Goal: Book appointment/travel/reservation

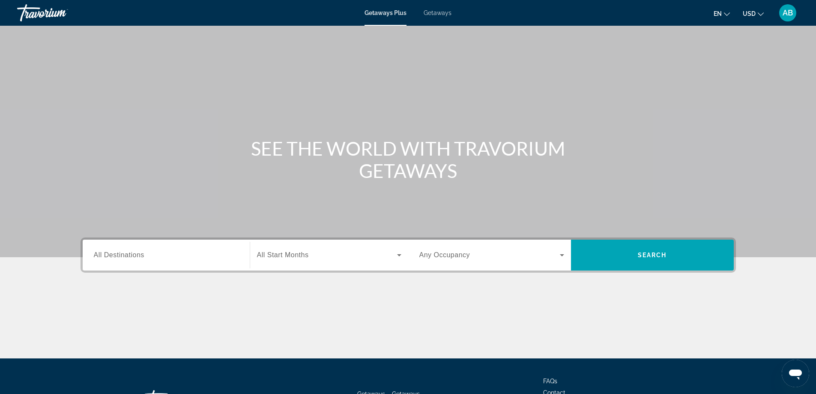
click at [141, 255] on span "All Destinations" at bounding box center [119, 254] width 51 height 7
click at [141, 255] on input "Destination All Destinations" at bounding box center [166, 255] width 145 height 10
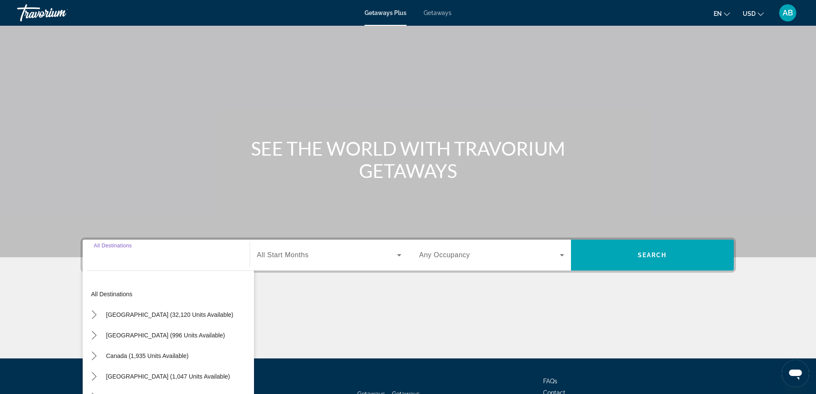
scroll to position [69, 0]
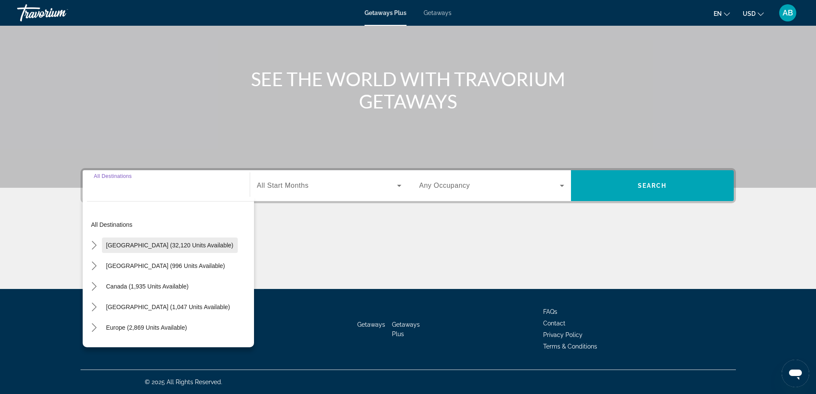
click at [135, 244] on span "[GEOGRAPHIC_DATA] (32,120 units available)" at bounding box center [169, 245] width 127 height 7
type input "**********"
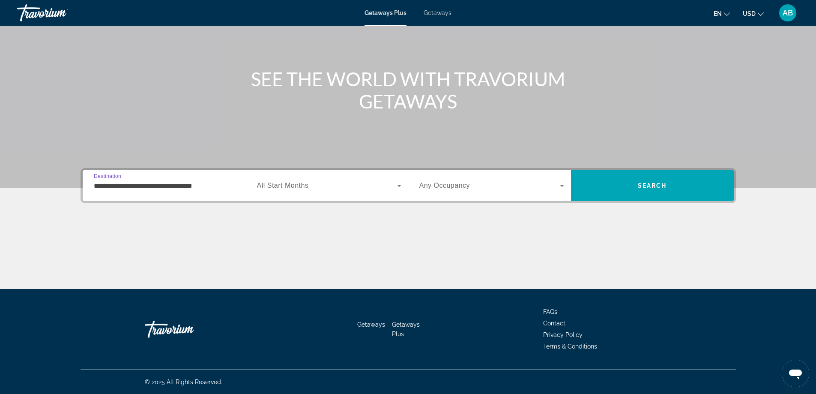
click at [308, 185] on span "All Start Months" at bounding box center [283, 185] width 52 height 7
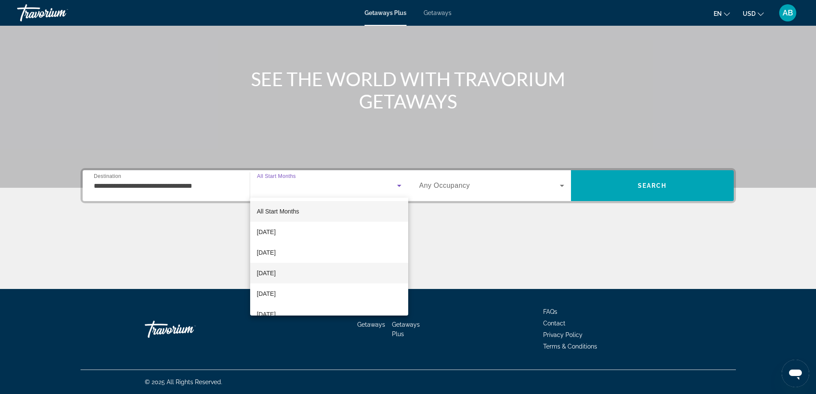
click at [276, 273] on span "[DATE]" at bounding box center [266, 273] width 19 height 10
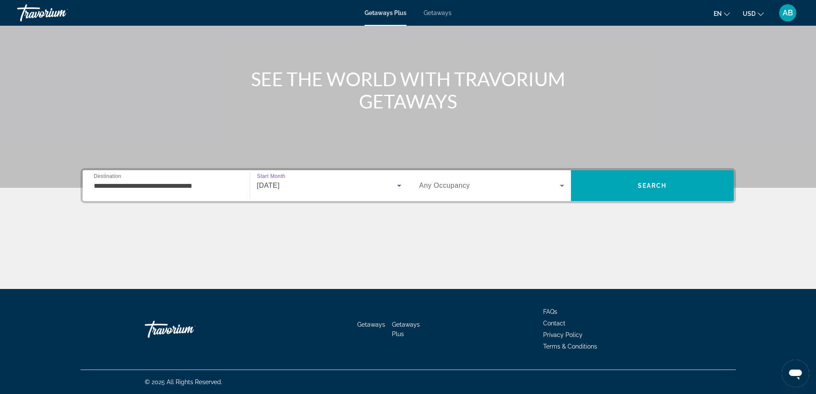
click at [482, 186] on span "Search widget" at bounding box center [489, 185] width 141 height 10
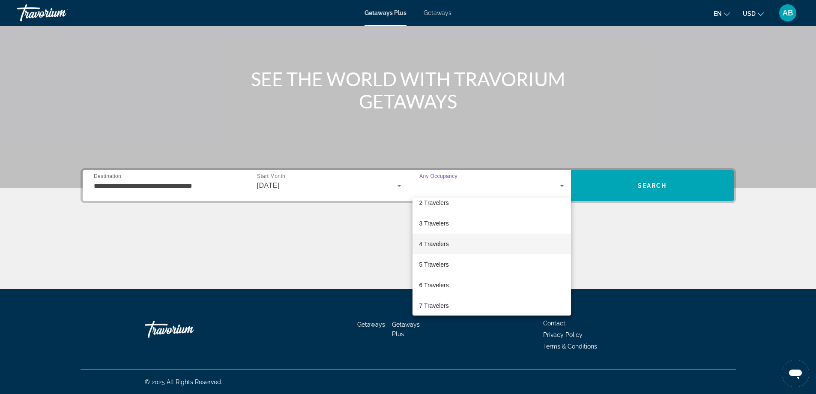
scroll to position [32, 0]
click at [494, 242] on mat-option "4 Travelers" at bounding box center [492, 240] width 159 height 21
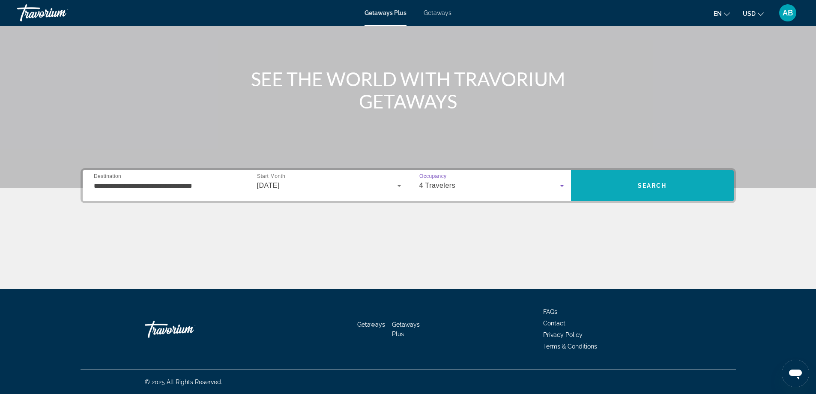
click at [636, 188] on span "Search" at bounding box center [652, 185] width 163 height 21
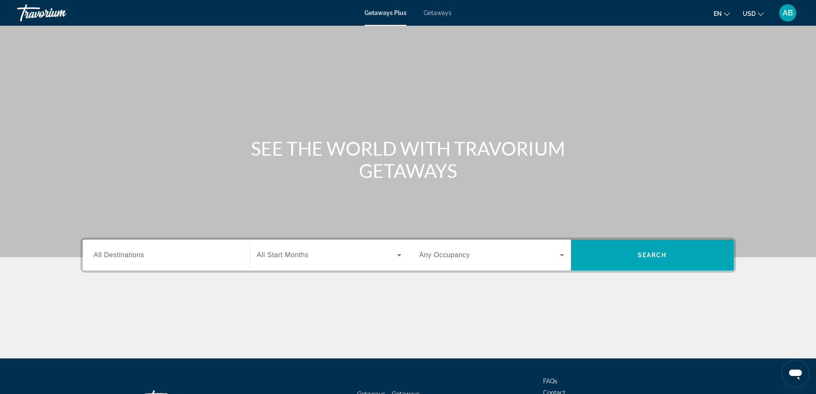
click at [144, 258] on label "Destination All Destinations" at bounding box center [119, 255] width 51 height 8
click at [144, 258] on input "Destination All Destinations" at bounding box center [166, 255] width 145 height 10
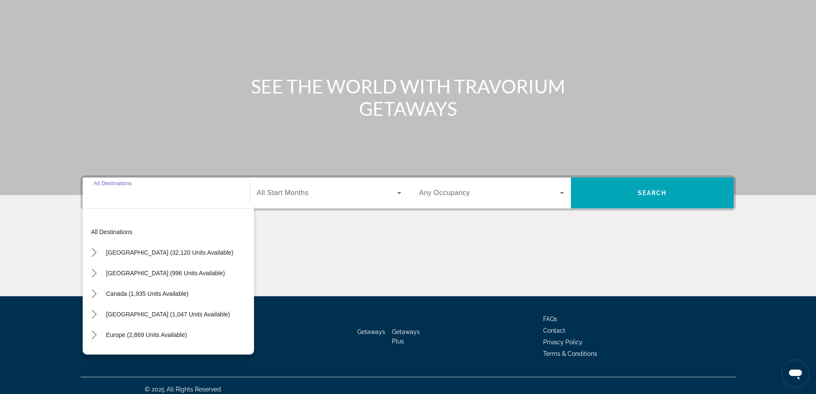
scroll to position [69, 0]
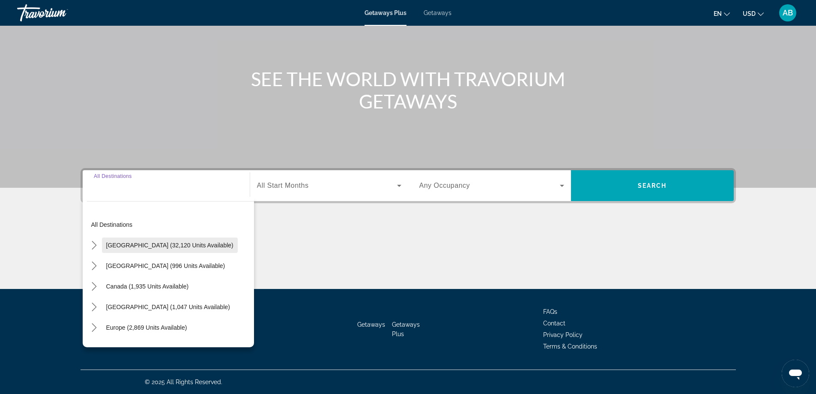
click at [147, 246] on span "United States (32,120 units available)" at bounding box center [169, 245] width 127 height 7
type input "**********"
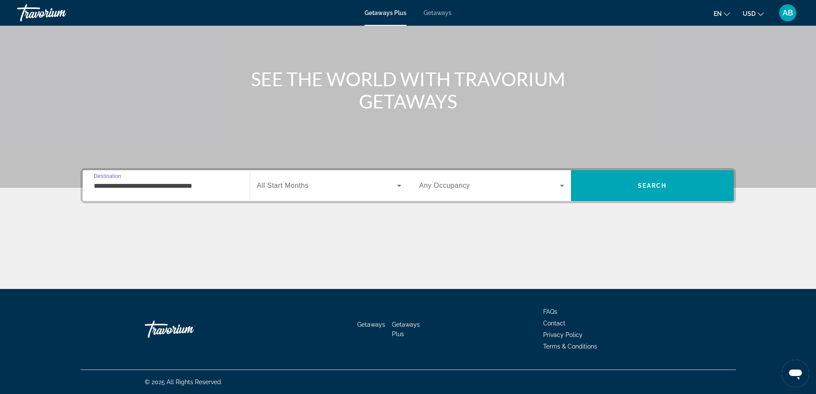
click at [299, 186] on span "All Start Months" at bounding box center [283, 185] width 52 height 7
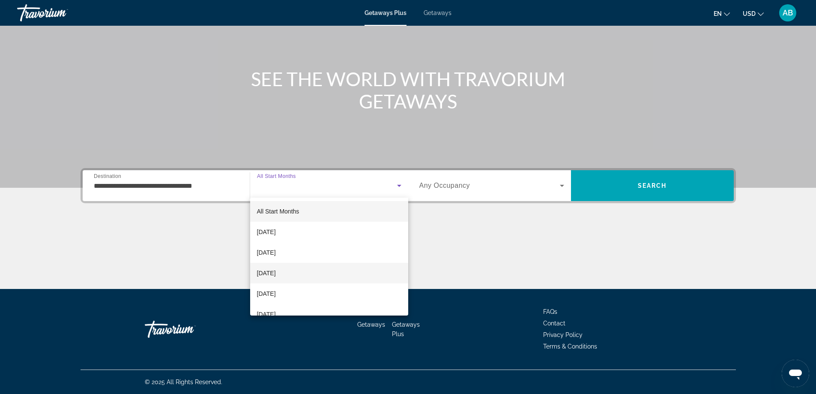
click at [311, 271] on mat-option "[DATE]" at bounding box center [329, 273] width 158 height 21
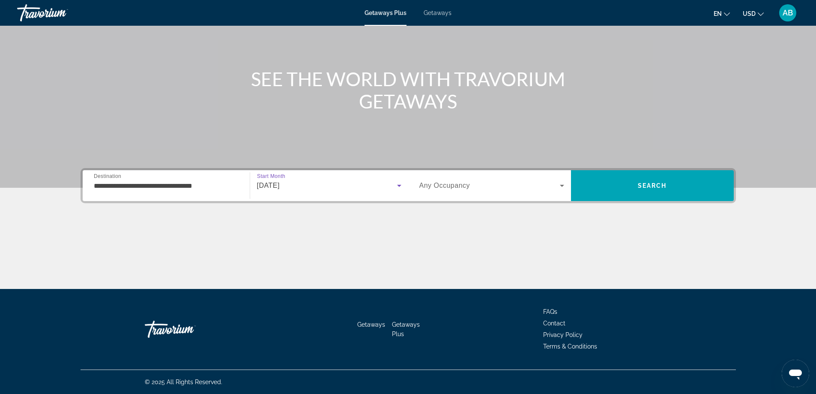
click at [473, 187] on span "Search widget" at bounding box center [489, 185] width 141 height 10
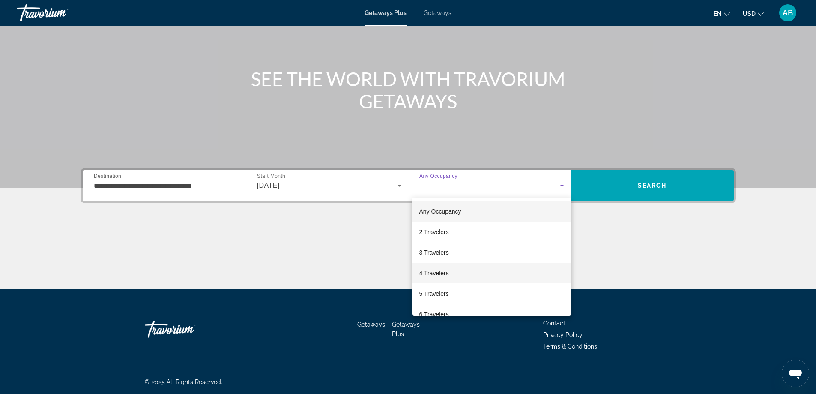
click at [476, 269] on mat-option "4 Travelers" at bounding box center [492, 273] width 159 height 21
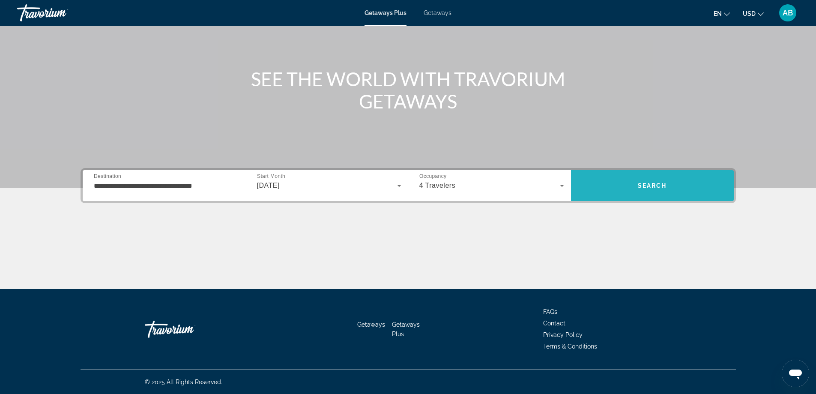
click at [611, 190] on span "Search" at bounding box center [652, 185] width 163 height 21
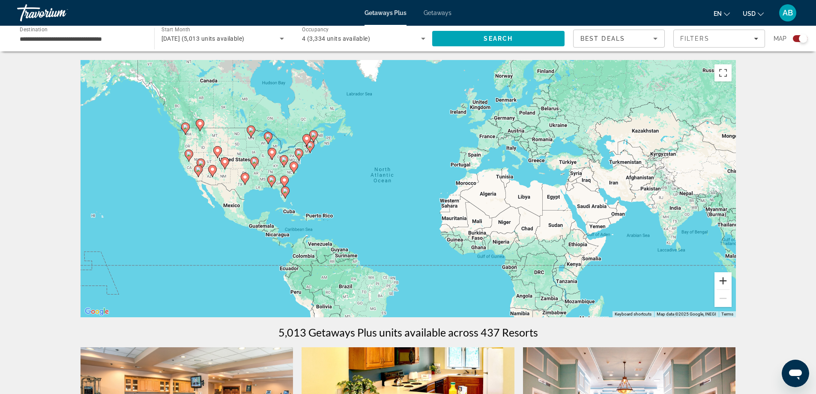
click at [721, 282] on button "Zoom in" at bounding box center [723, 280] width 17 height 17
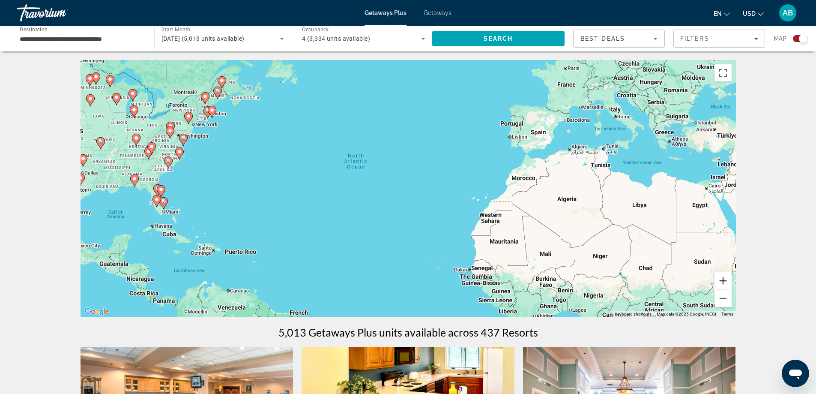
click at [721, 282] on button "Zoom in" at bounding box center [723, 280] width 17 height 17
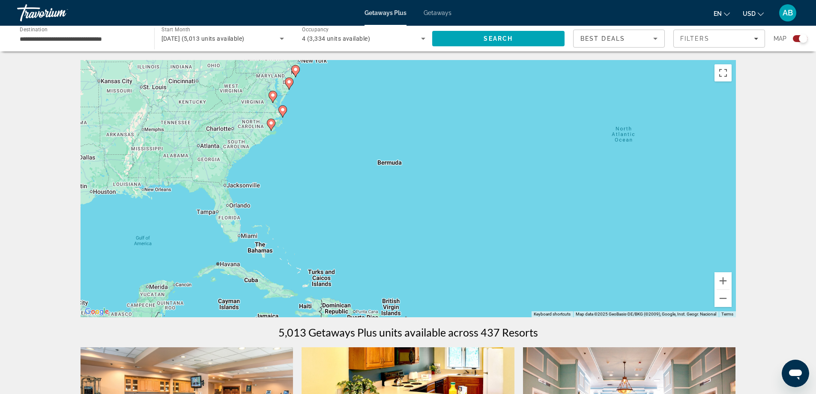
drag, startPoint x: 256, startPoint y: 241, endPoint x: 577, endPoint y: 242, distance: 320.9
click at [577, 242] on div "To activate drag with keyboard, press Alt + Enter. Once in keyboard drag state,…" at bounding box center [408, 188] width 655 height 257
click at [725, 280] on button "Zoom in" at bounding box center [723, 280] width 17 height 17
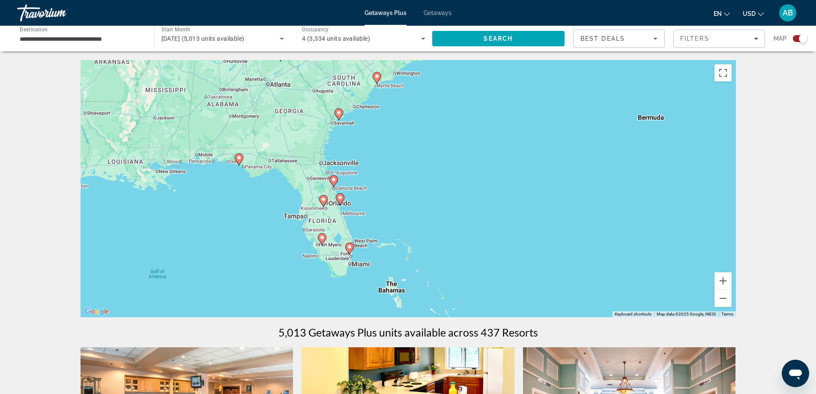
drag, startPoint x: 248, startPoint y: 225, endPoint x: 526, endPoint y: 208, distance: 278.6
click at [526, 208] on div "To activate drag with keyboard, press Alt + Enter. Once in keyboard drag state,…" at bounding box center [408, 188] width 655 height 257
click at [726, 276] on button "Zoom in" at bounding box center [723, 280] width 17 height 17
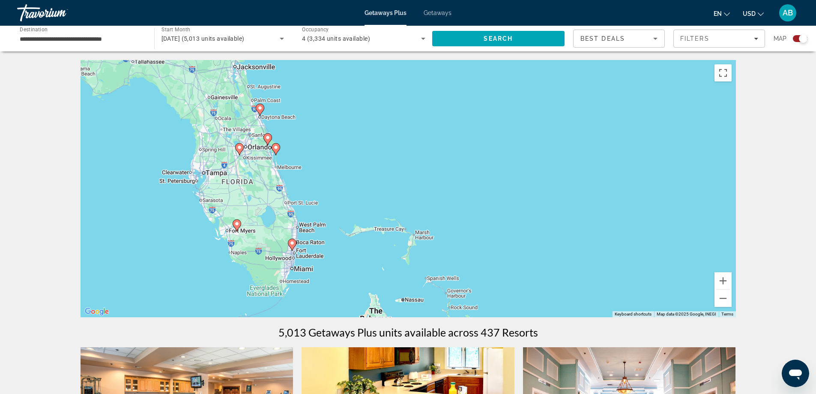
drag, startPoint x: 432, startPoint y: 261, endPoint x: 432, endPoint y: 193, distance: 67.7
click at [432, 193] on div "To activate drag with keyboard, press Alt + Enter. Once in keyboard drag state,…" at bounding box center [408, 188] width 655 height 257
click at [294, 244] on image "Main content" at bounding box center [292, 242] width 5 height 5
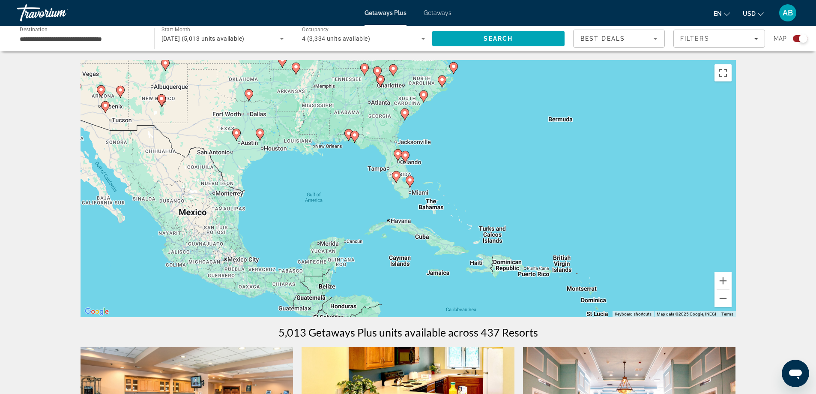
click at [410, 180] on image "Main content" at bounding box center [409, 179] width 5 height 5
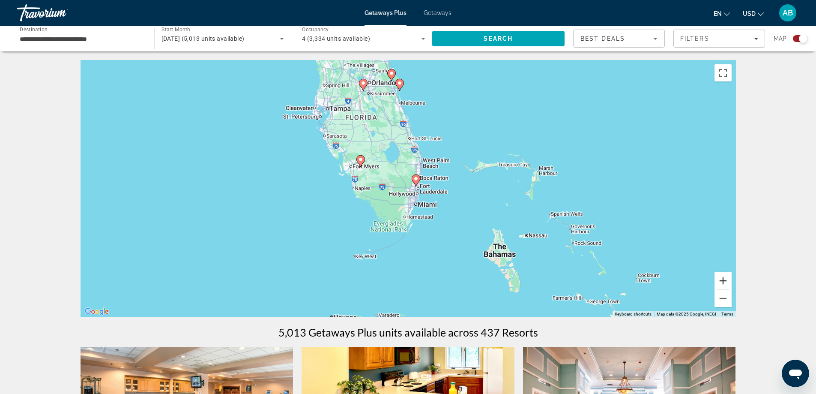
click at [723, 279] on button "Zoom in" at bounding box center [723, 280] width 17 height 17
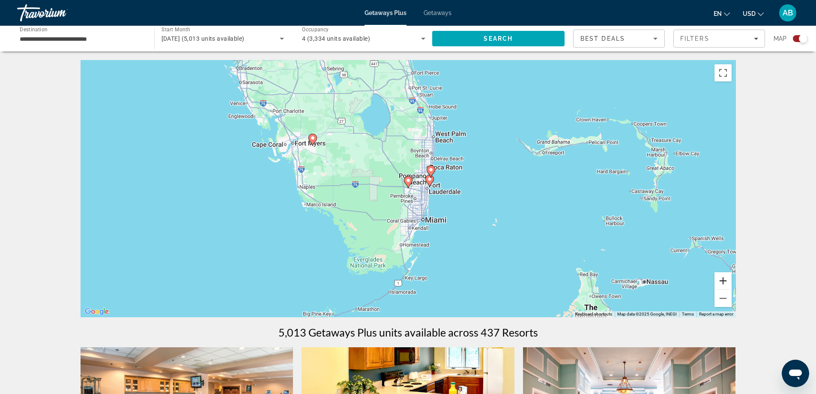
click at [723, 279] on button "Zoom in" at bounding box center [723, 280] width 17 height 17
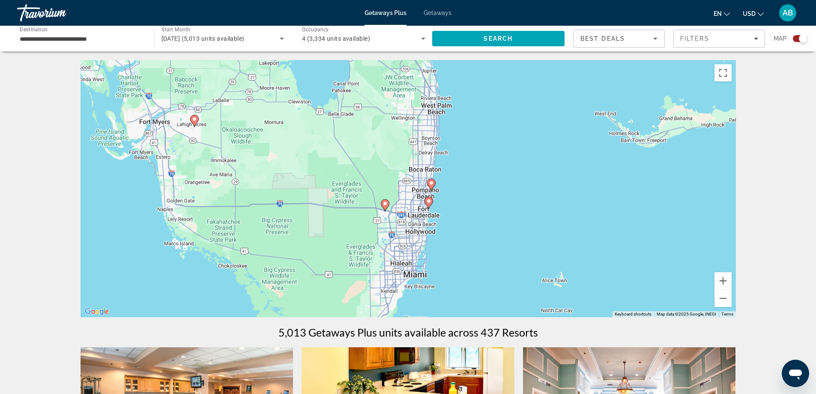
drag, startPoint x: 479, startPoint y: 184, endPoint x: 444, endPoint y: 213, distance: 45.6
click at [449, 213] on div "To navigate, press the arrow keys. To activate drag with keyboard, press Alt + …" at bounding box center [408, 188] width 655 height 257
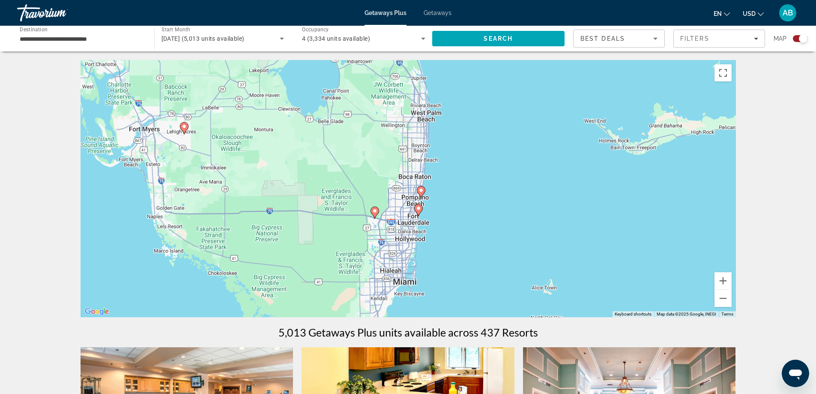
click at [420, 207] on image "Main content" at bounding box center [418, 208] width 5 height 5
type input "**********"
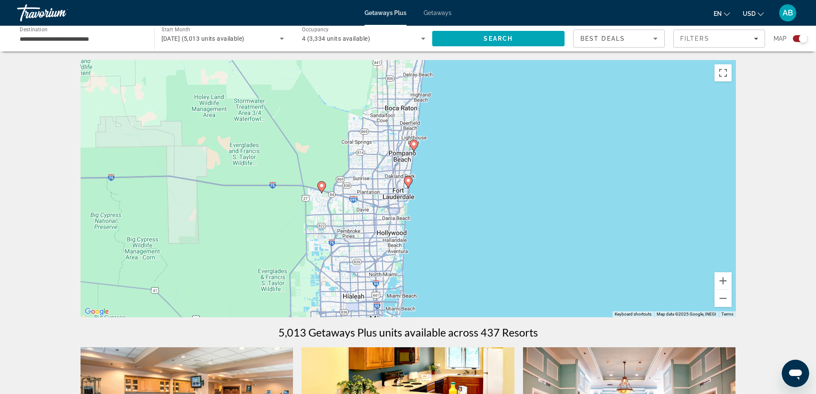
click at [406, 181] on image "Main content" at bounding box center [408, 180] width 5 height 5
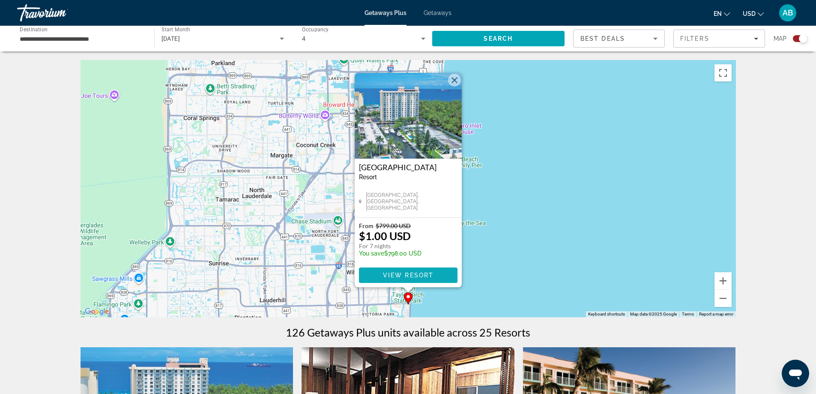
click at [416, 275] on span "View Resort" at bounding box center [408, 275] width 51 height 7
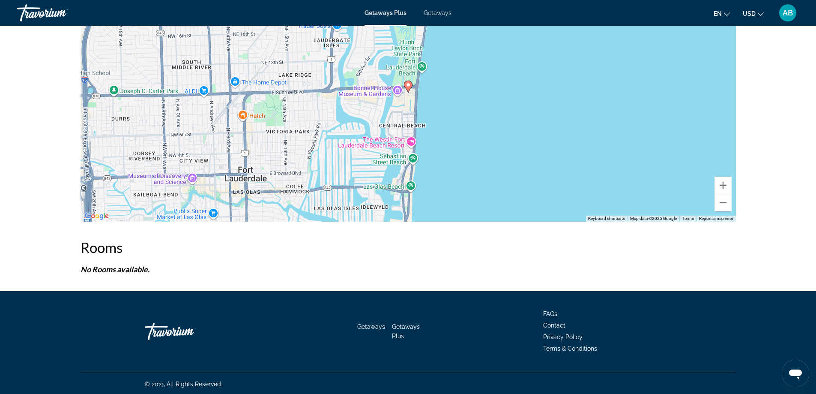
scroll to position [1379, 0]
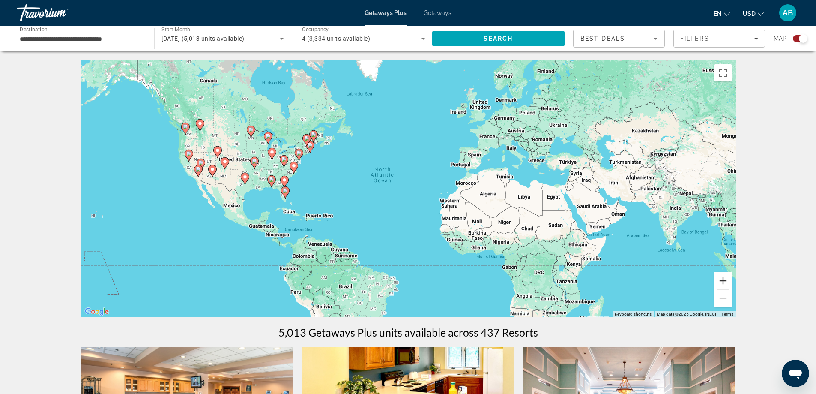
click at [725, 281] on button "Zoom in" at bounding box center [723, 280] width 17 height 17
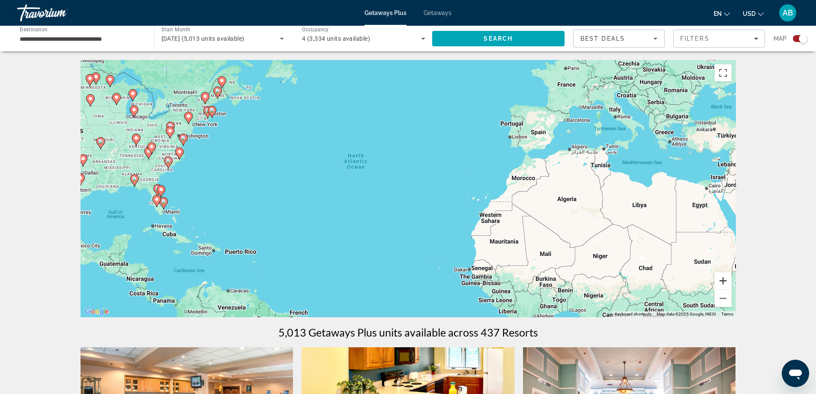
click at [724, 281] on button "Zoom in" at bounding box center [723, 280] width 17 height 17
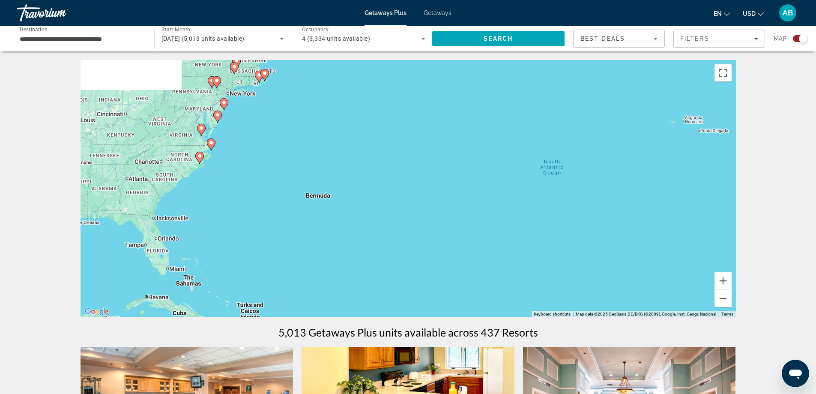
drag, startPoint x: 237, startPoint y: 208, endPoint x: 568, endPoint y: 264, distance: 335.9
click at [568, 264] on div "To activate drag with keyboard, press Alt + Enter. Once in keyboard drag state,…" at bounding box center [408, 188] width 655 height 257
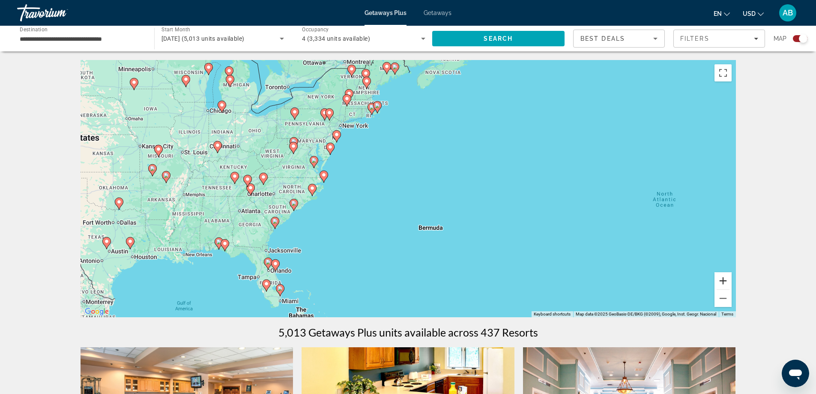
click at [721, 280] on button "Zoom in" at bounding box center [723, 280] width 17 height 17
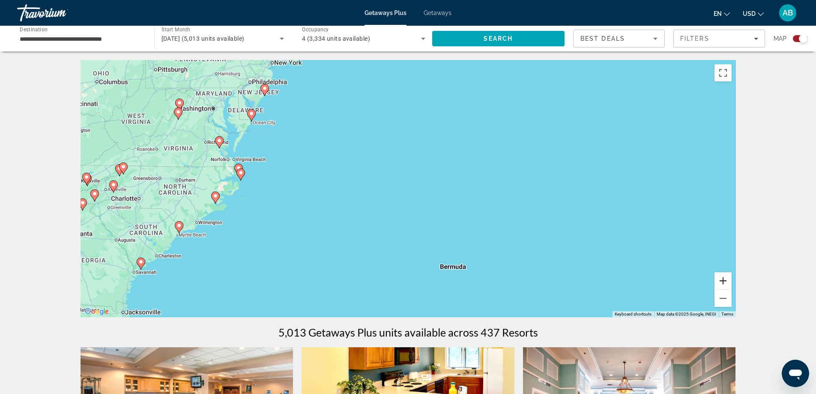
click at [721, 280] on button "Zoom in" at bounding box center [723, 280] width 17 height 17
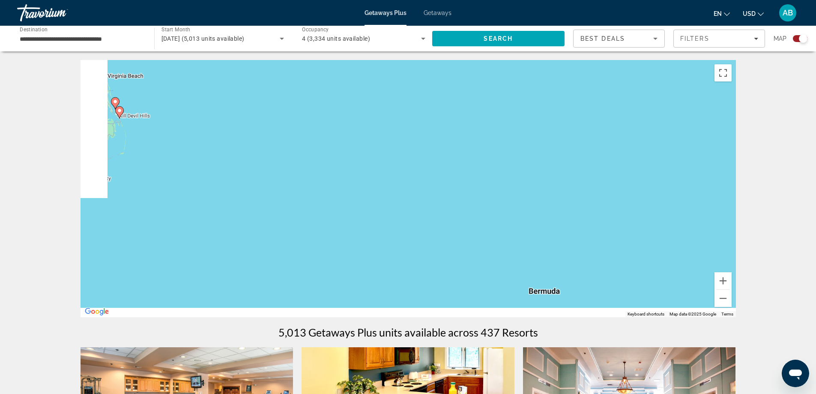
drag, startPoint x: 205, startPoint y: 256, endPoint x: 373, endPoint y: 111, distance: 222.0
click at [372, 111] on div "To activate drag with keyboard, press Alt + Enter. Once in keyboard drag state,…" at bounding box center [408, 188] width 655 height 257
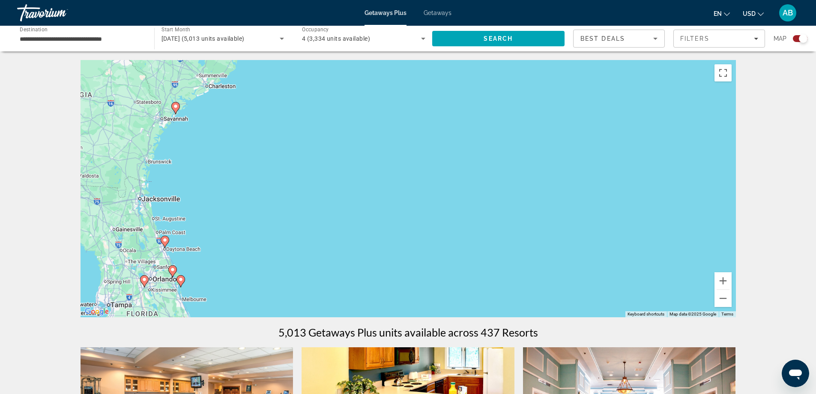
drag, startPoint x: 161, startPoint y: 192, endPoint x: 313, endPoint y: 128, distance: 164.9
click at [312, 127] on div "To activate drag with keyboard, press Alt + Enter. Once in keyboard drag state,…" at bounding box center [408, 188] width 655 height 257
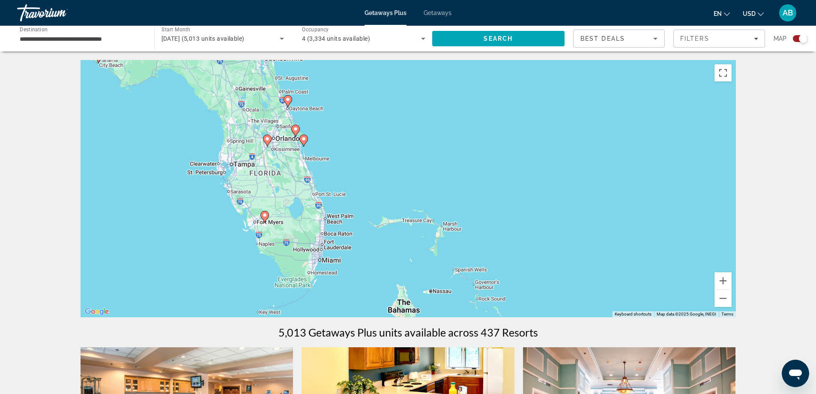
drag, startPoint x: 317, startPoint y: 256, endPoint x: 352, endPoint y: 116, distance: 144.9
click at [352, 116] on div "To activate drag with keyboard, press Alt + Enter. Once in keyboard drag state,…" at bounding box center [408, 188] width 655 height 257
click at [718, 279] on button "Zoom in" at bounding box center [723, 280] width 17 height 17
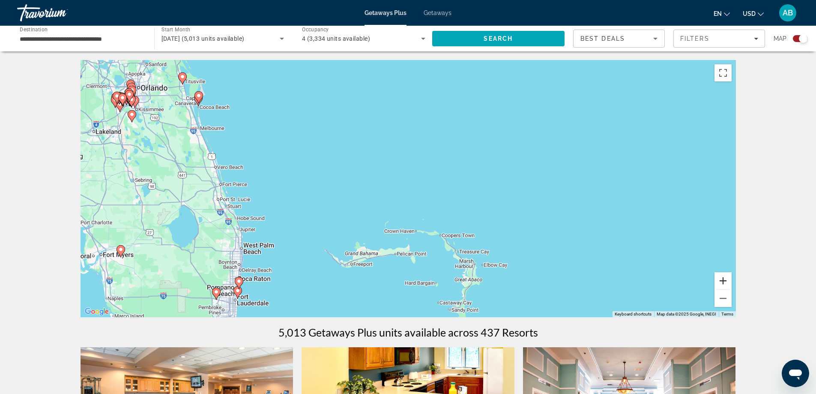
click at [728, 281] on button "Zoom in" at bounding box center [723, 280] width 17 height 17
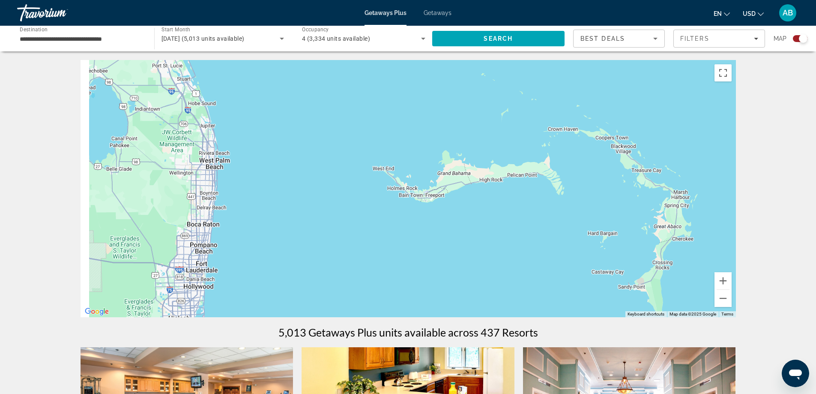
drag, startPoint x: 260, startPoint y: 268, endPoint x: 437, endPoint y: 111, distance: 235.8
click at [444, 104] on div "To activate drag with keyboard, press Alt + Enter. Once in keyboard drag state,…" at bounding box center [408, 188] width 655 height 257
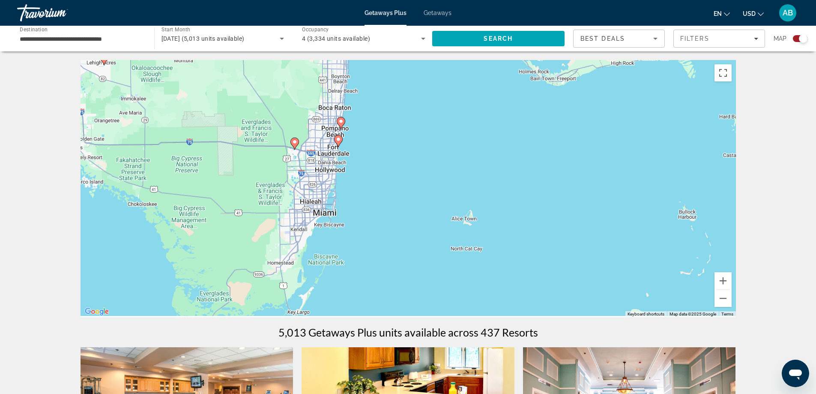
drag, startPoint x: 333, startPoint y: 263, endPoint x: 376, endPoint y: 177, distance: 96.0
click at [376, 177] on div "To activate drag with keyboard, press Alt + Enter. Once in keyboard drag state,…" at bounding box center [408, 188] width 655 height 257
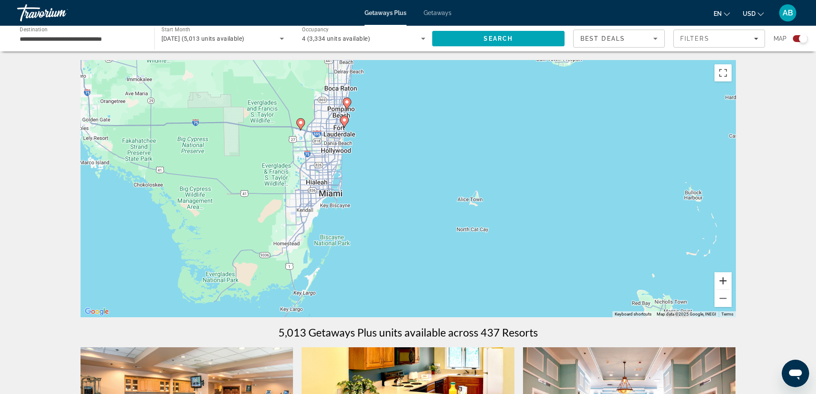
click at [721, 280] on button "Zoom in" at bounding box center [723, 280] width 17 height 17
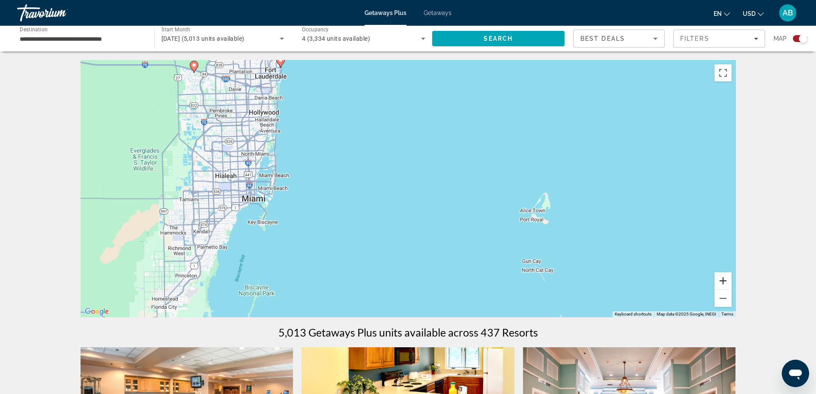
click at [720, 281] on button "Zoom in" at bounding box center [723, 280] width 17 height 17
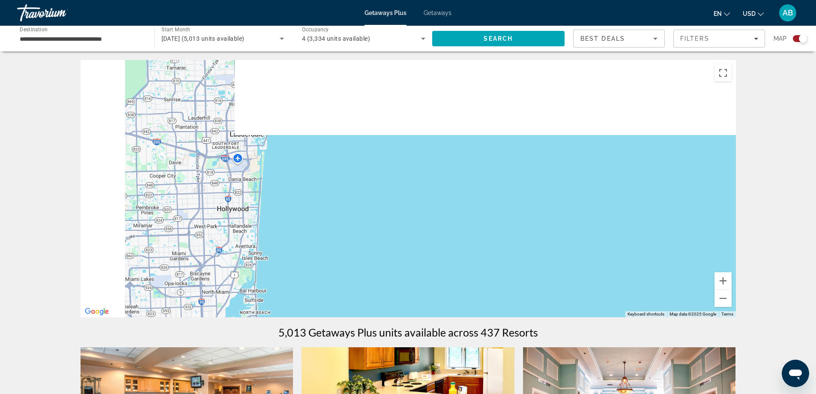
drag, startPoint x: 302, startPoint y: 120, endPoint x: 422, endPoint y: 303, distance: 218.8
click at [422, 303] on div "Main content" at bounding box center [408, 188] width 655 height 257
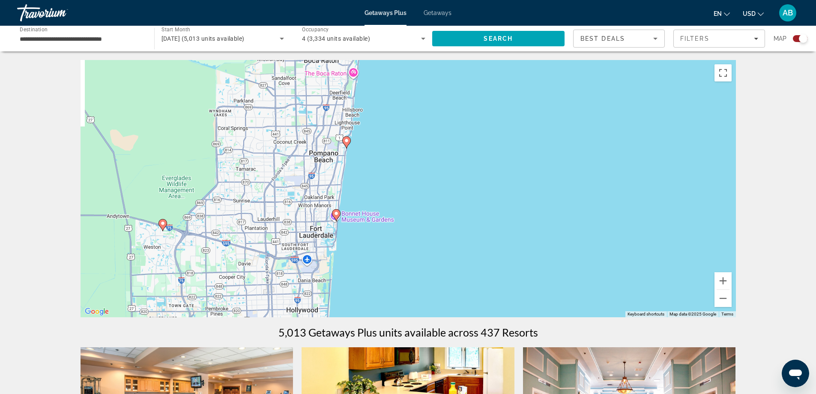
drag, startPoint x: 309, startPoint y: 160, endPoint x: 368, endPoint y: 253, distance: 109.9
click at [368, 253] on div "To activate drag with keyboard, press Alt + Enter. Once in keyboard drag state,…" at bounding box center [408, 188] width 655 height 257
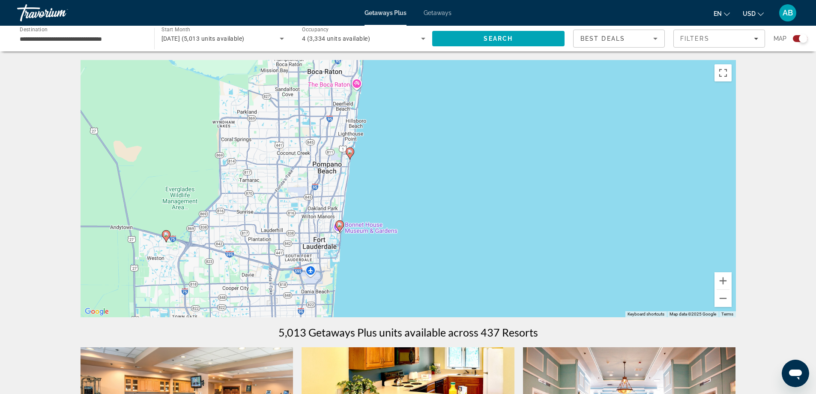
click at [339, 226] on image "Main content" at bounding box center [339, 224] width 5 height 5
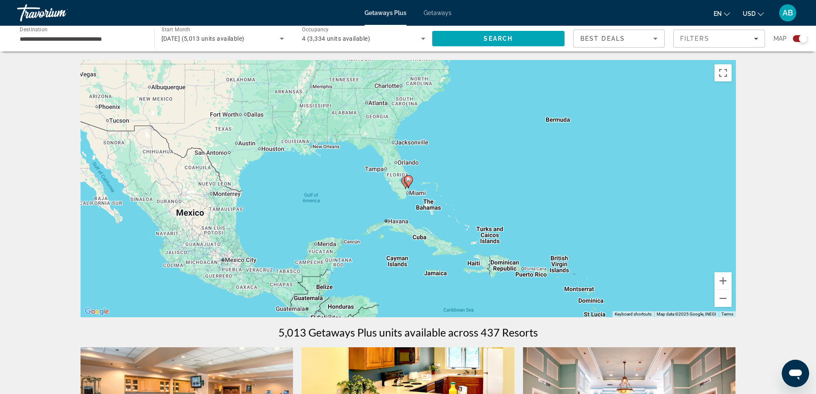
click at [410, 182] on image "Main content" at bounding box center [408, 179] width 5 height 5
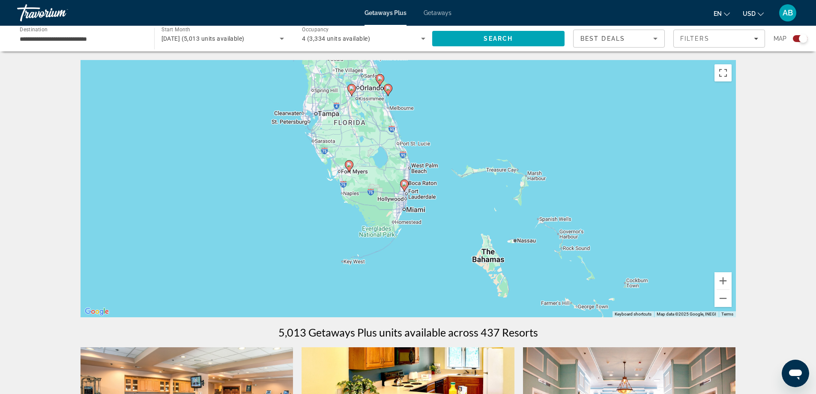
click at [404, 187] on icon "Main content" at bounding box center [404, 185] width 8 height 11
type input "**********"
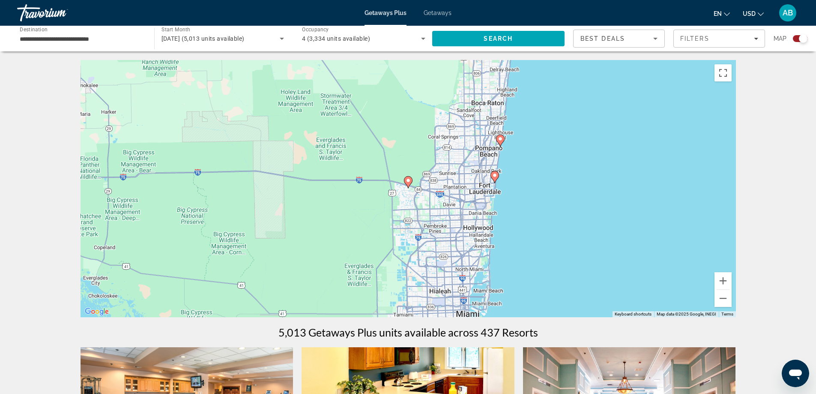
click at [492, 177] on icon "Main content" at bounding box center [495, 176] width 8 height 11
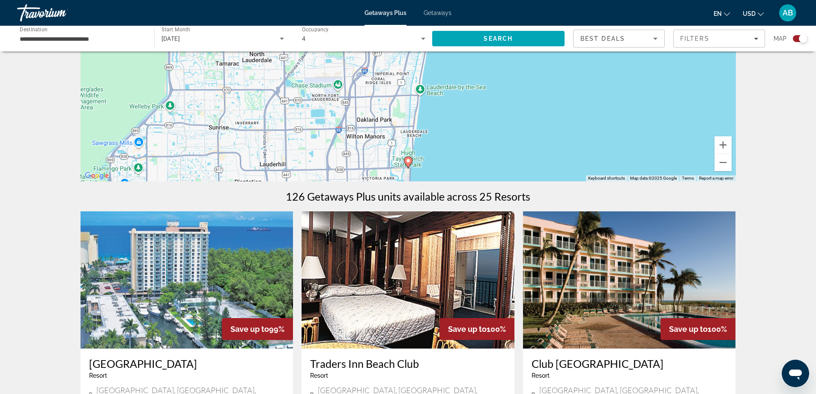
scroll to position [139, 0]
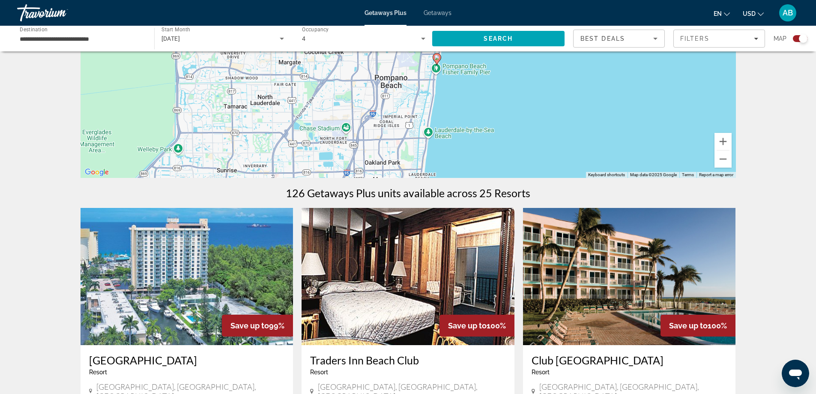
drag, startPoint x: 476, startPoint y: 112, endPoint x: 484, endPoint y: 165, distance: 53.4
click at [484, 165] on div "To activate drag with keyboard, press Alt + Enter. Once in keyboard drag state,…" at bounding box center [408, 49] width 655 height 257
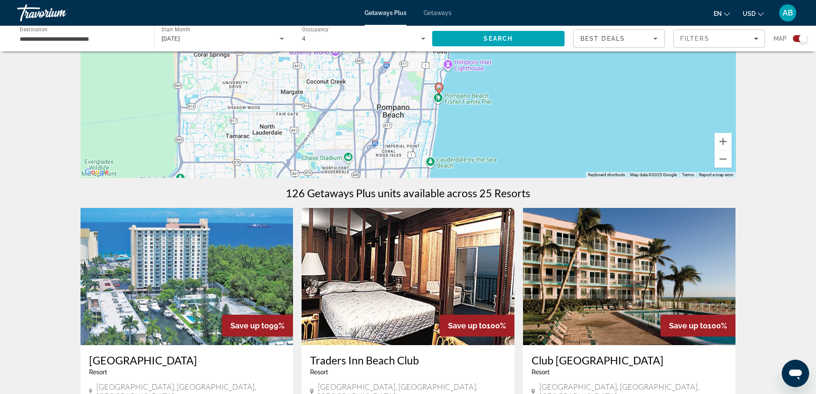
drag, startPoint x: 489, startPoint y: 118, endPoint x: 491, endPoint y: 147, distance: 28.3
click at [491, 147] on div "To activate drag with keyboard, press Alt + Enter. Once in keyboard drag state,…" at bounding box center [408, 49] width 655 height 257
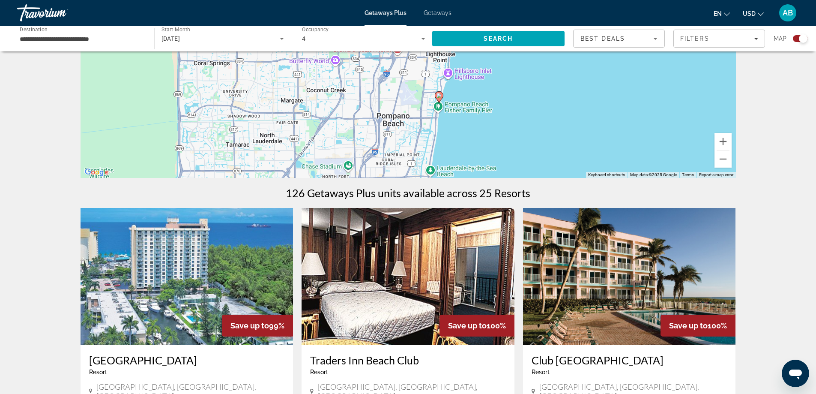
click at [438, 96] on image "Main content" at bounding box center [439, 95] width 5 height 5
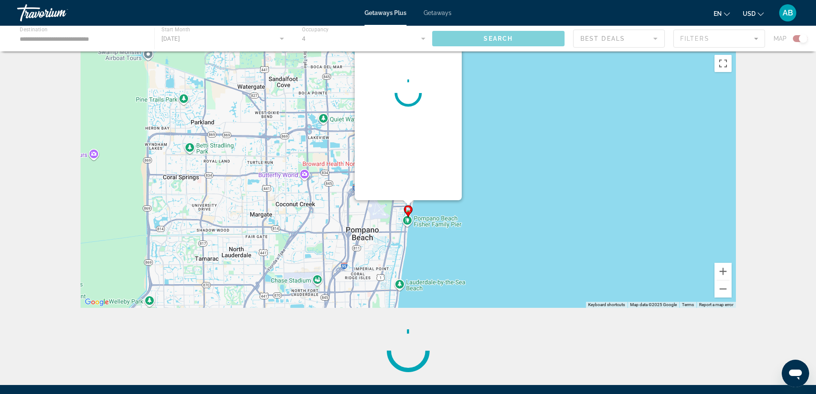
scroll to position [0, 0]
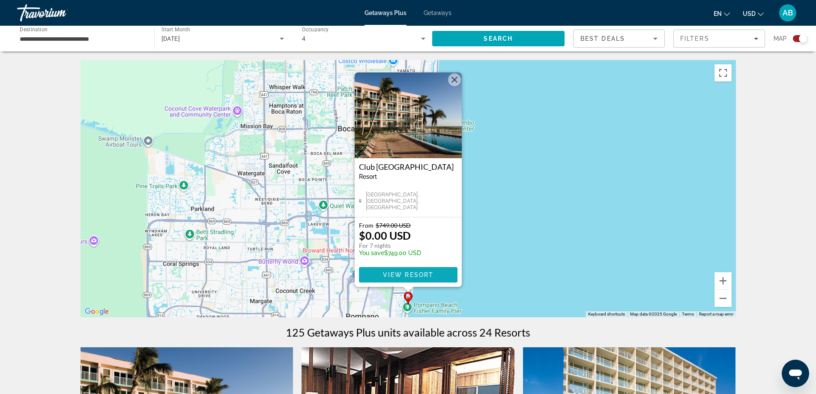
click at [413, 272] on span "View Resort" at bounding box center [408, 274] width 51 height 7
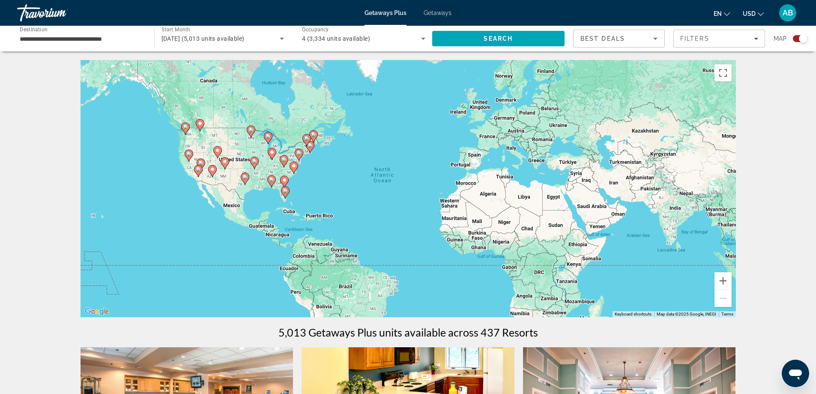
click at [285, 192] on image "Main content" at bounding box center [285, 190] width 5 height 5
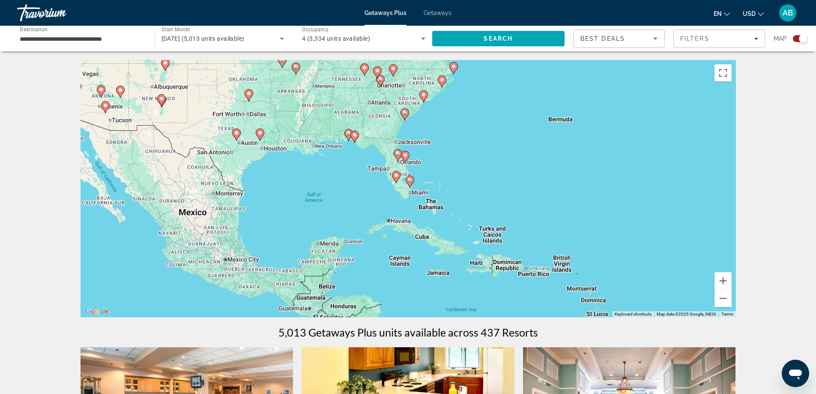
click at [411, 179] on image "Main content" at bounding box center [409, 179] width 5 height 5
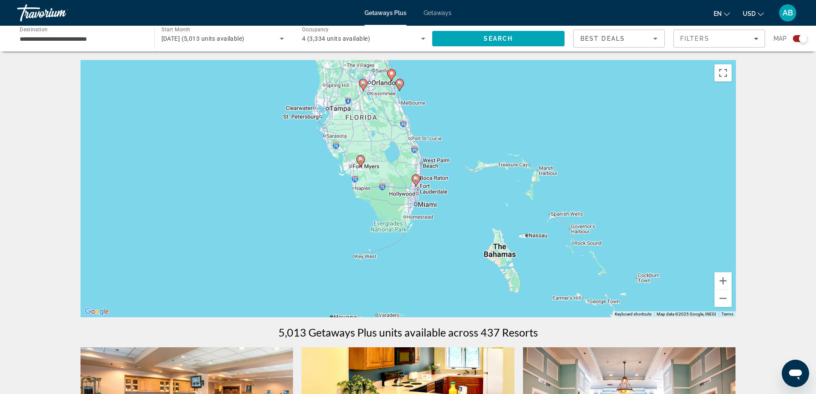
click at [417, 178] on image "Main content" at bounding box center [415, 178] width 5 height 5
type input "**********"
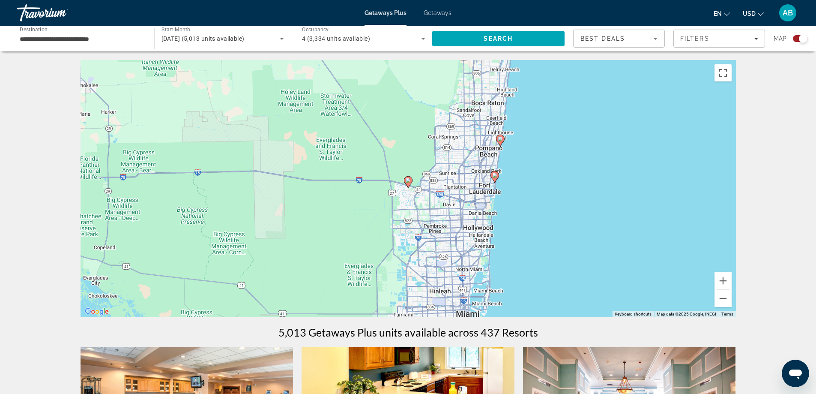
click at [499, 138] on image "Main content" at bounding box center [500, 138] width 5 height 5
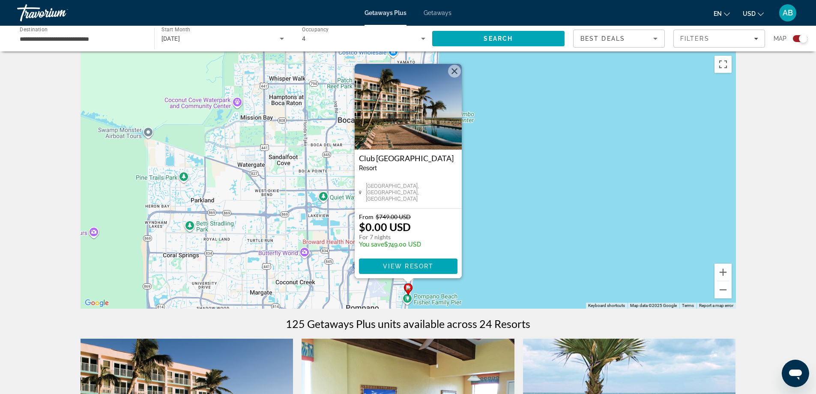
scroll to position [11, 0]
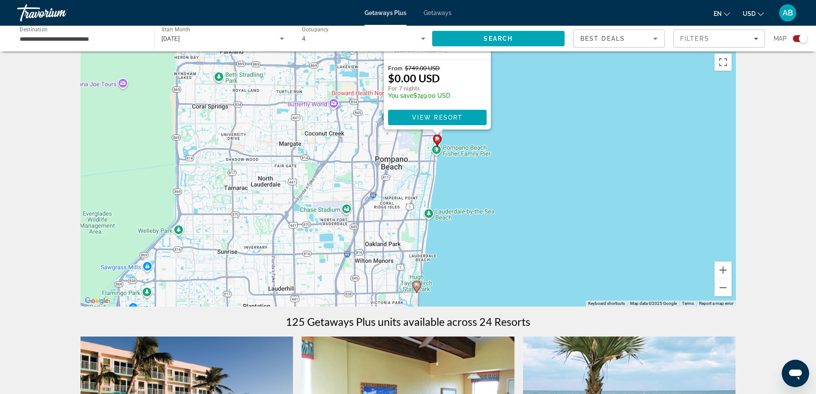
drag, startPoint x: 530, startPoint y: 257, endPoint x: 561, endPoint y: 98, distance: 162.4
click at [561, 98] on div "To activate drag with keyboard, press Alt + Enter. Once in keyboard drag state,…" at bounding box center [408, 177] width 655 height 257
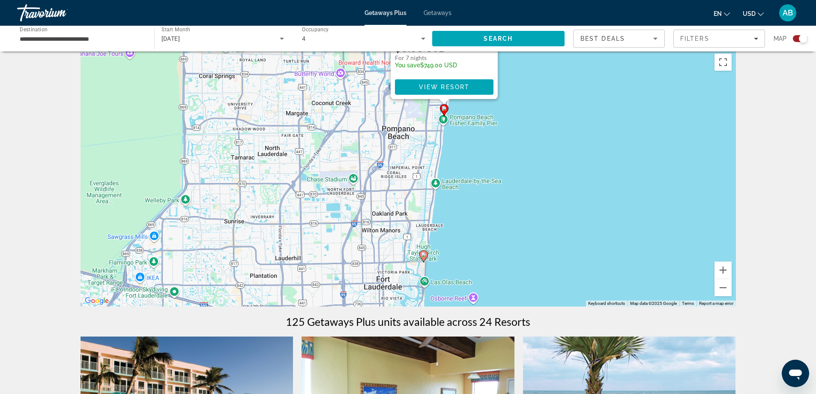
click at [425, 254] on image "Main content" at bounding box center [423, 254] width 5 height 5
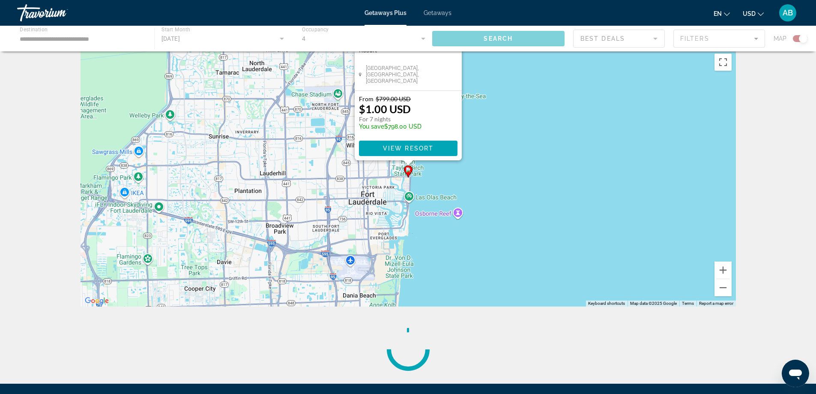
scroll to position [0, 0]
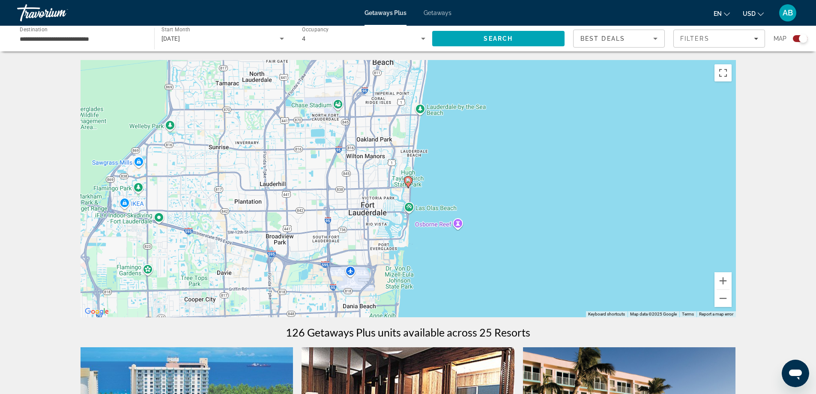
click at [408, 180] on image "Main content" at bounding box center [408, 180] width 5 height 5
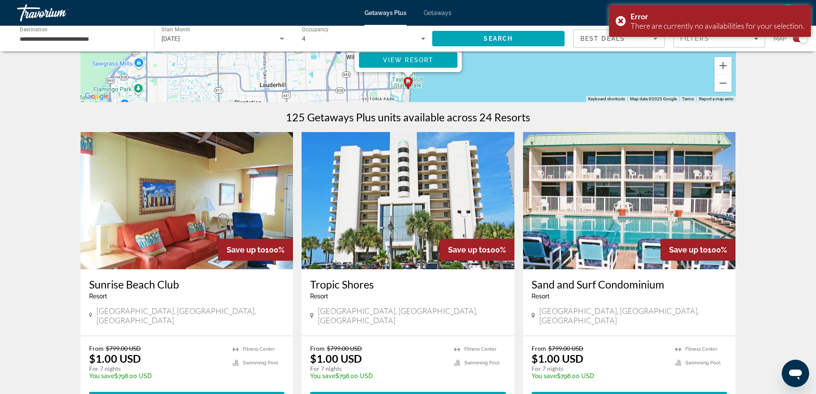
scroll to position [225, 0]
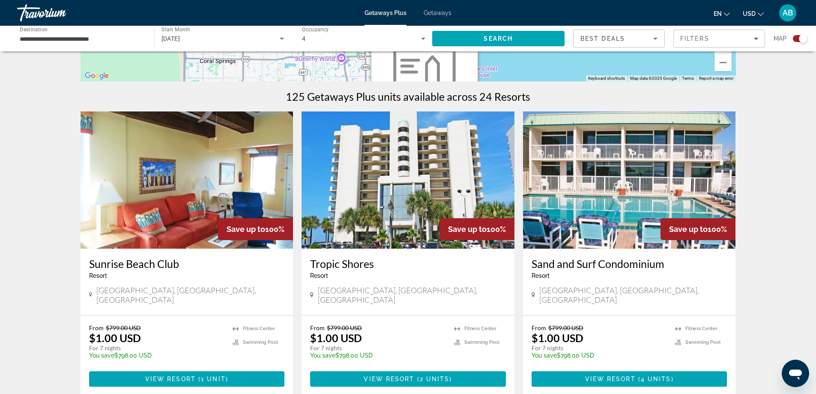
drag, startPoint x: 503, startPoint y: 91, endPoint x: 517, endPoint y: 260, distance: 169.8
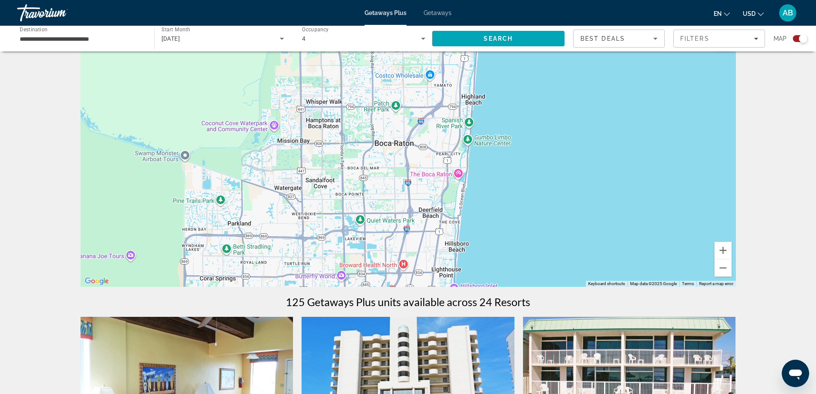
scroll to position [0, 0]
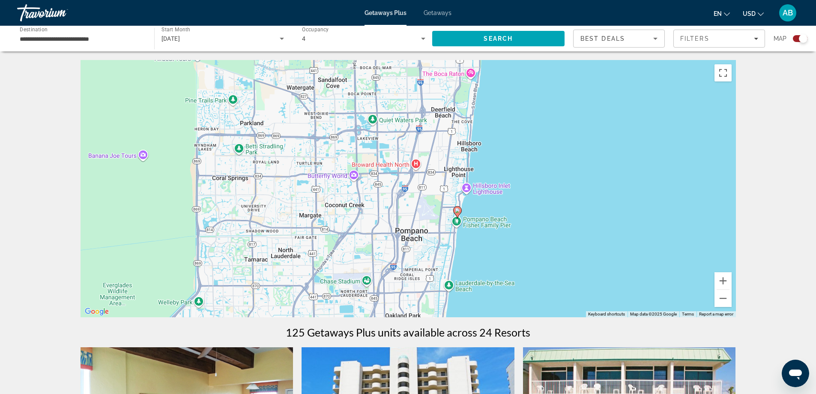
drag, startPoint x: 504, startPoint y: 270, endPoint x: 516, endPoint y: 137, distance: 133.7
click at [516, 138] on div "To activate drag with keyboard, press Alt + Enter. Once in keyboard drag state,…" at bounding box center [408, 188] width 655 height 257
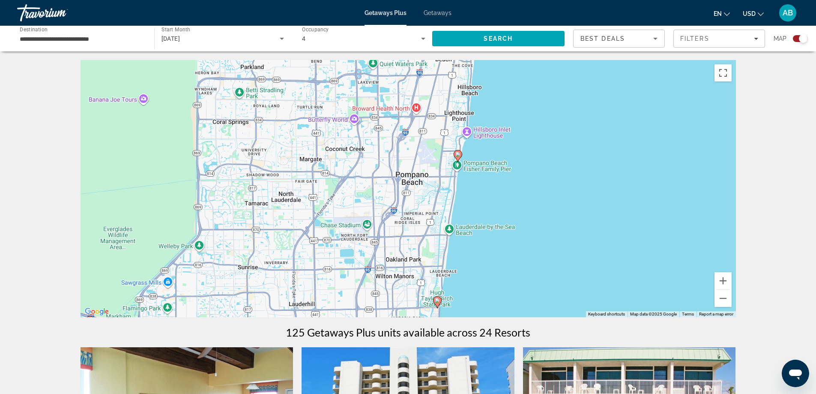
drag, startPoint x: 512, startPoint y: 209, endPoint x: 515, endPoint y: 161, distance: 48.5
click at [515, 161] on div "To activate drag with keyboard, press Alt + Enter. Once in keyboard drag state,…" at bounding box center [408, 188] width 655 height 257
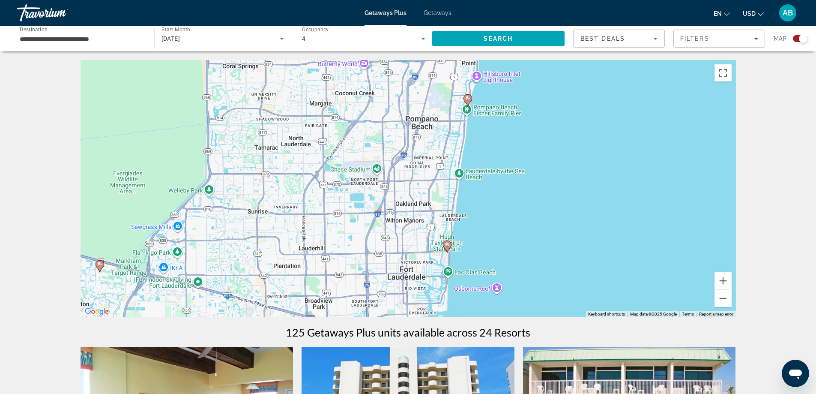
drag, startPoint x: 511, startPoint y: 243, endPoint x: 510, endPoint y: 139, distance: 104.1
click at [510, 139] on div "To activate drag with keyboard, press Alt + Enter. Once in keyboard drag state,…" at bounding box center [408, 188] width 655 height 257
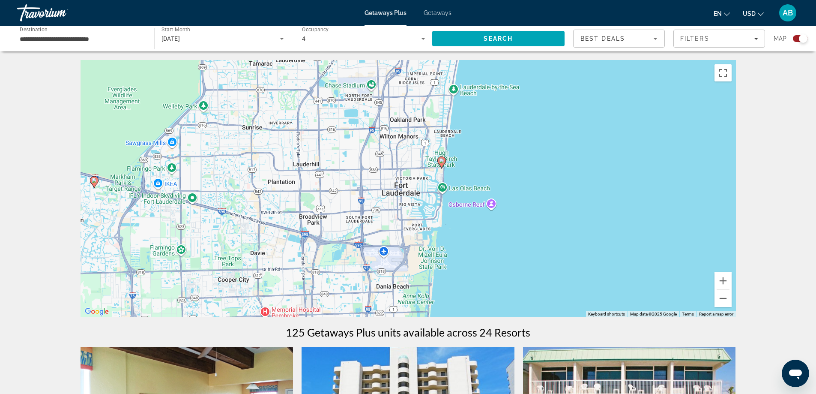
click at [442, 163] on image "Main content" at bounding box center [441, 160] width 5 height 5
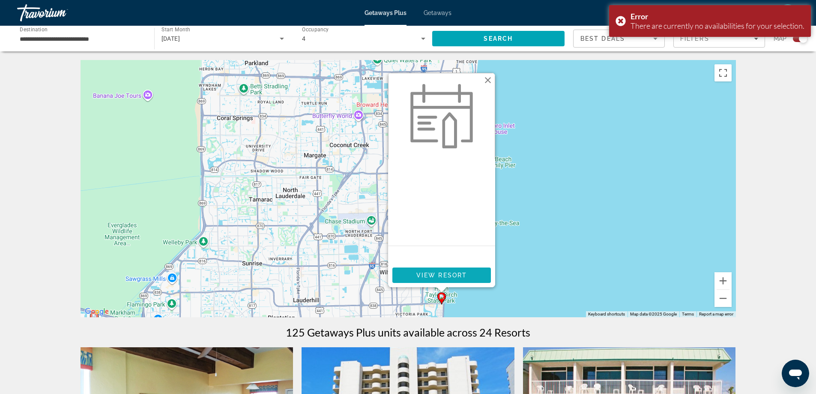
click at [444, 273] on span "View Resort" at bounding box center [441, 275] width 51 height 7
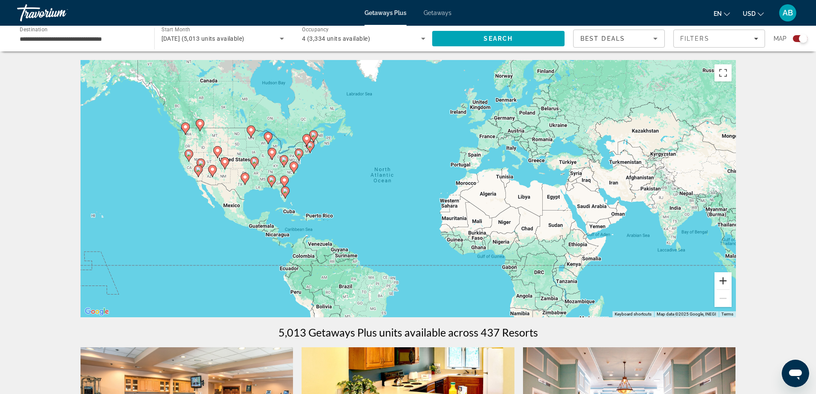
click at [727, 280] on button "Zoom in" at bounding box center [723, 280] width 17 height 17
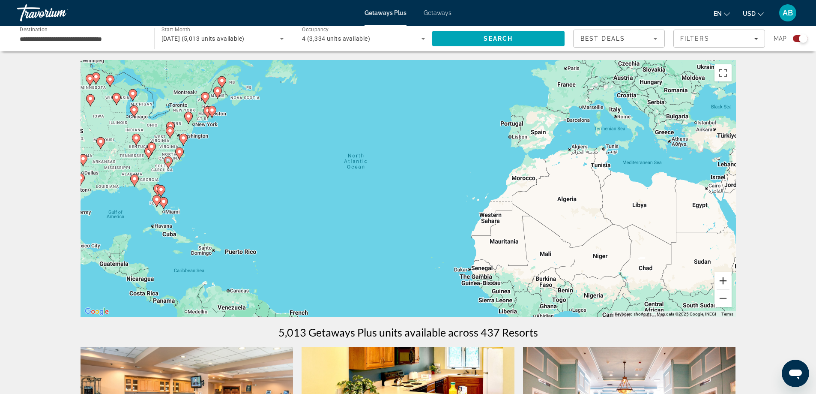
click at [727, 281] on button "Zoom in" at bounding box center [723, 280] width 17 height 17
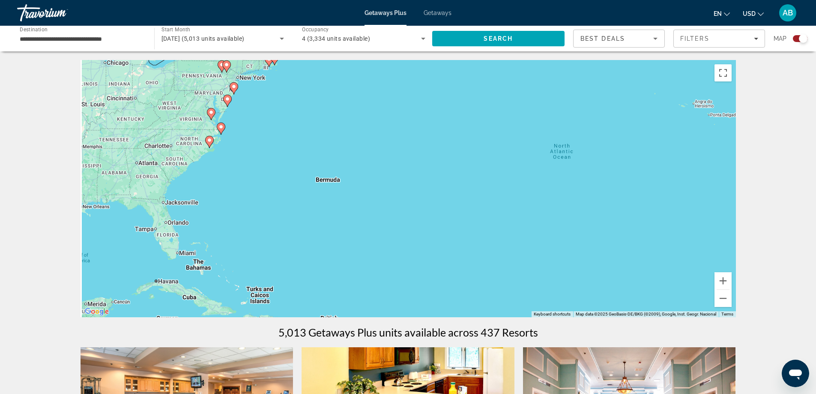
drag, startPoint x: 232, startPoint y: 204, endPoint x: 422, endPoint y: 186, distance: 191.1
click at [509, 225] on div "To activate drag with keyboard, press Alt + Enter. Once in keyboard drag state,…" at bounding box center [408, 188] width 655 height 257
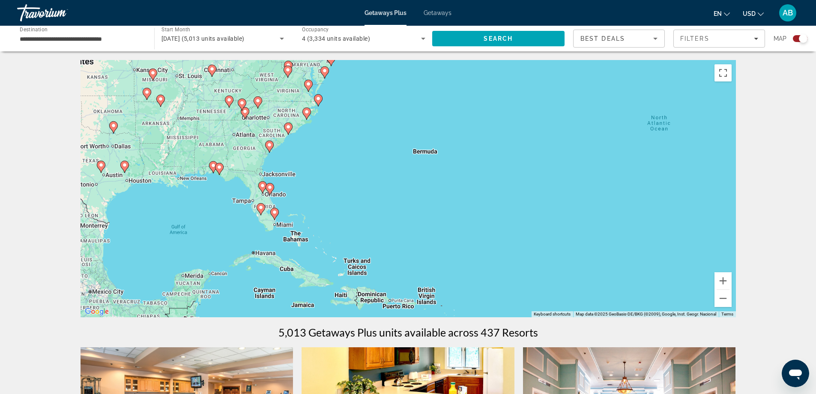
drag, startPoint x: 250, startPoint y: 228, endPoint x: 314, endPoint y: 192, distance: 73.9
click at [314, 192] on div "To activate drag with keyboard, press Alt + Enter. Once in keyboard drag state,…" at bounding box center [408, 188] width 655 height 257
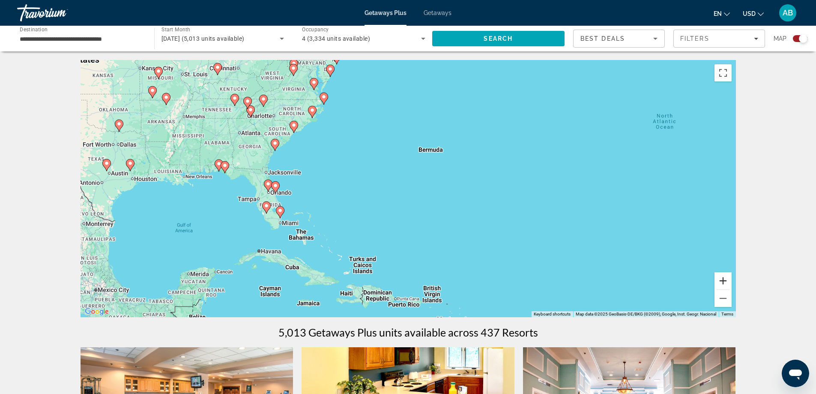
click at [721, 282] on button "Zoom in" at bounding box center [723, 280] width 17 height 17
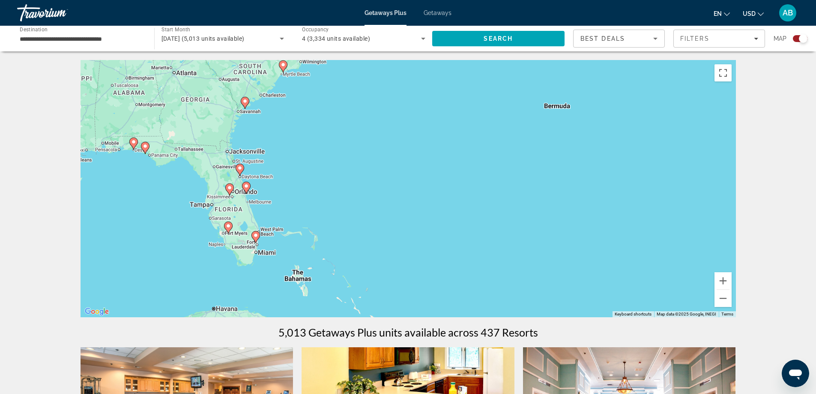
drag, startPoint x: 331, startPoint y: 212, endPoint x: 468, endPoint y: 208, distance: 136.7
click at [468, 208] on div "To activate drag with keyboard, press Alt + Enter. Once in keyboard drag state,…" at bounding box center [408, 188] width 655 height 257
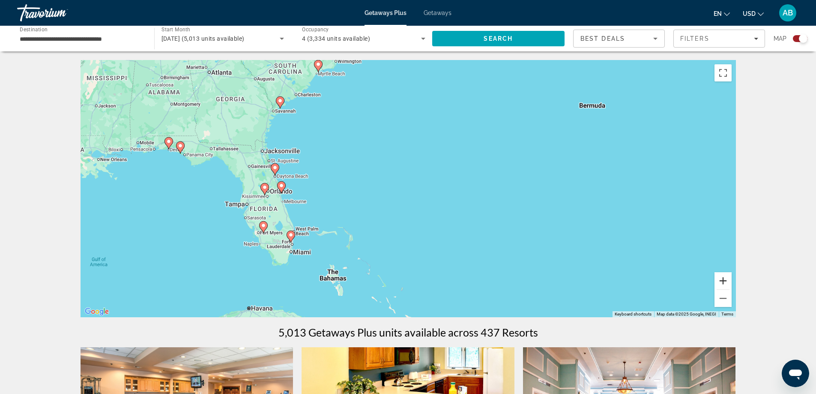
click at [725, 280] on button "Zoom in" at bounding box center [723, 280] width 17 height 17
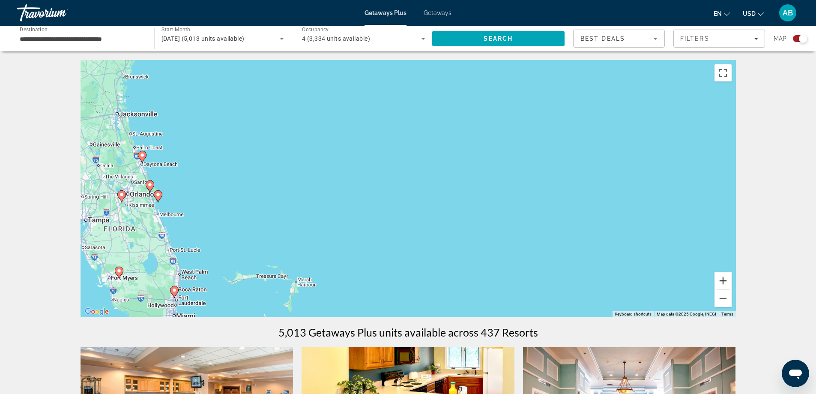
click at [721, 279] on button "Zoom in" at bounding box center [723, 280] width 17 height 17
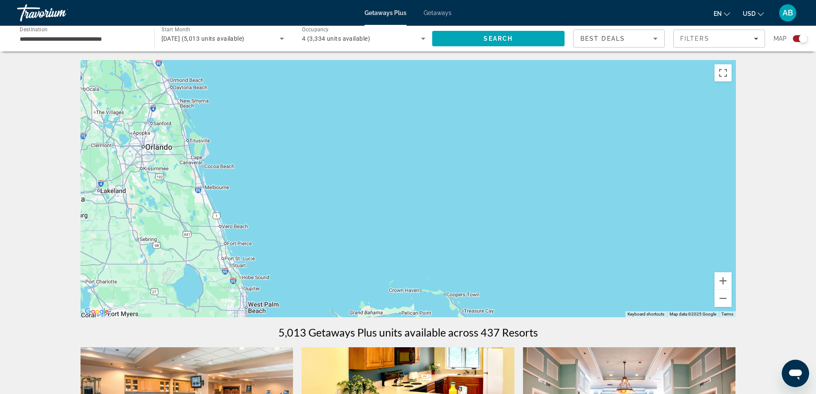
drag, startPoint x: 289, startPoint y: 236, endPoint x: 595, endPoint y: 183, distance: 310.9
click at [590, 183] on div "Main content" at bounding box center [408, 188] width 655 height 257
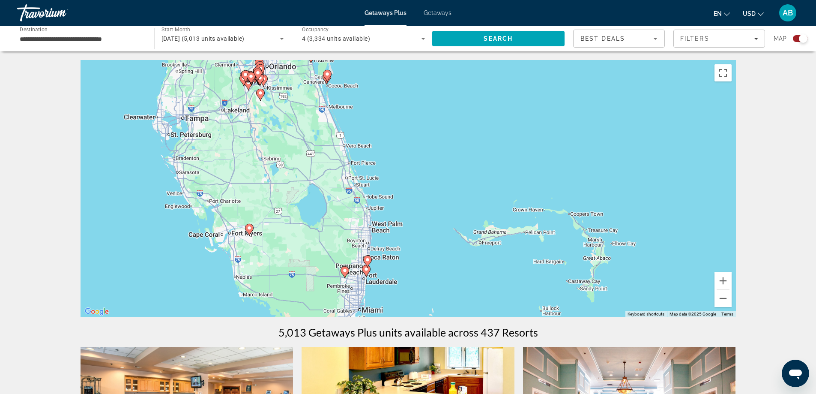
drag, startPoint x: 180, startPoint y: 222, endPoint x: 267, endPoint y: 147, distance: 114.9
click at [267, 147] on div "To activate drag with keyboard, press Alt + Enter. Once in keyboard drag state,…" at bounding box center [408, 188] width 655 height 257
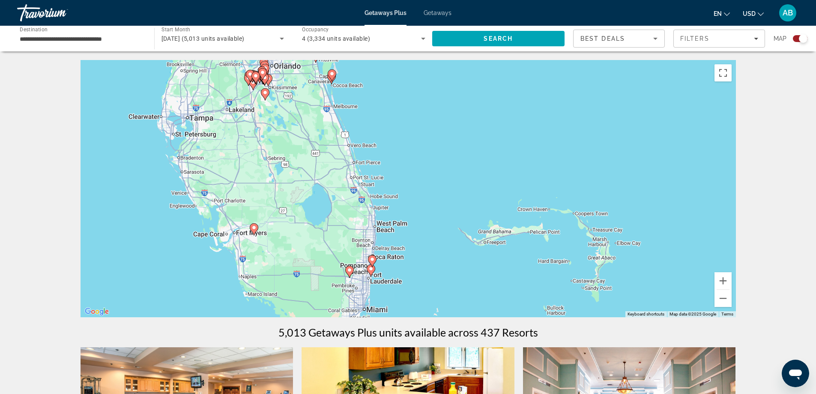
click at [253, 228] on image "Main content" at bounding box center [253, 227] width 5 height 5
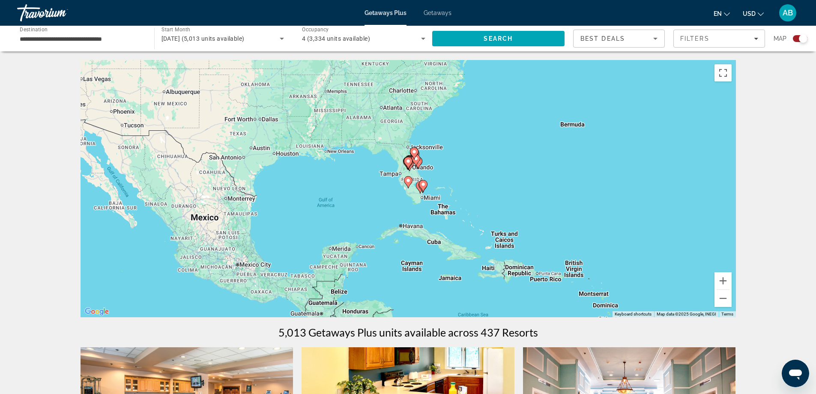
click at [408, 182] on image "Main content" at bounding box center [408, 180] width 5 height 5
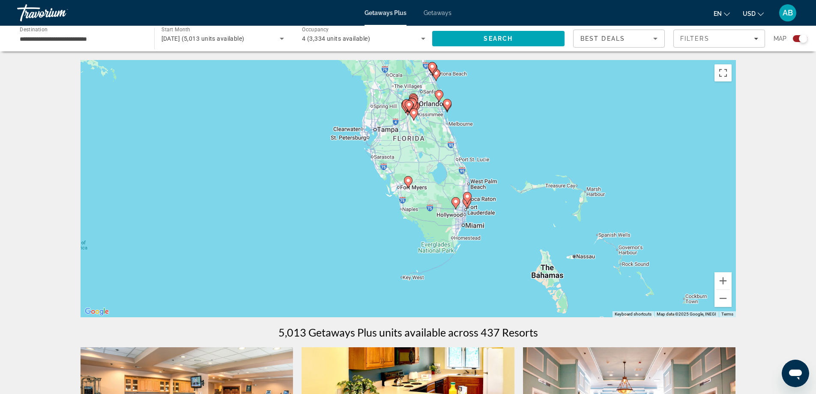
click at [407, 182] on image "Main content" at bounding box center [408, 180] width 5 height 5
type input "**********"
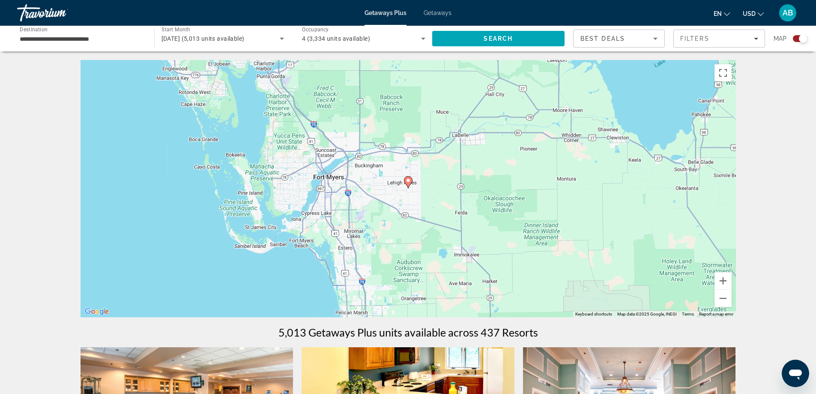
click at [407, 182] on image "Main content" at bounding box center [408, 180] width 5 height 5
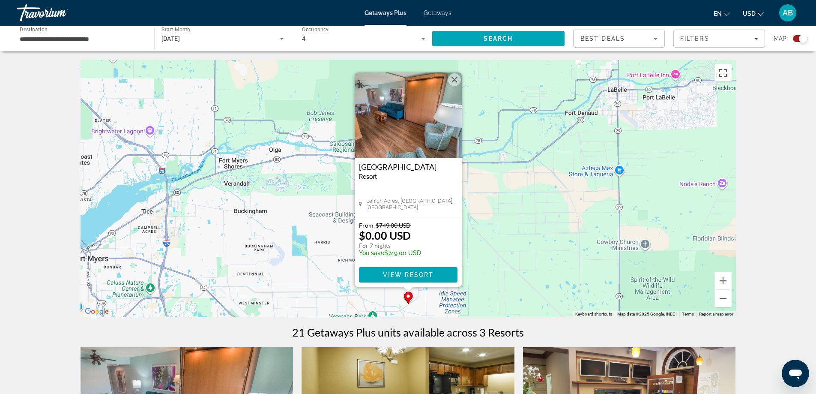
click at [455, 78] on button "Close" at bounding box center [454, 79] width 13 height 13
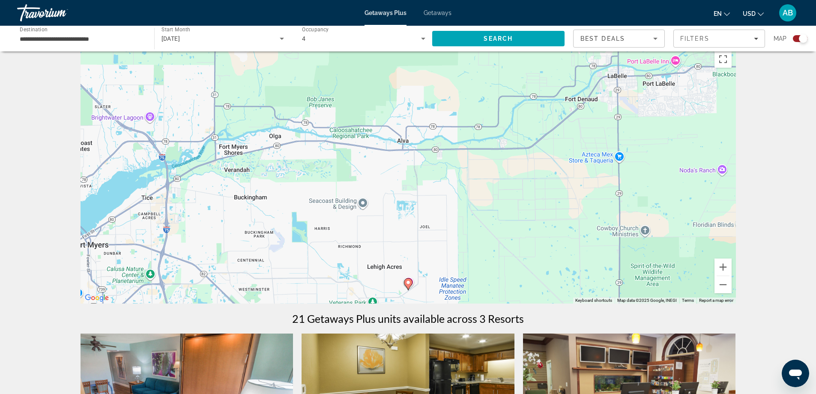
scroll to position [11, 0]
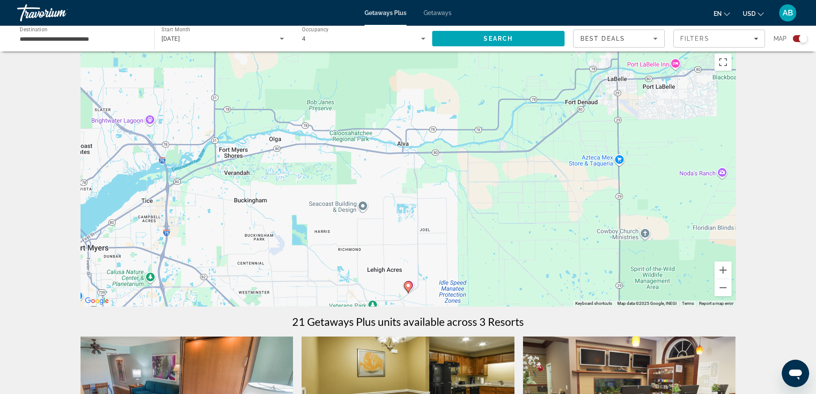
click at [803, 38] on div "Search widget" at bounding box center [803, 38] width 9 height 9
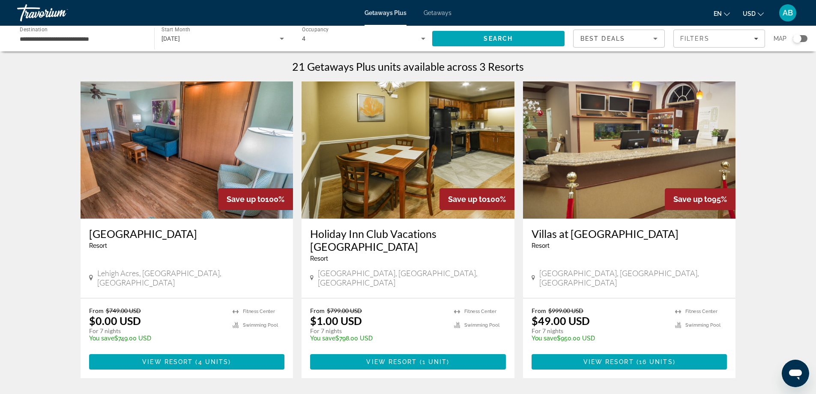
click at [796, 38] on div "Search widget" at bounding box center [797, 38] width 9 height 9
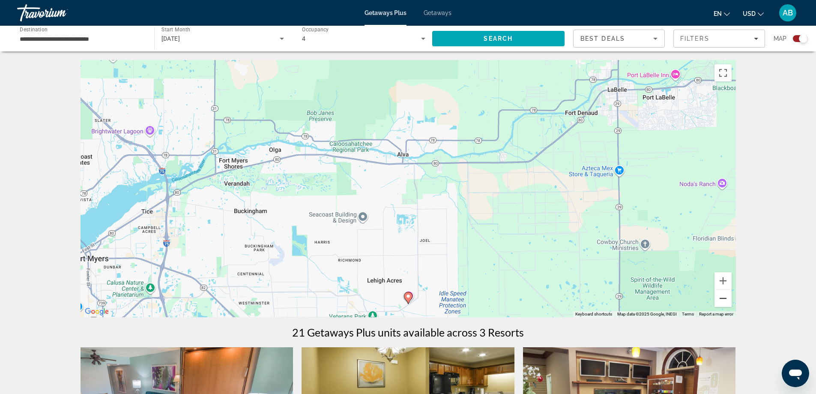
click at [719, 298] on button "Zoom out" at bounding box center [723, 298] width 17 height 17
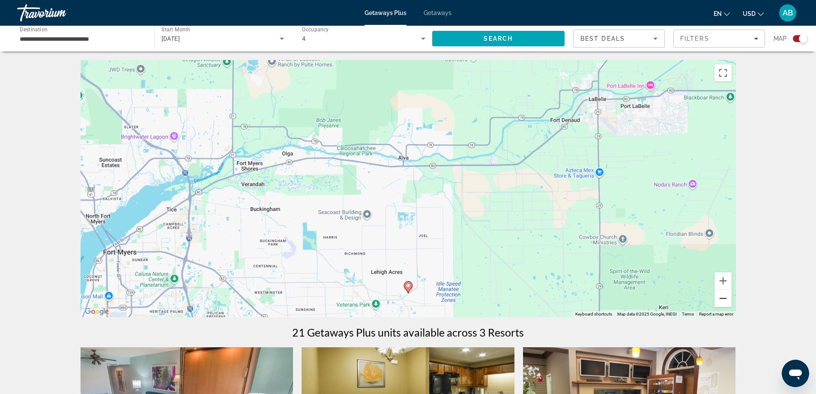
click at [719, 298] on button "Zoom out" at bounding box center [723, 298] width 17 height 17
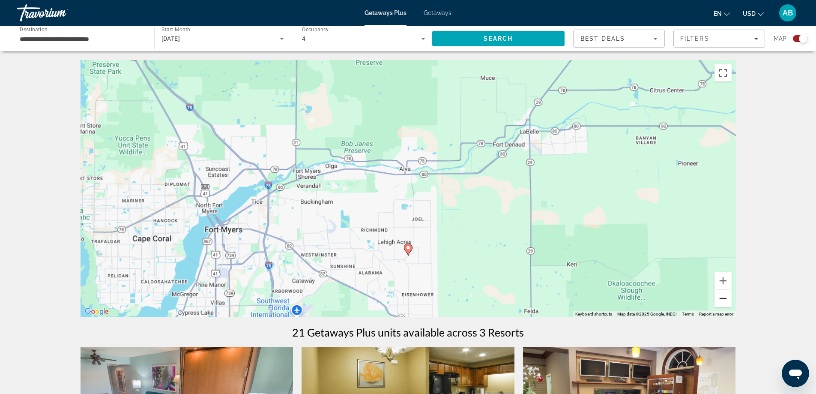
click at [719, 298] on button "Zoom out" at bounding box center [723, 298] width 17 height 17
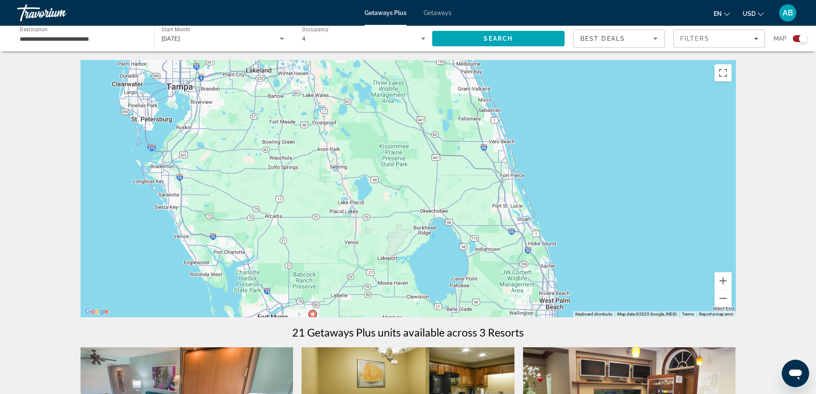
drag, startPoint x: 616, startPoint y: 220, endPoint x: 520, endPoint y: 339, distance: 153.6
click at [520, 339] on div "← Move left → Move right ↑ Move up ↓ Move down + Zoom in - Zoom out Home Jump l…" at bounding box center [408, 369] width 690 height 618
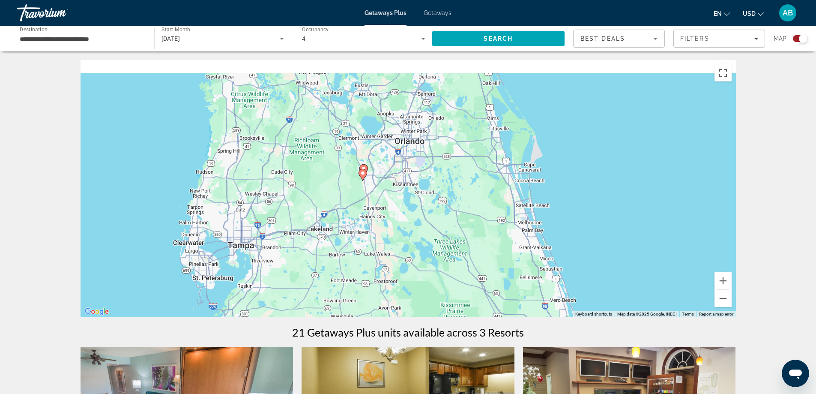
drag, startPoint x: 323, startPoint y: 150, endPoint x: 388, endPoint y: 318, distance: 180.5
click at [388, 318] on div "← Move left → Move right ↑ Move up ↓ Move down + Zoom in - Zoom out Home Jump l…" at bounding box center [408, 369] width 690 height 618
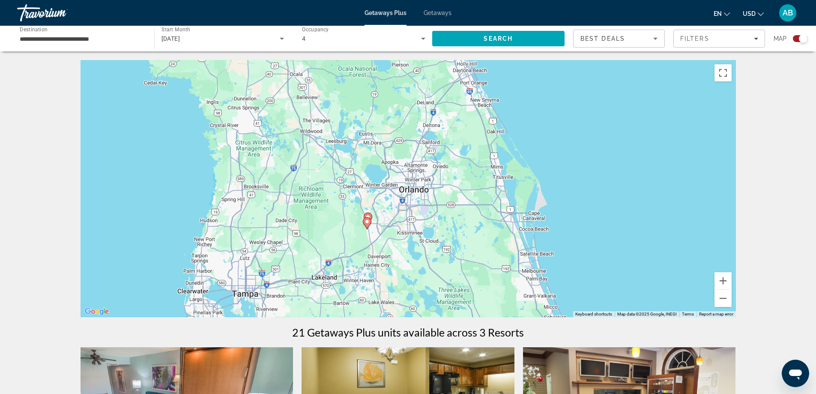
drag, startPoint x: 387, startPoint y: 208, endPoint x: 389, endPoint y: 255, distance: 47.6
click at [389, 255] on div "To activate drag with keyboard, press Alt + Enter. Once in keyboard drag state,…" at bounding box center [408, 188] width 655 height 257
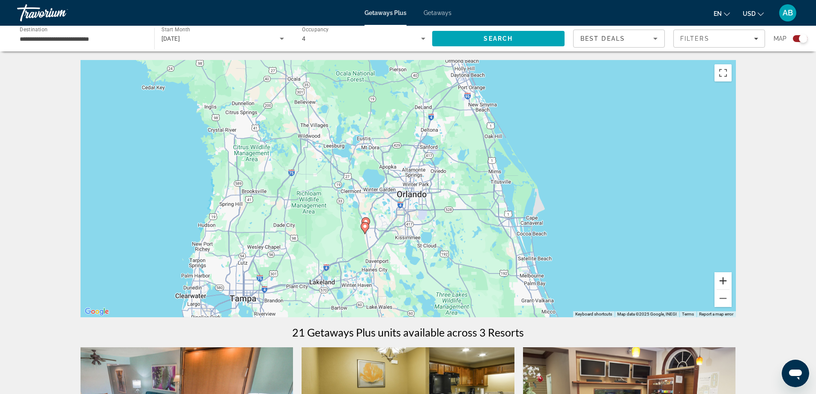
click at [725, 283] on button "Zoom in" at bounding box center [723, 280] width 17 height 17
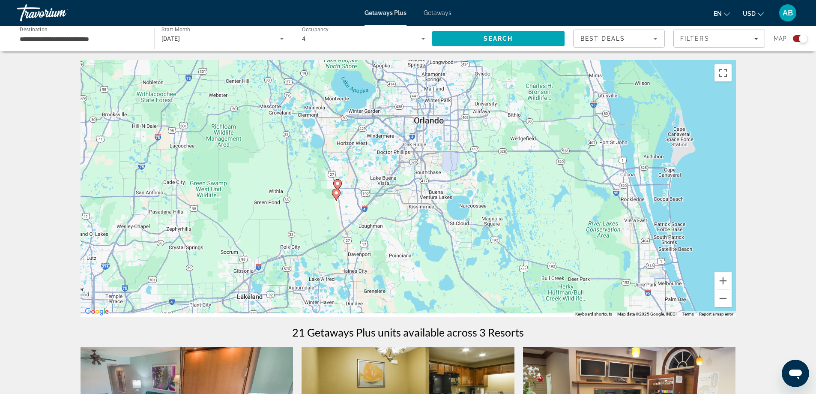
drag, startPoint x: 432, startPoint y: 279, endPoint x: 445, endPoint y: 212, distance: 69.0
click at [445, 212] on div "To activate drag with keyboard, press Alt + Enter. Once in keyboard drag state,…" at bounding box center [408, 188] width 655 height 257
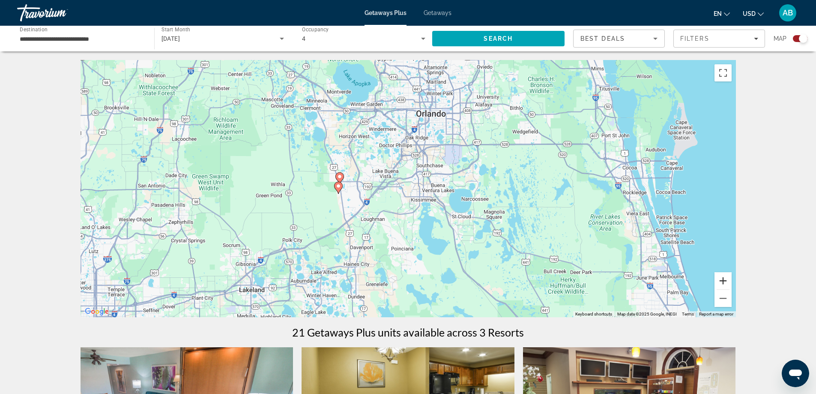
click at [722, 281] on button "Zoom in" at bounding box center [723, 280] width 17 height 17
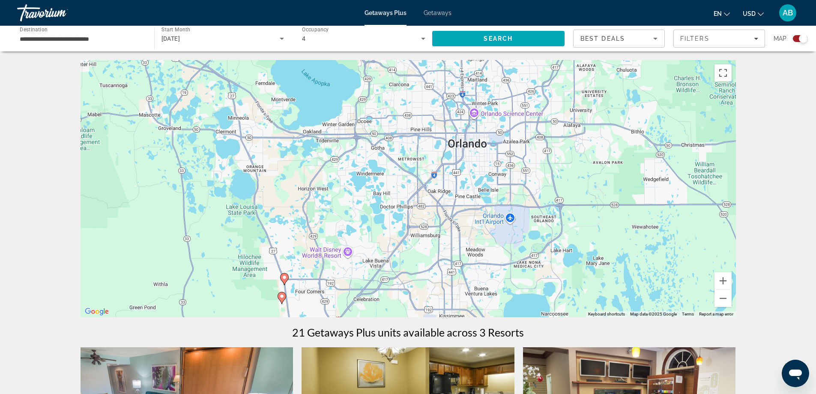
drag, startPoint x: 359, startPoint y: 213, endPoint x: 374, endPoint y: 319, distance: 106.4
click at [374, 319] on div "← Move left → Move right ↑ Move up ↓ Move down + Zoom in - Zoom out Home Jump l…" at bounding box center [408, 369] width 690 height 618
click at [285, 279] on image "Main content" at bounding box center [284, 277] width 5 height 5
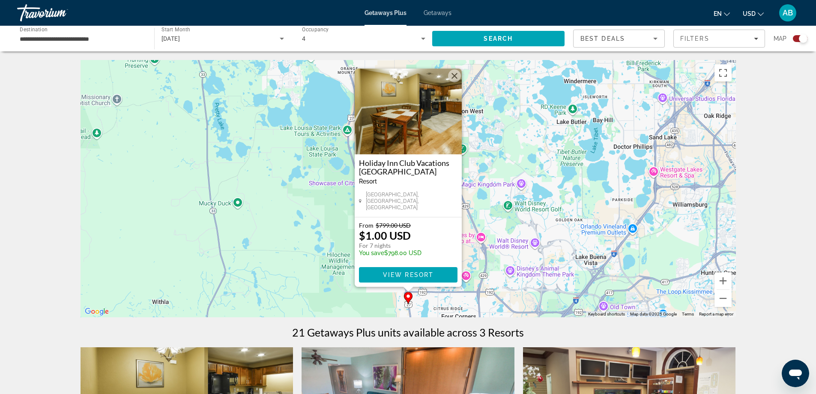
click at [455, 82] on button "Close" at bounding box center [454, 75] width 13 height 13
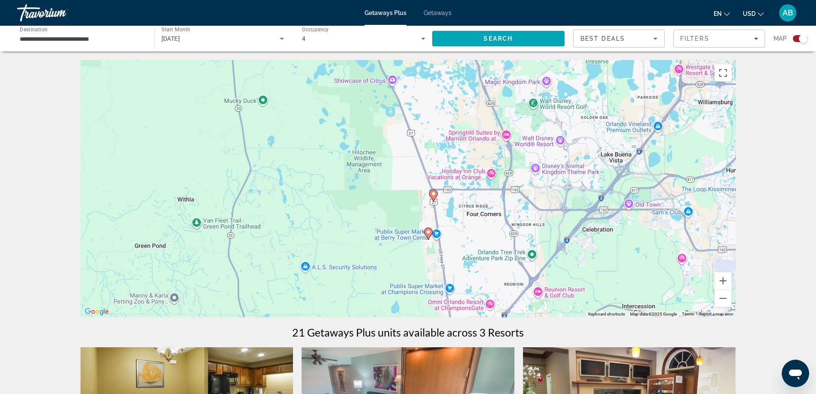
drag, startPoint x: 467, startPoint y: 266, endPoint x: 492, endPoint y: 162, distance: 107.5
click at [494, 155] on div "To activate drag with keyboard, press Alt + Enter. Once in keyboard drag state,…" at bounding box center [408, 188] width 655 height 257
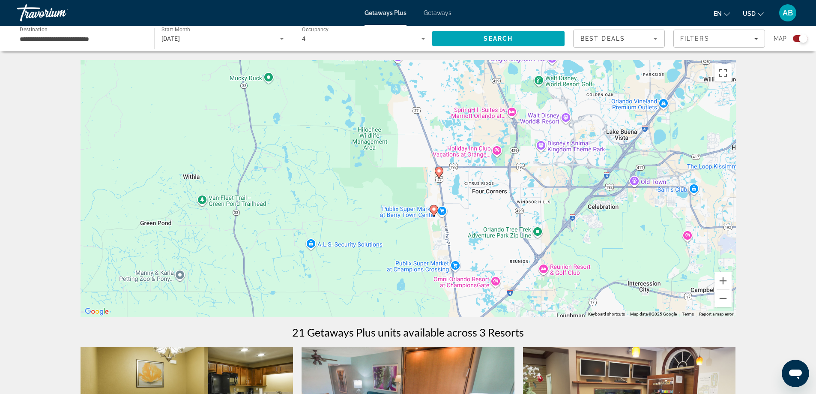
click at [435, 211] on image "Main content" at bounding box center [433, 208] width 5 height 5
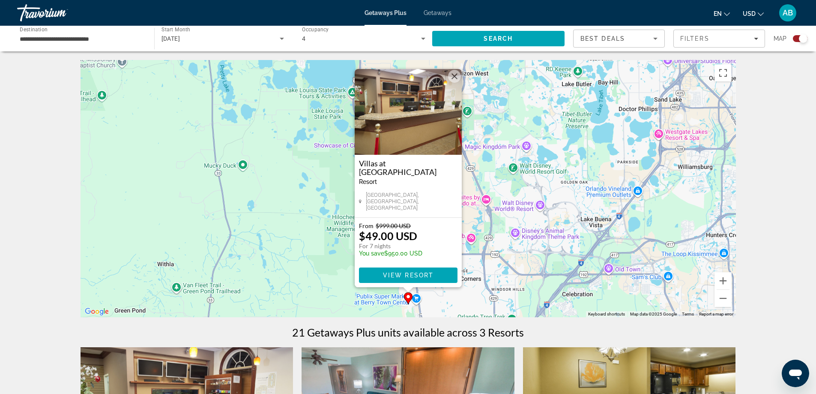
click at [454, 81] on button "Close" at bounding box center [454, 76] width 13 height 13
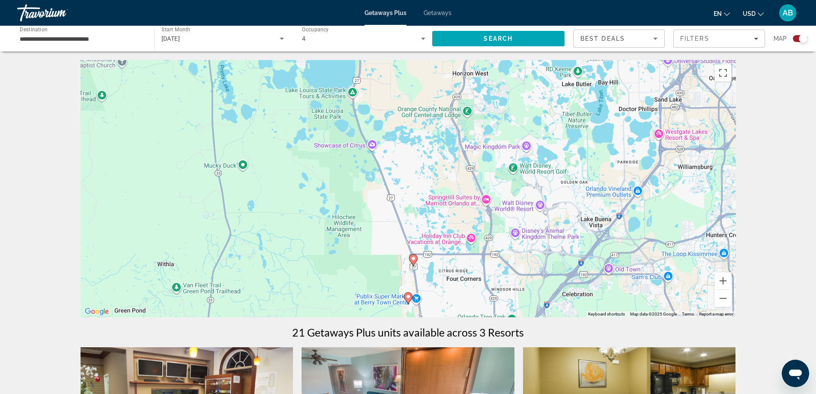
click at [413, 259] on image "Main content" at bounding box center [413, 258] width 5 height 5
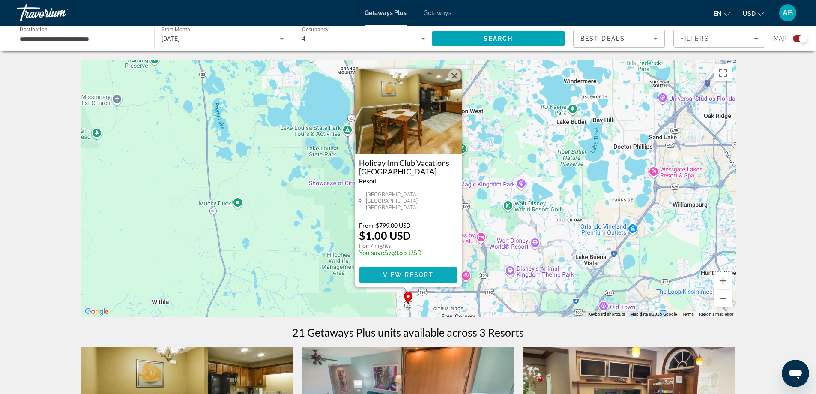
click at [418, 273] on span "View Resort" at bounding box center [408, 274] width 51 height 7
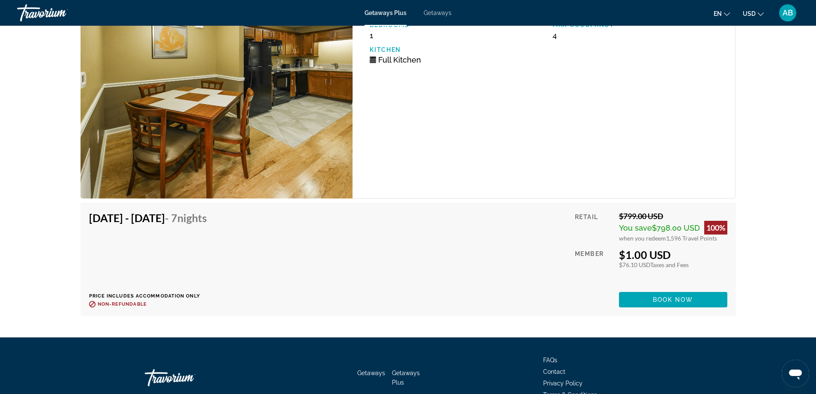
scroll to position [1745, 0]
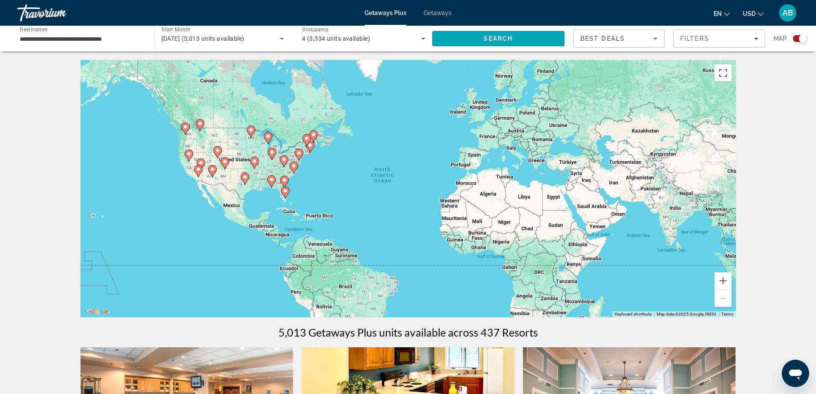
click at [286, 192] on image "Main content" at bounding box center [285, 190] width 5 height 5
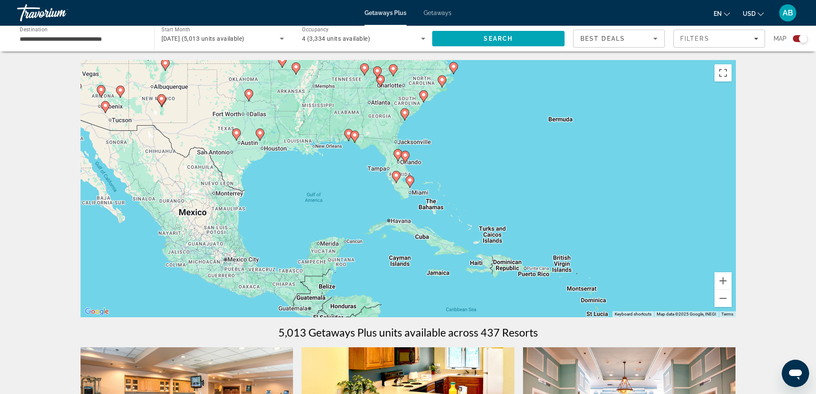
click at [407, 179] on icon "Main content" at bounding box center [410, 181] width 8 height 11
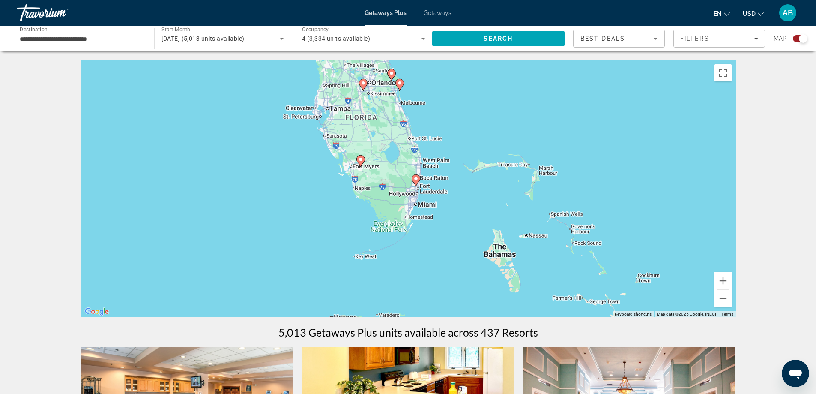
click at [418, 181] on image "Main content" at bounding box center [415, 178] width 5 height 5
type input "**********"
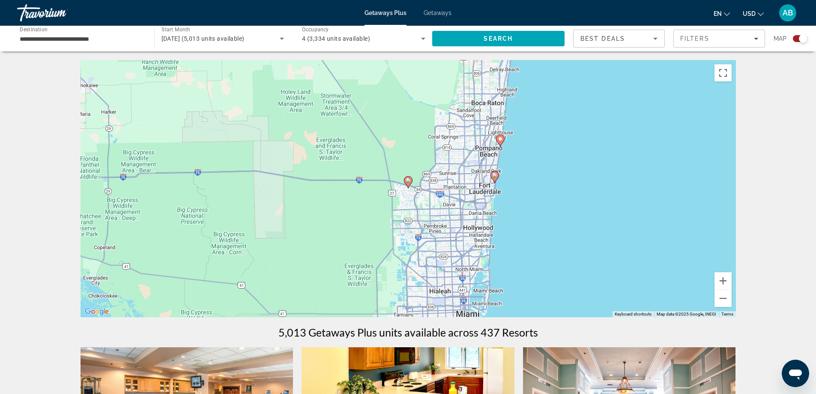
click at [495, 175] on image "Main content" at bounding box center [494, 175] width 5 height 5
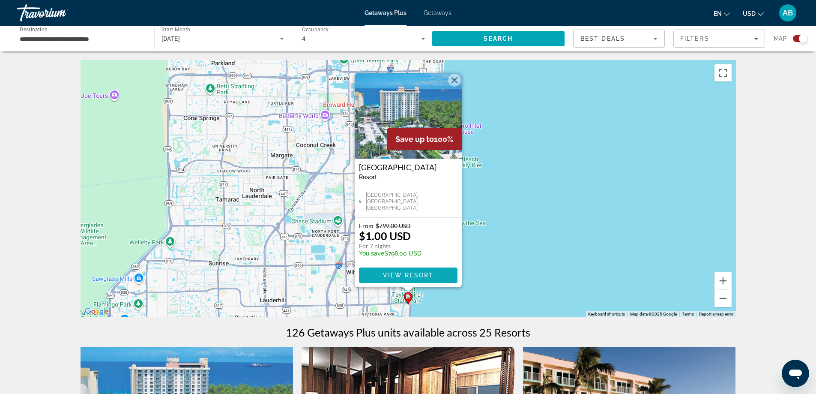
click at [409, 275] on span "View Resort" at bounding box center [408, 275] width 51 height 7
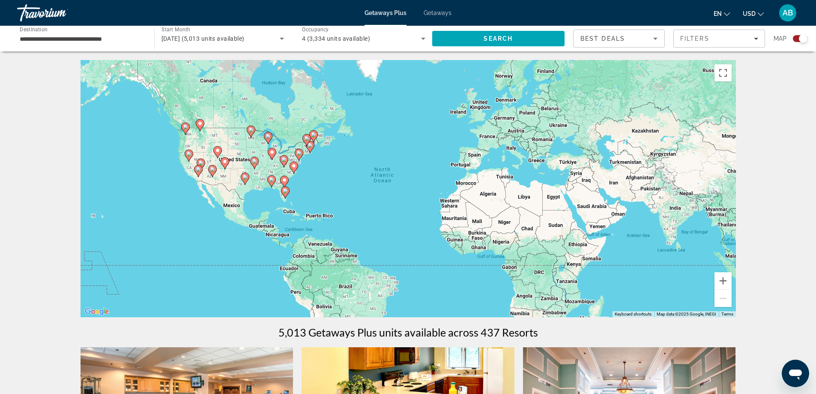
click at [282, 193] on icon "Main content" at bounding box center [285, 192] width 8 height 11
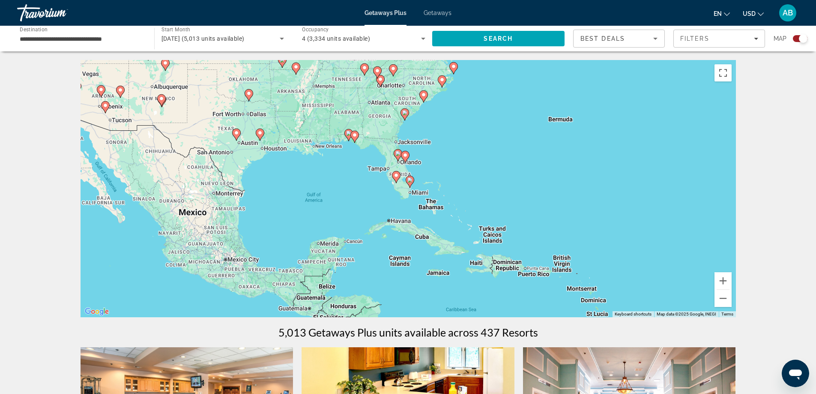
click at [410, 179] on image "Main content" at bounding box center [409, 179] width 5 height 5
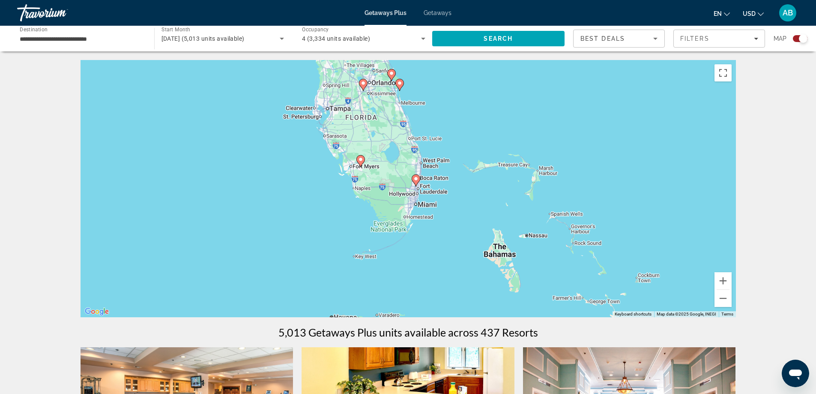
click at [416, 180] on image "Main content" at bounding box center [415, 178] width 5 height 5
type input "**********"
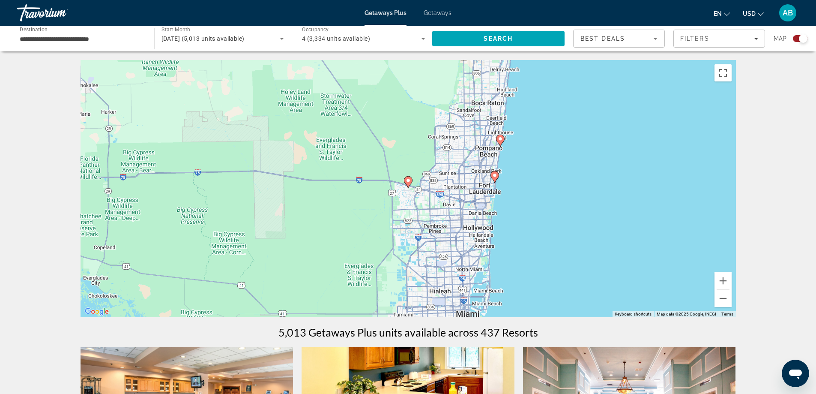
click at [501, 141] on image "Main content" at bounding box center [500, 138] width 5 height 5
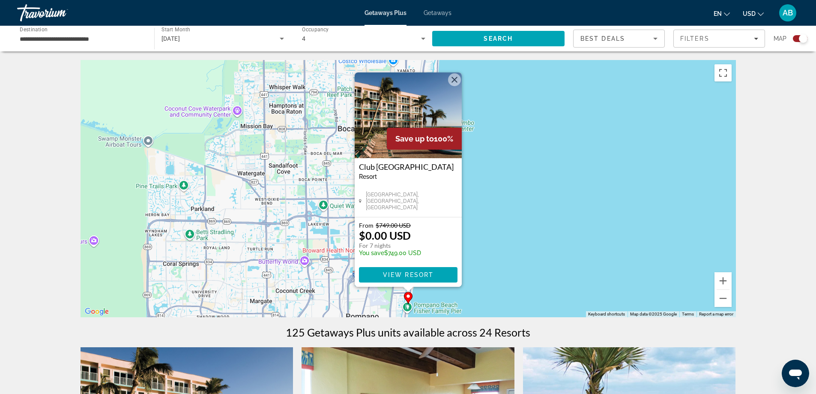
click at [458, 81] on button "Close" at bounding box center [454, 79] width 13 height 13
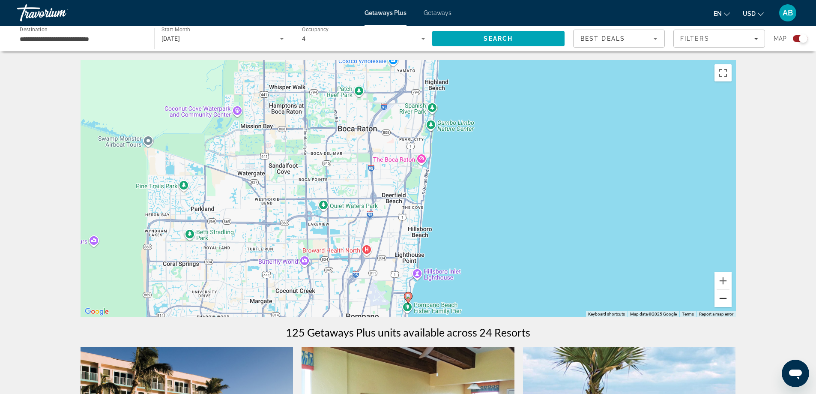
click at [721, 298] on button "Zoom out" at bounding box center [723, 298] width 17 height 17
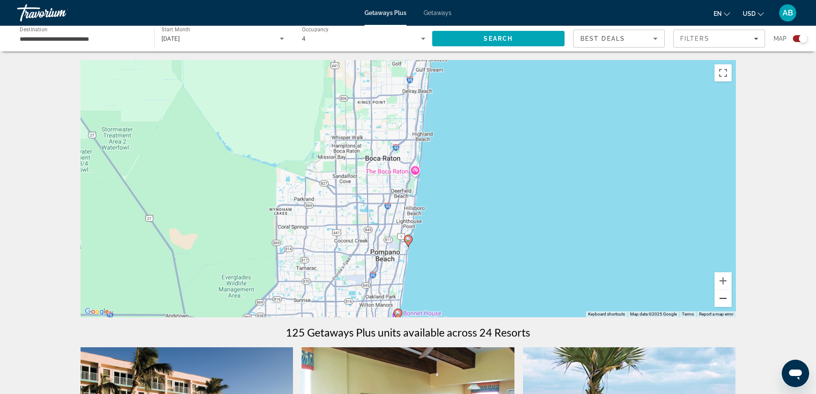
click at [721, 298] on button "Zoom out" at bounding box center [723, 298] width 17 height 17
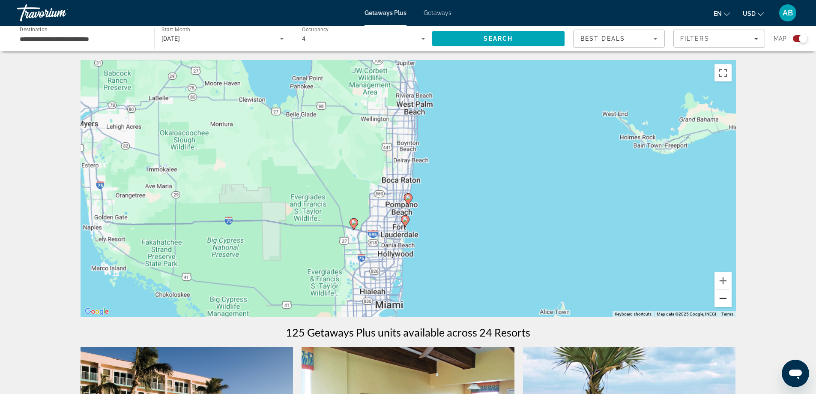
click at [721, 298] on button "Zoom out" at bounding box center [723, 298] width 17 height 17
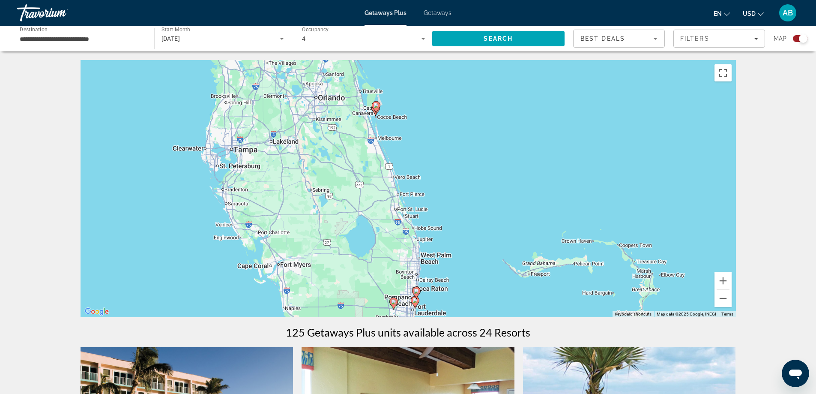
drag, startPoint x: 450, startPoint y: 152, endPoint x: 459, endPoint y: 265, distance: 113.5
click at [459, 265] on div "To activate drag with keyboard, press Alt + Enter. Once in keyboard drag state,…" at bounding box center [408, 188] width 655 height 257
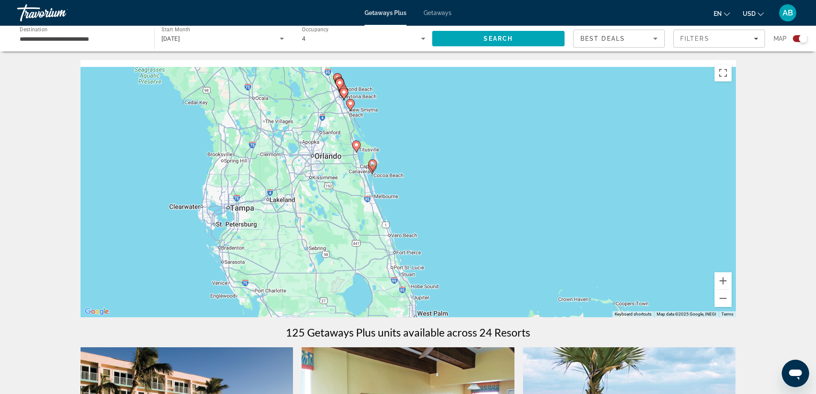
drag, startPoint x: 402, startPoint y: 141, endPoint x: 398, endPoint y: 206, distance: 65.2
click at [398, 206] on div "To activate drag with keyboard, press Alt + Enter. Once in keyboard drag state,…" at bounding box center [408, 188] width 655 height 257
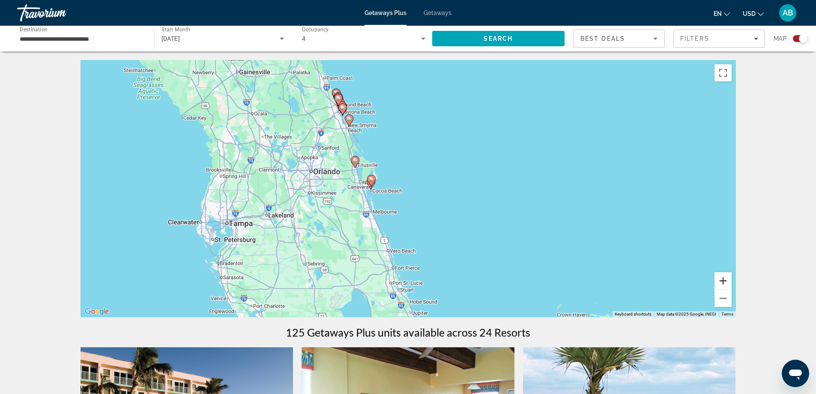
click at [726, 281] on button "Zoom in" at bounding box center [723, 280] width 17 height 17
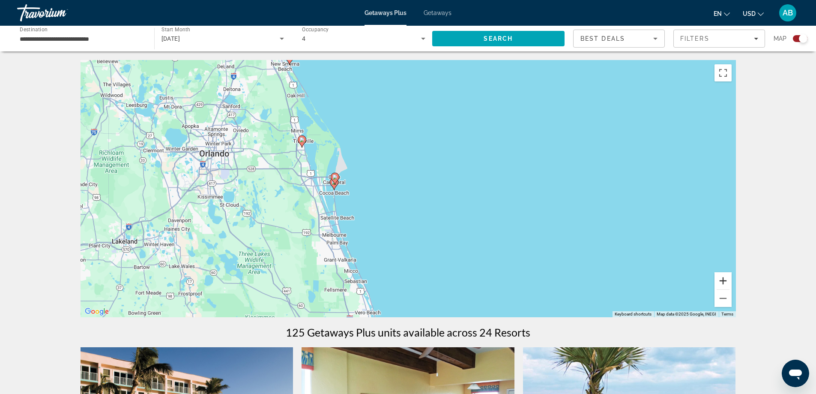
click at [726, 281] on button "Zoom in" at bounding box center [723, 280] width 17 height 17
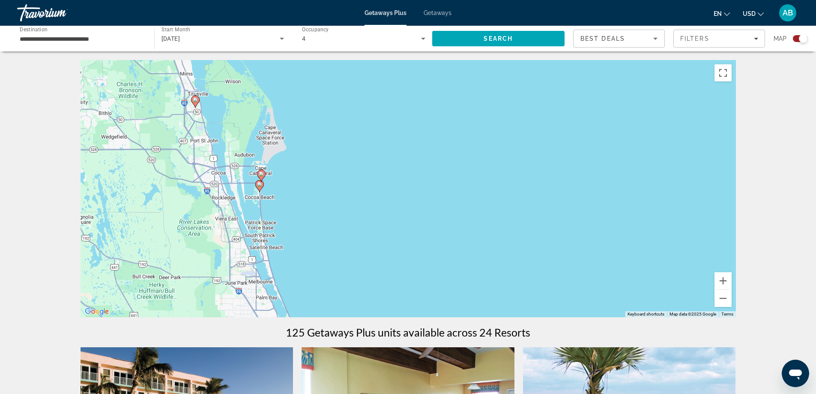
click at [260, 187] on icon "Main content" at bounding box center [259, 185] width 8 height 11
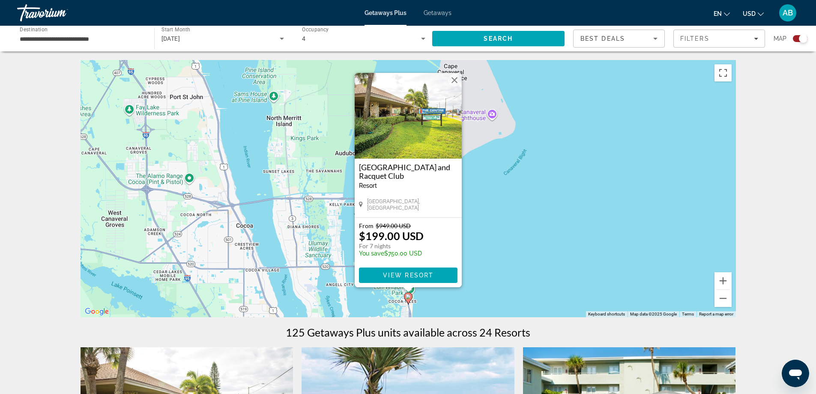
click at [455, 79] on button "Close" at bounding box center [454, 80] width 13 height 13
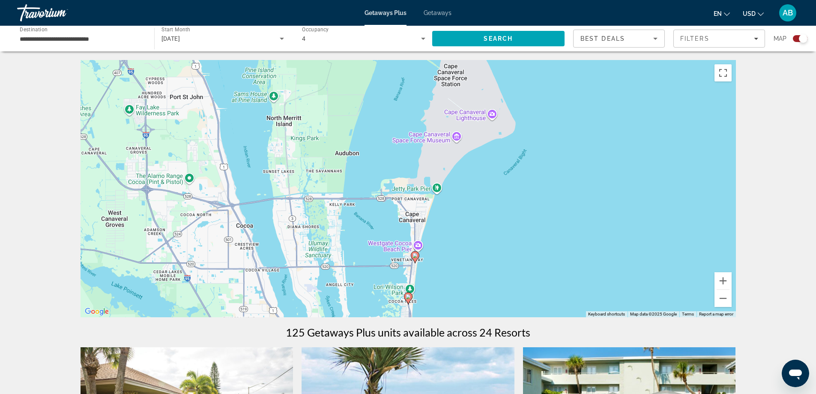
click at [416, 257] on image "Main content" at bounding box center [415, 255] width 5 height 5
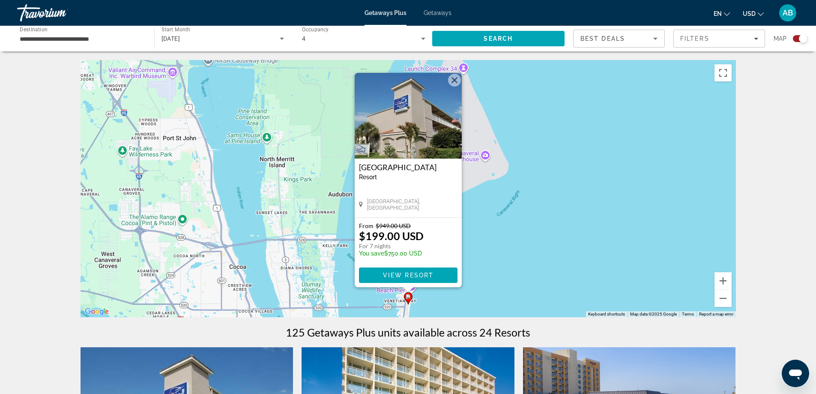
click at [454, 79] on button "Close" at bounding box center [454, 80] width 13 height 13
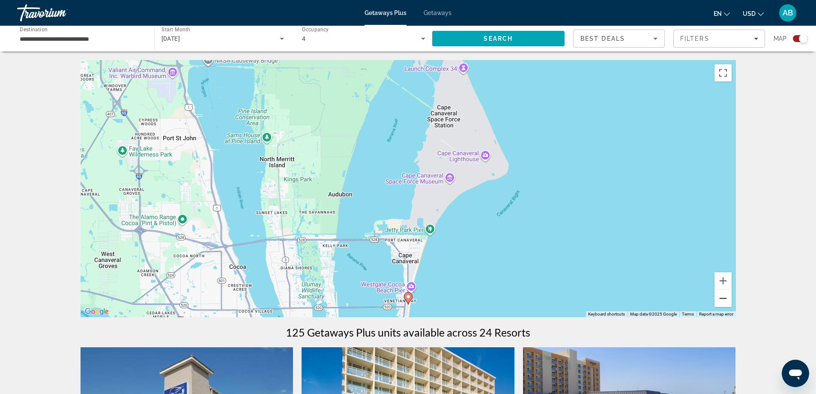
click at [724, 299] on button "Zoom out" at bounding box center [723, 298] width 17 height 17
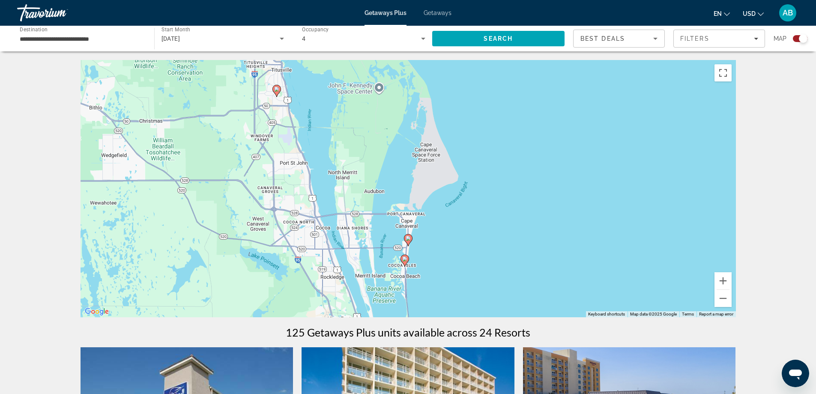
click at [276, 91] on image "Main content" at bounding box center [276, 89] width 5 height 5
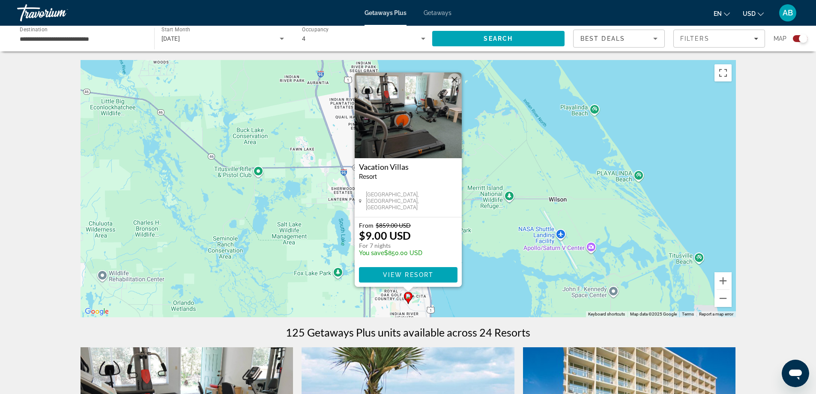
click at [458, 79] on button "Close" at bounding box center [454, 79] width 13 height 13
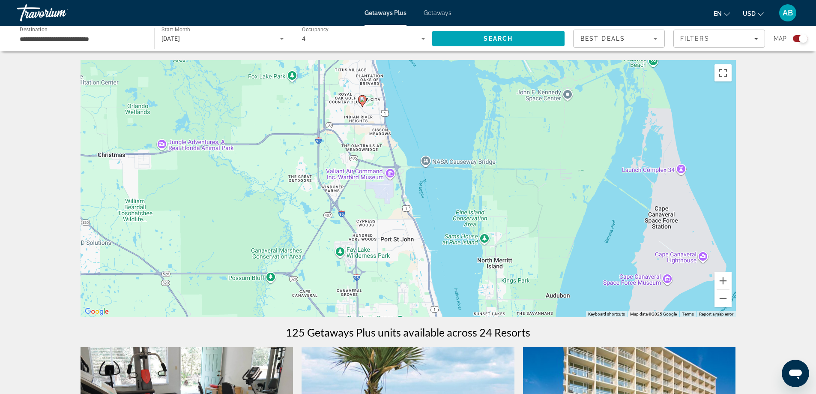
drag, startPoint x: 573, startPoint y: 275, endPoint x: 527, endPoint y: 77, distance: 204.2
click at [527, 77] on div "To activate drag with keyboard, press Alt + Enter. Once in keyboard drag state,…" at bounding box center [408, 188] width 655 height 257
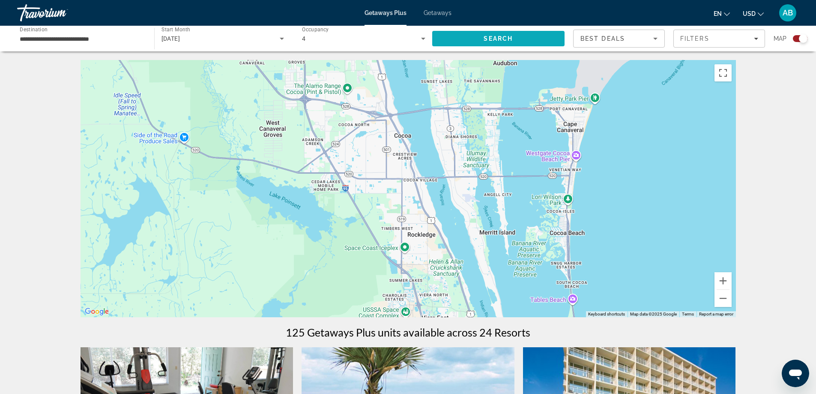
drag, startPoint x: 541, startPoint y: 273, endPoint x: 488, endPoint y: 44, distance: 235.5
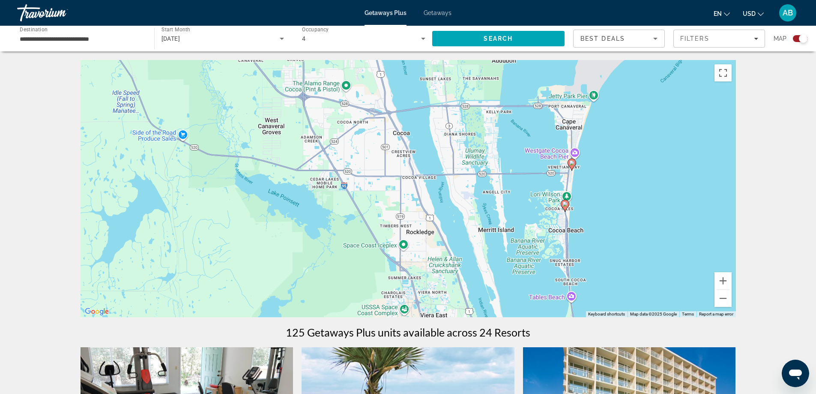
click at [572, 164] on image "Main content" at bounding box center [571, 162] width 5 height 5
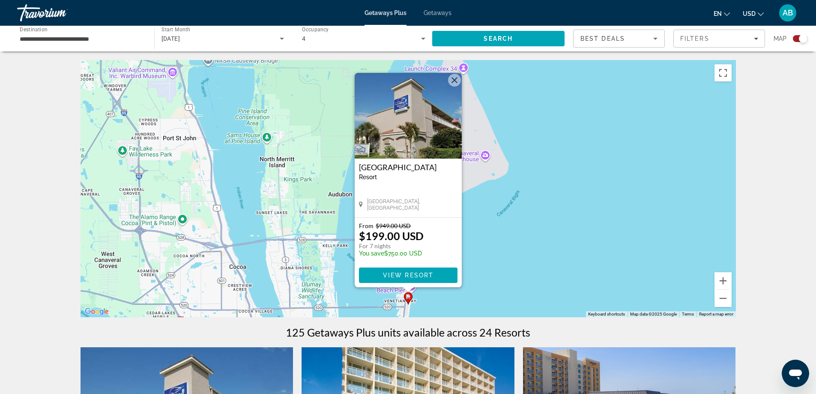
click at [455, 79] on button "Close" at bounding box center [454, 80] width 13 height 13
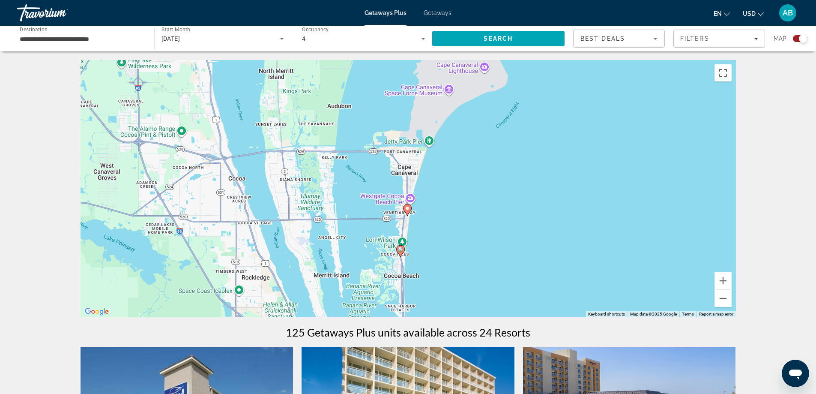
drag, startPoint x: 523, startPoint y: 263, endPoint x: 522, endPoint y: 133, distance: 129.8
click at [526, 127] on div "To activate drag with keyboard, press Alt + Enter. Once in keyboard drag state,…" at bounding box center [408, 188] width 655 height 257
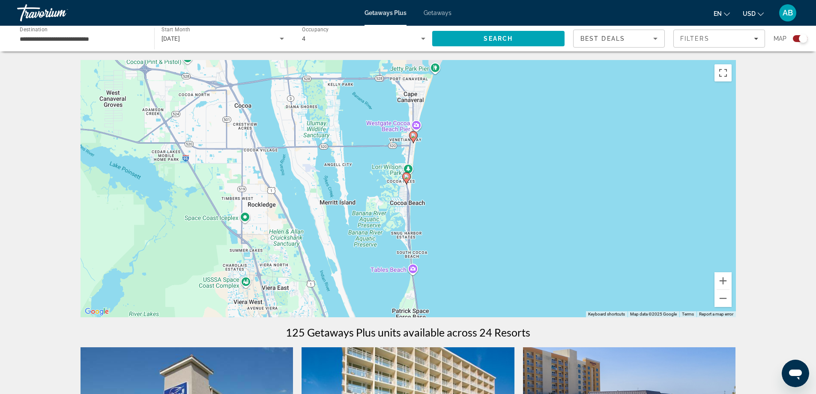
click at [406, 177] on image "Main content" at bounding box center [406, 176] width 5 height 5
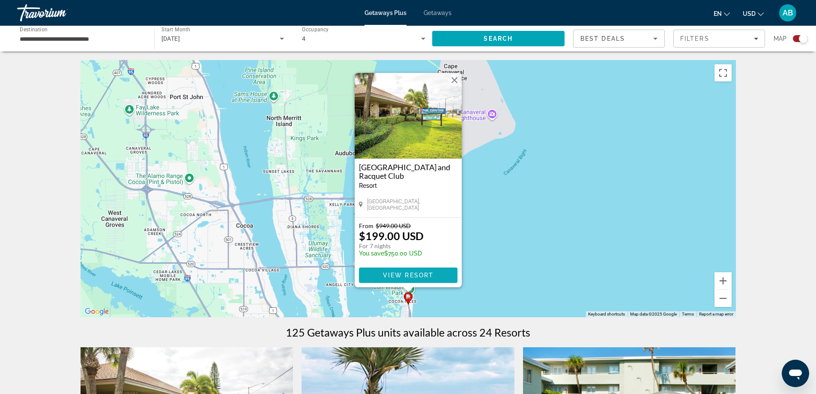
click at [411, 274] on span "View Resort" at bounding box center [408, 275] width 51 height 7
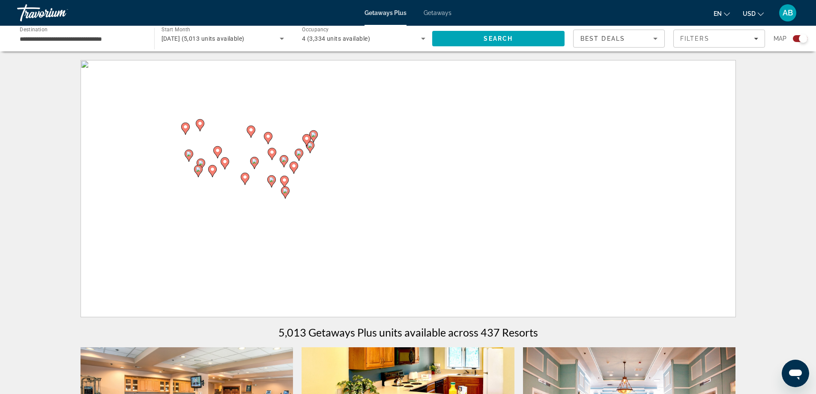
click at [285, 37] on icon "Search widget" at bounding box center [282, 38] width 10 height 10
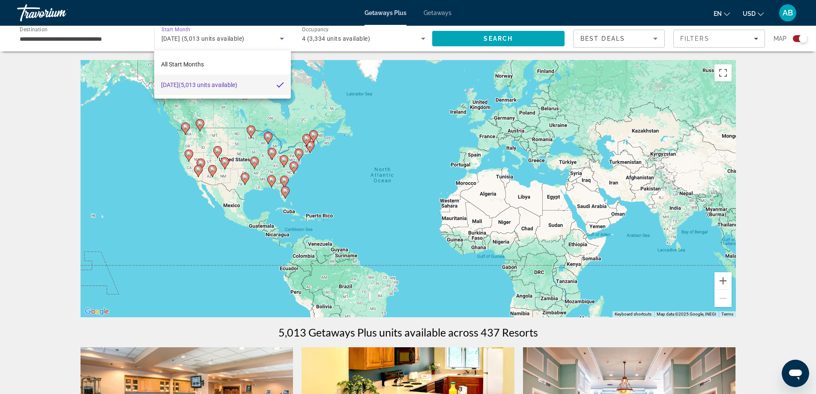
click at [19, 146] on div at bounding box center [408, 197] width 816 height 394
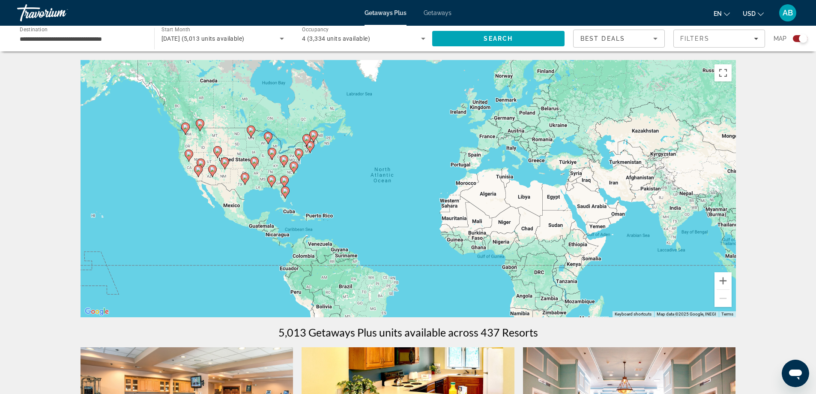
click at [282, 182] on image "Main content" at bounding box center [284, 179] width 5 height 5
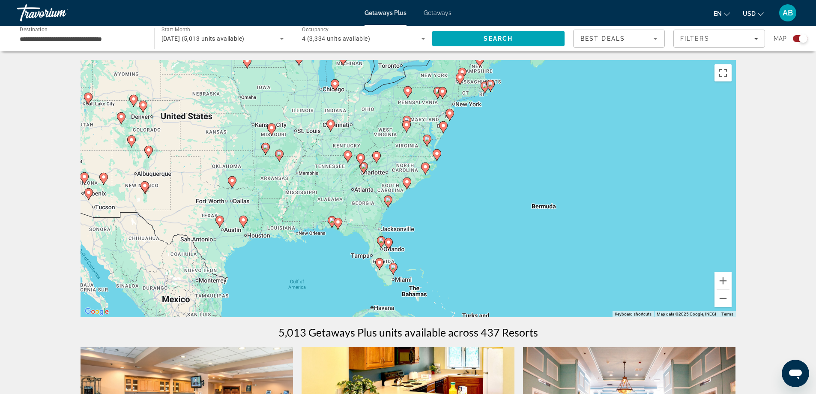
click at [386, 242] on icon "Main content" at bounding box center [388, 243] width 8 height 11
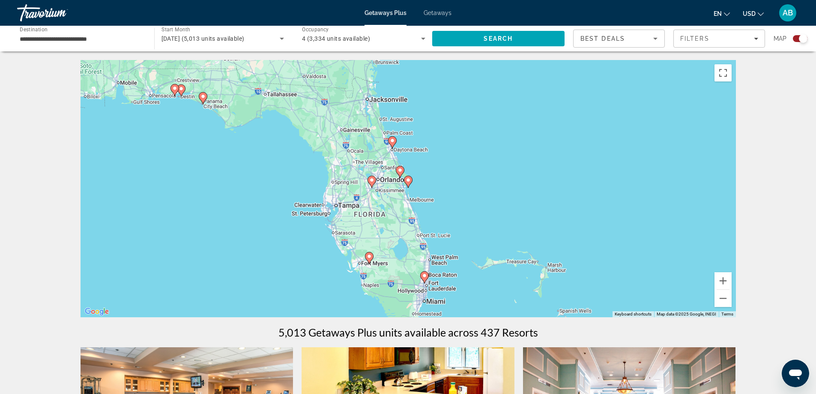
click at [407, 181] on image "Main content" at bounding box center [408, 179] width 5 height 5
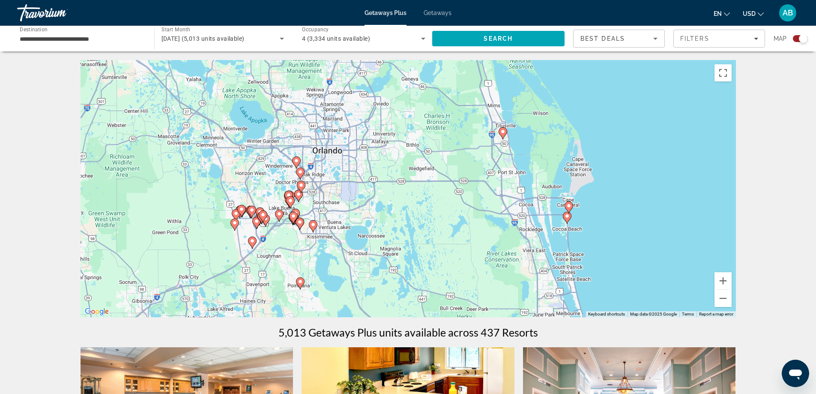
drag, startPoint x: 167, startPoint y: 209, endPoint x: 325, endPoint y: 244, distance: 162.4
click at [325, 244] on div "To activate drag with keyboard, press Alt + Enter. Once in keyboard drag state,…" at bounding box center [408, 188] width 655 height 257
click at [727, 280] on button "Zoom in" at bounding box center [723, 280] width 17 height 17
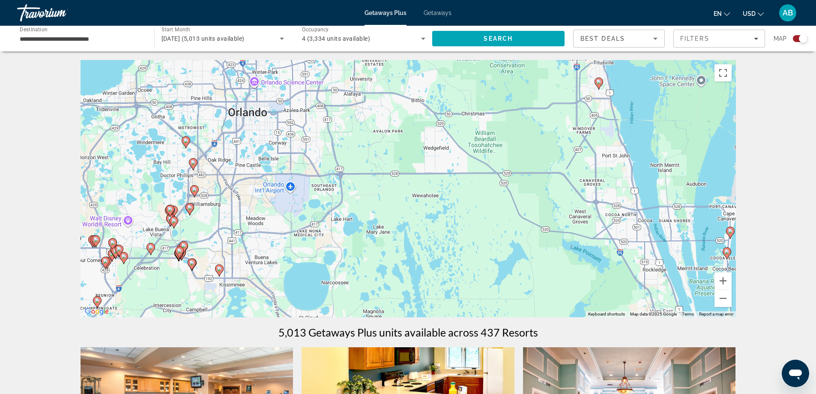
click at [187, 143] on icon "Main content" at bounding box center [186, 142] width 8 height 11
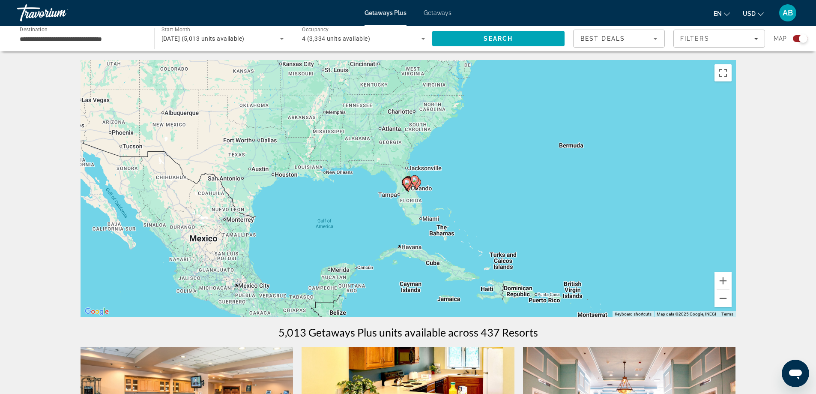
click at [407, 183] on image "Main content" at bounding box center [406, 182] width 5 height 5
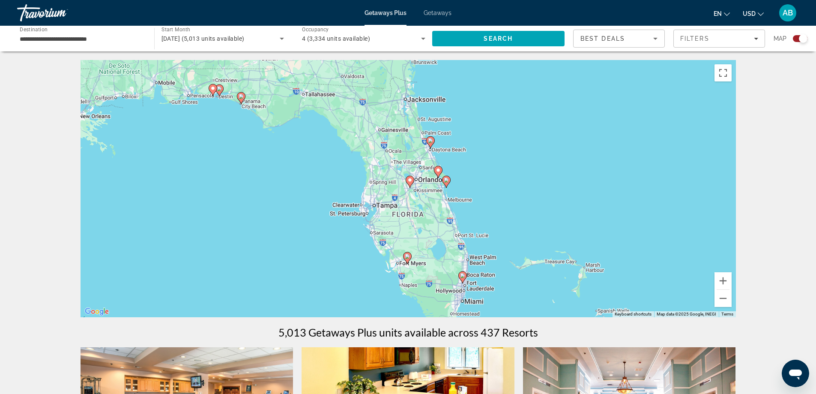
click at [410, 177] on icon "Main content" at bounding box center [410, 181] width 8 height 11
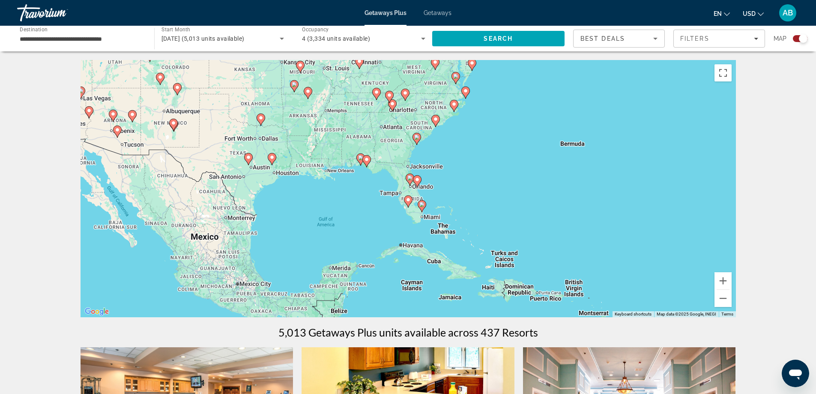
click at [409, 178] on image "Main content" at bounding box center [409, 177] width 5 height 5
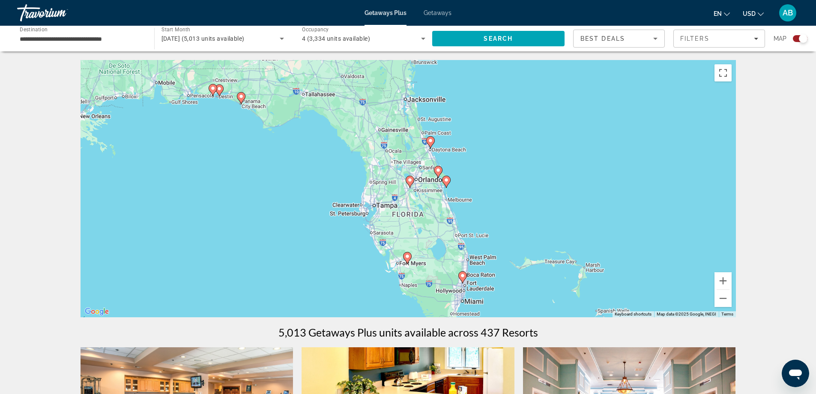
click at [410, 180] on image "Main content" at bounding box center [409, 179] width 5 height 5
type input "**********"
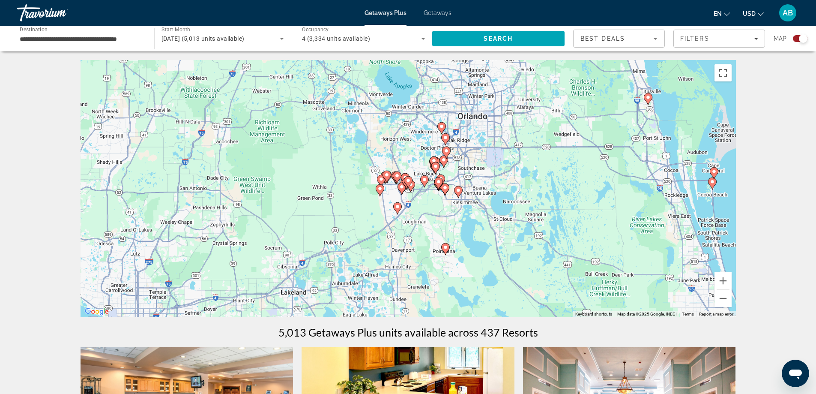
click at [444, 126] on image "Main content" at bounding box center [441, 126] width 5 height 5
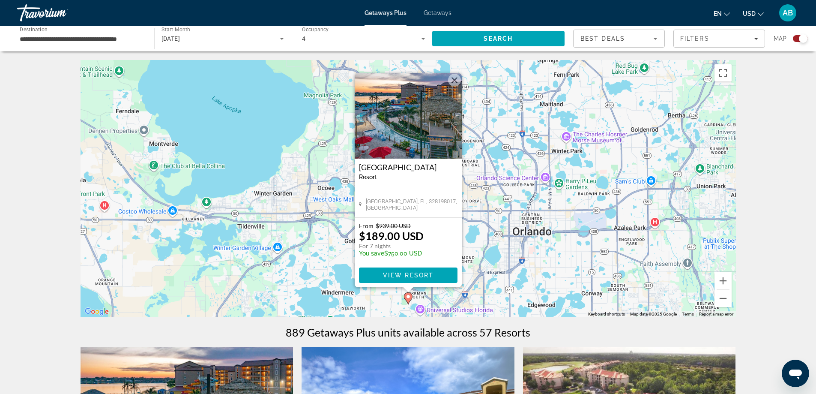
click at [456, 80] on button "Close" at bounding box center [454, 80] width 13 height 13
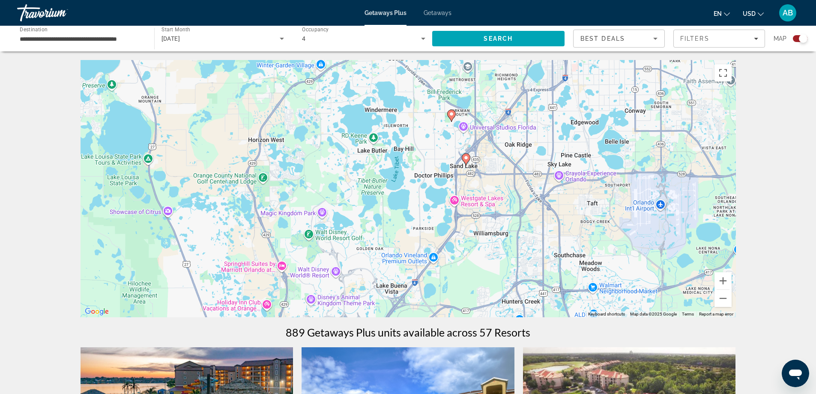
drag, startPoint x: 454, startPoint y: 258, endPoint x: 497, endPoint y: 72, distance: 190.9
click at [497, 72] on div "To activate drag with keyboard, press Alt + Enter. Once in keyboard drag state,…" at bounding box center [408, 188] width 655 height 257
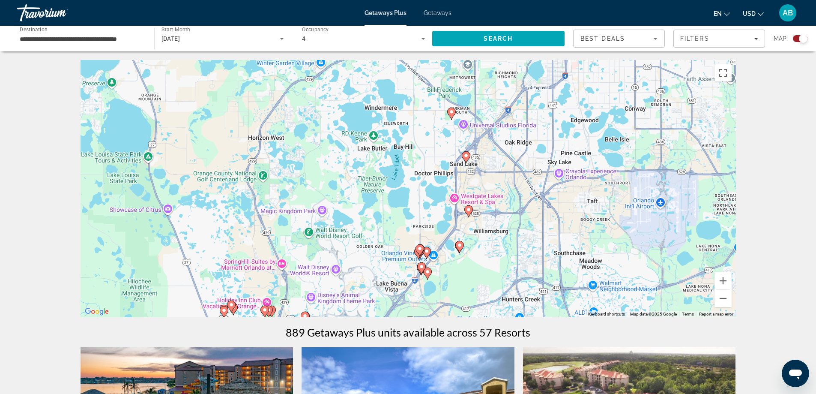
click at [466, 158] on icon "Main content" at bounding box center [466, 157] width 8 height 11
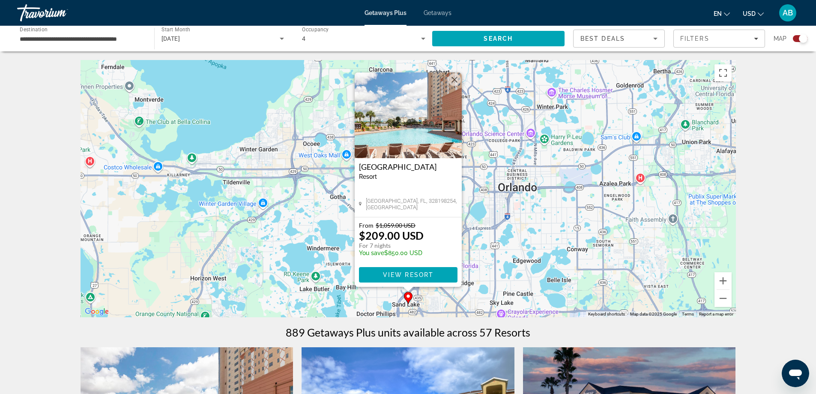
click at [455, 78] on button "Close" at bounding box center [454, 79] width 13 height 13
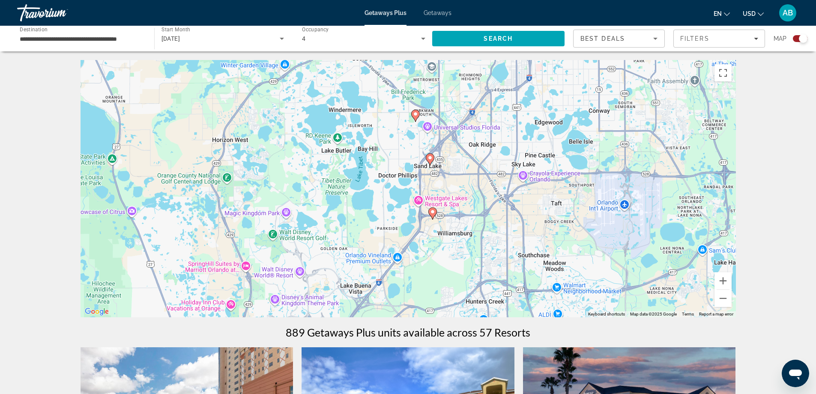
drag, startPoint x: 482, startPoint y: 274, endPoint x: 505, endPoint y: 131, distance: 144.4
click at [505, 131] on div "To activate drag with keyboard, press Alt + Enter. Once in keyboard drag state,…" at bounding box center [408, 188] width 655 height 257
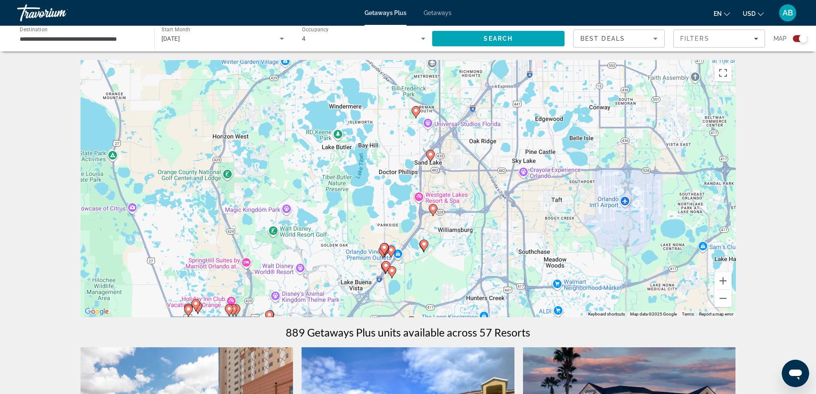
click at [434, 212] on icon "Main content" at bounding box center [433, 209] width 8 height 11
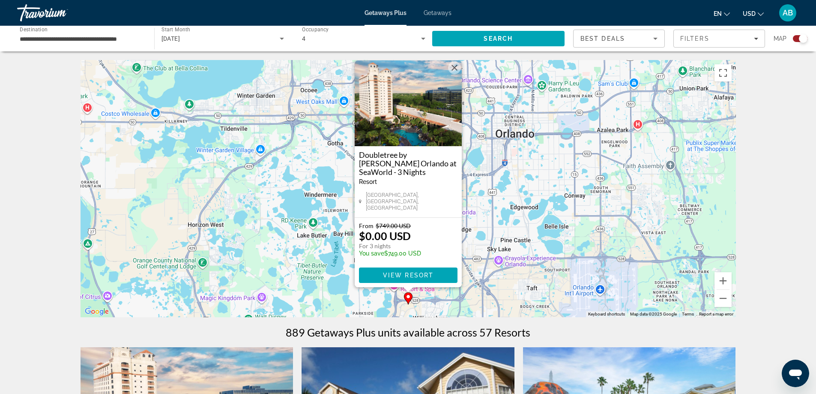
click at [455, 74] on button "Close" at bounding box center [454, 67] width 13 height 13
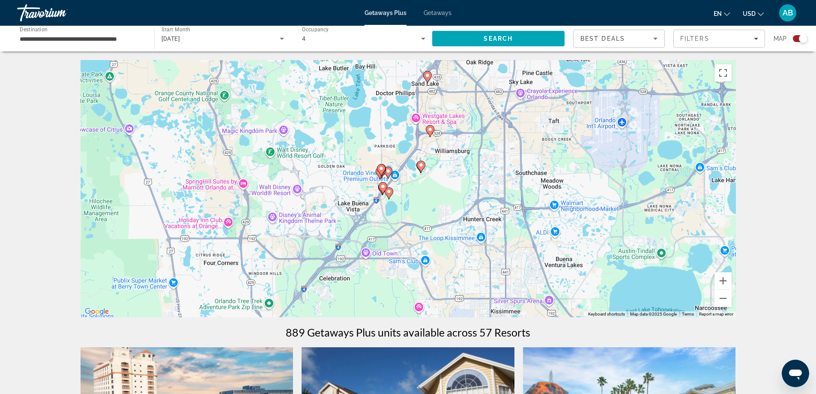
drag, startPoint x: 460, startPoint y: 260, endPoint x: 483, endPoint y: 88, distance: 172.9
click at [483, 89] on div "To activate drag with keyboard, press Alt + Enter. Once in keyboard drag state,…" at bounding box center [408, 188] width 655 height 257
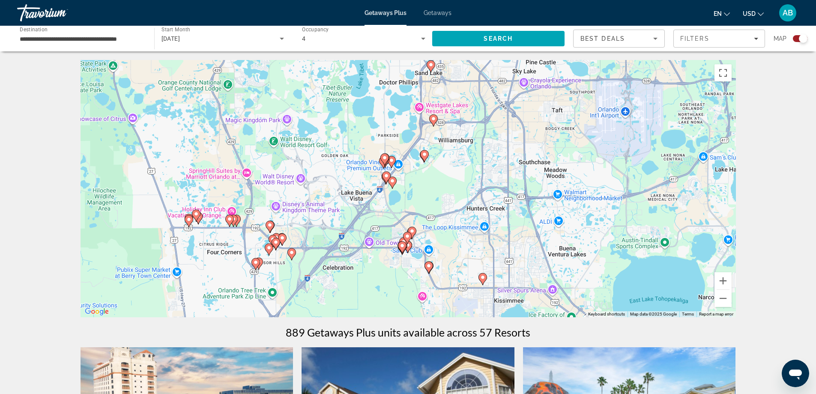
click at [427, 159] on gmp-advanced-marker "Main content" at bounding box center [424, 156] width 9 height 13
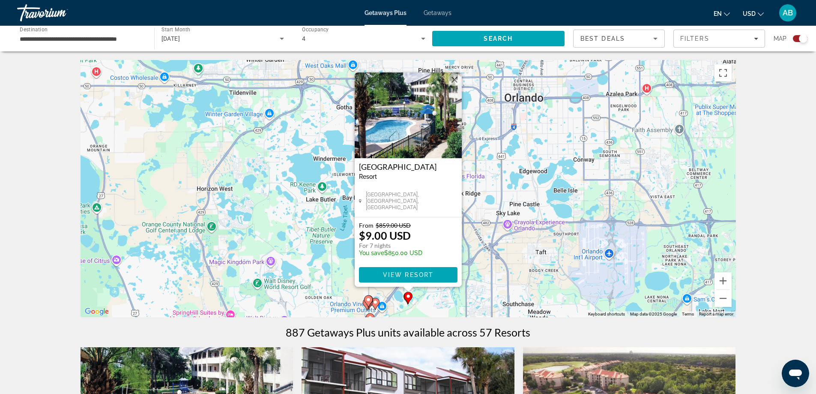
click at [453, 79] on button "Close" at bounding box center [454, 79] width 13 height 13
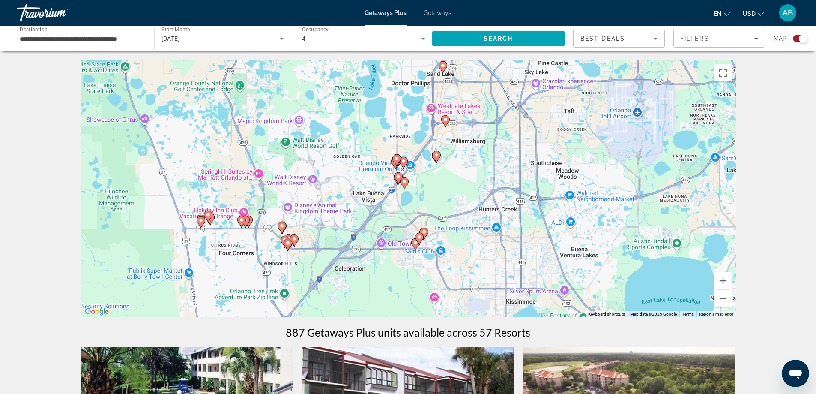
drag, startPoint x: 386, startPoint y: 237, endPoint x: 407, endPoint y: 83, distance: 156.1
click at [408, 82] on div "To activate drag with keyboard, press Alt + Enter. Once in keyboard drag state,…" at bounding box center [408, 188] width 655 height 257
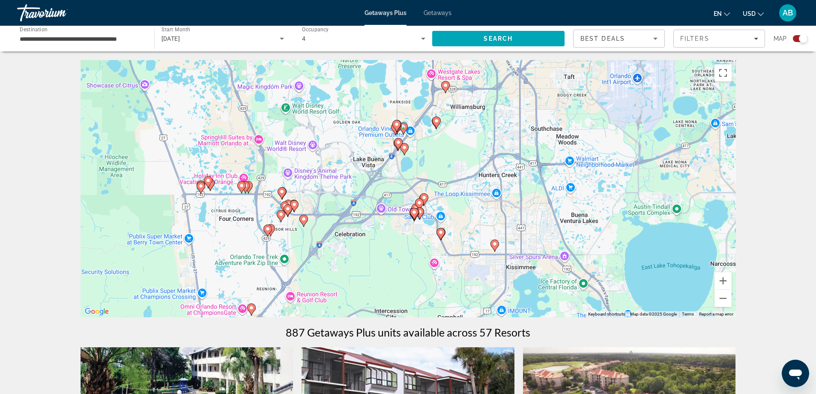
click at [437, 121] on image "Main content" at bounding box center [436, 120] width 5 height 5
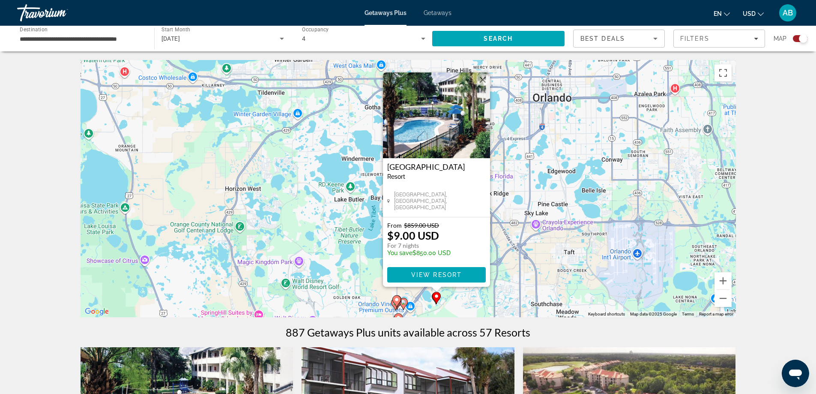
click at [483, 77] on button "Close" at bounding box center [482, 79] width 13 height 13
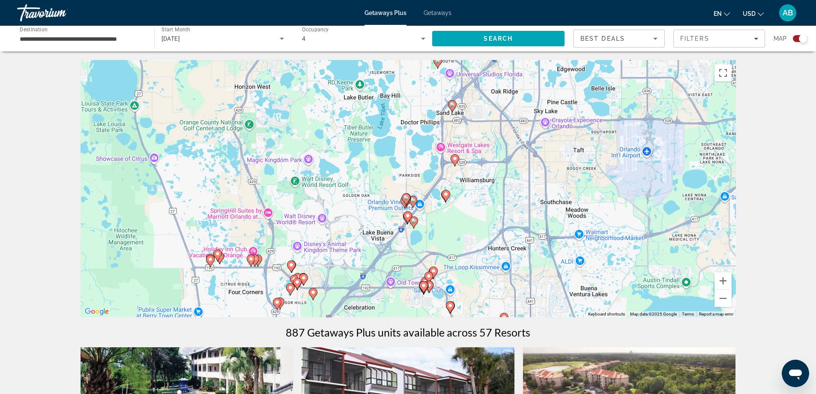
drag, startPoint x: 406, startPoint y: 266, endPoint x: 416, endPoint y: 131, distance: 135.3
click at [416, 131] on div "To activate drag with keyboard, press Alt + Enter. Once in keyboard drag state,…" at bounding box center [408, 188] width 655 height 257
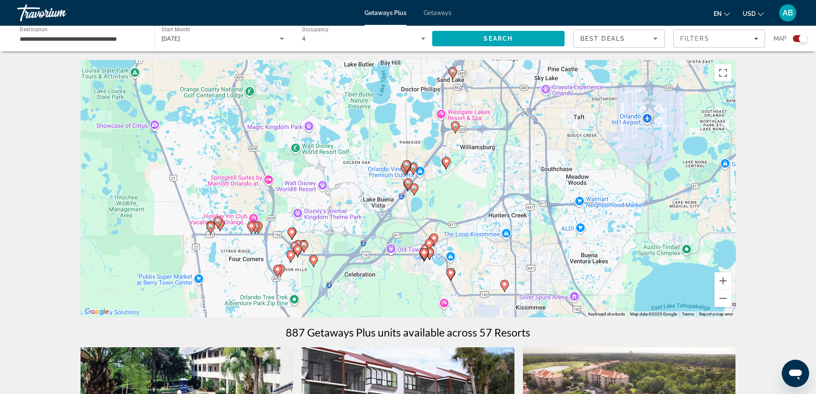
click at [405, 164] on image "Main content" at bounding box center [406, 164] width 5 height 5
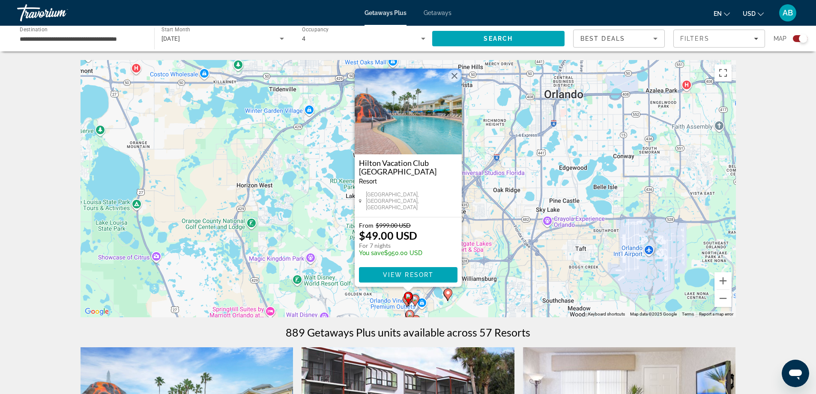
click at [453, 75] on button "Close" at bounding box center [454, 75] width 13 height 13
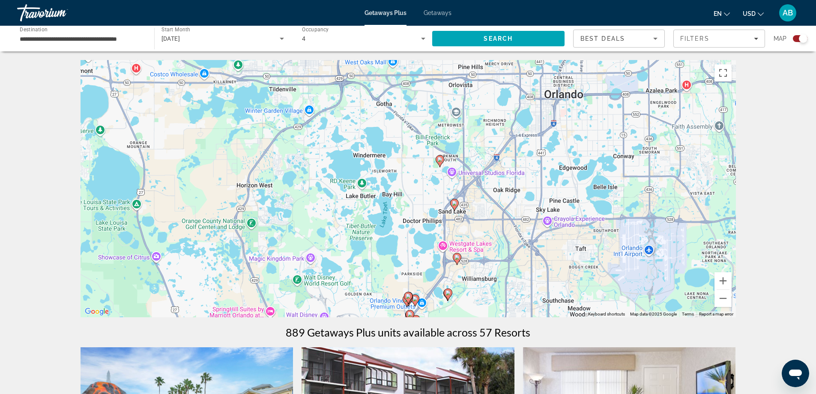
click at [415, 297] on image "Main content" at bounding box center [415, 298] width 5 height 5
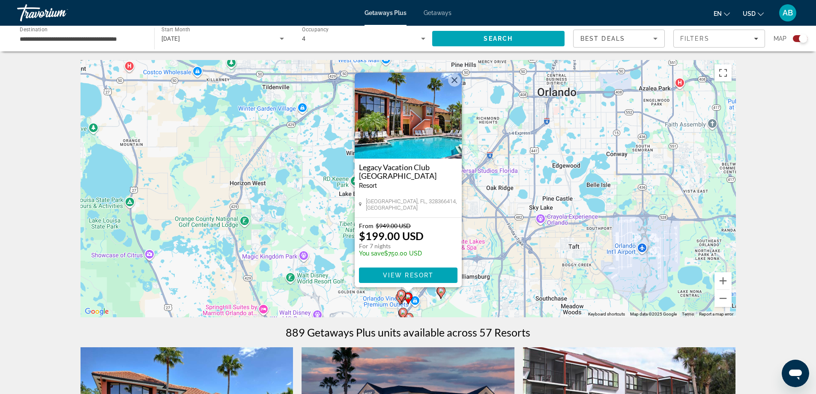
click at [454, 81] on button "Close" at bounding box center [454, 80] width 13 height 13
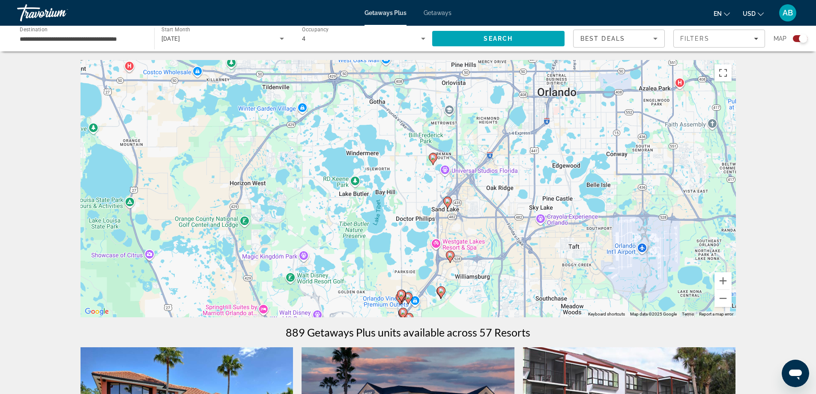
click at [404, 309] on icon "Main content" at bounding box center [403, 313] width 8 height 11
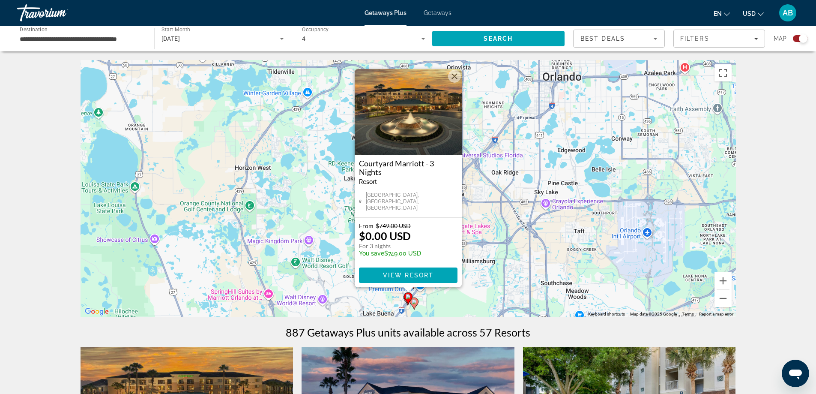
click at [455, 81] on button "Close" at bounding box center [454, 76] width 13 height 13
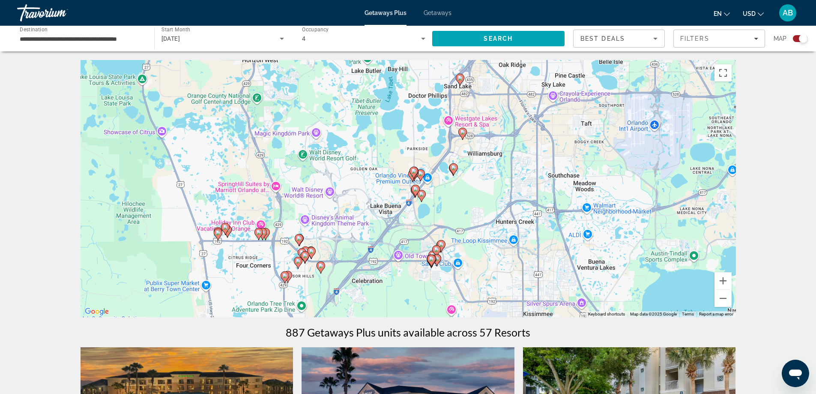
drag, startPoint x: 441, startPoint y: 262, endPoint x: 449, endPoint y: 153, distance: 109.5
click at [449, 153] on div "To activate drag with keyboard, press Alt + Enter. Once in keyboard drag state,…" at bounding box center [408, 188] width 655 height 257
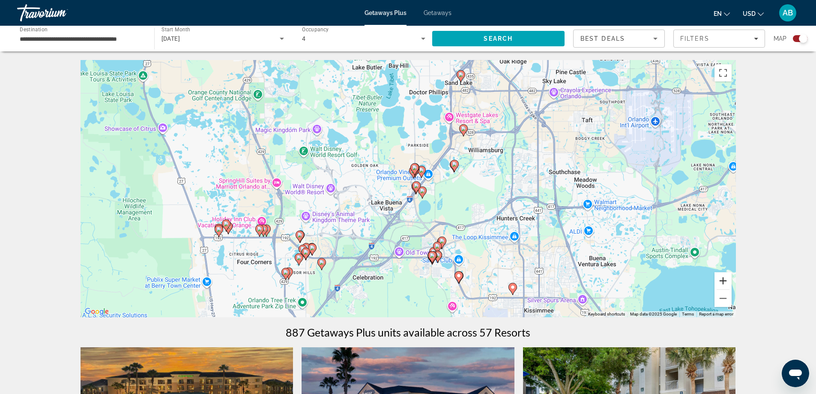
click at [723, 279] on button "Zoom in" at bounding box center [723, 280] width 17 height 17
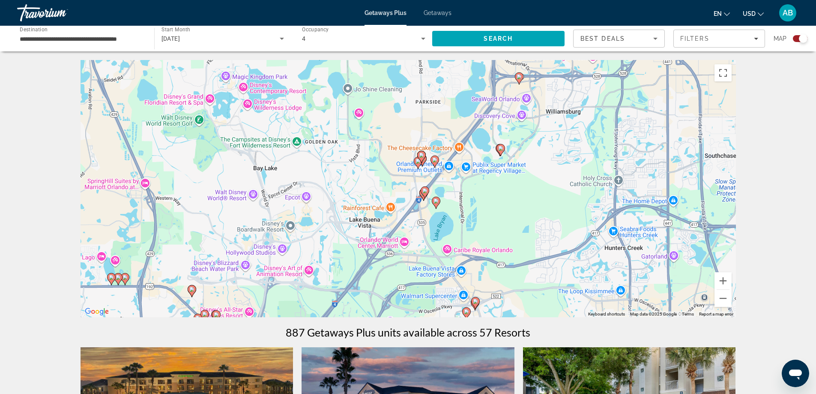
click at [418, 161] on gmp-advanced-marker "Main content" at bounding box center [421, 156] width 9 height 13
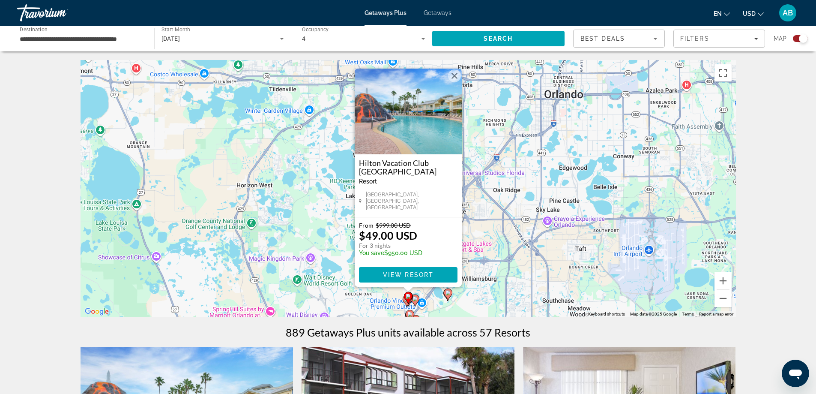
click at [455, 82] on button "Close" at bounding box center [454, 75] width 13 height 13
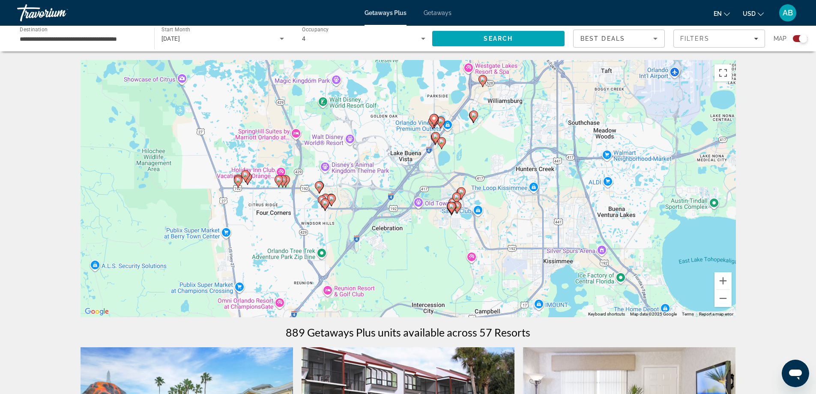
drag, startPoint x: 476, startPoint y: 260, endPoint x: 494, endPoint y: 110, distance: 151.0
click at [494, 110] on div "To activate drag with keyboard, press Alt + Enter. Once in keyboard drag state,…" at bounding box center [408, 188] width 655 height 257
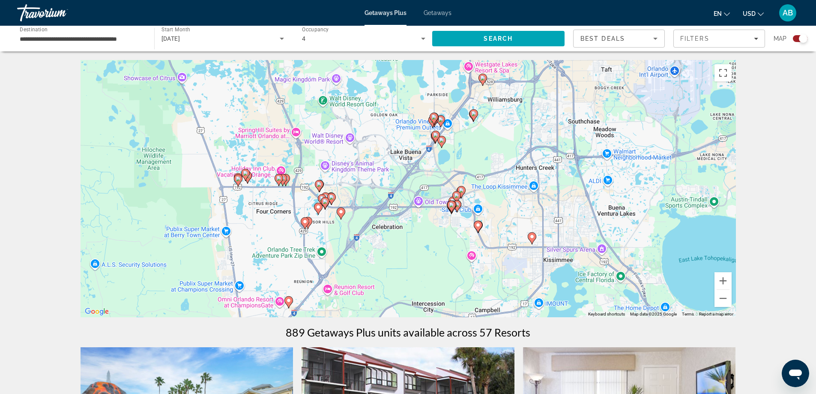
click at [460, 193] on icon "Main content" at bounding box center [456, 197] width 9 height 12
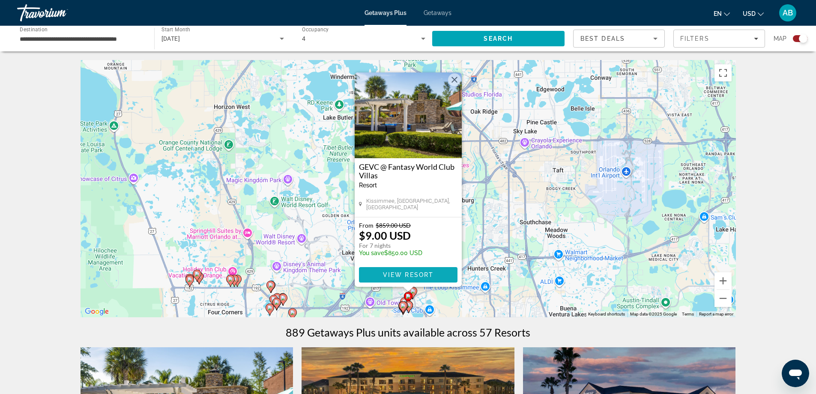
click at [414, 272] on span "View Resort" at bounding box center [408, 274] width 51 height 7
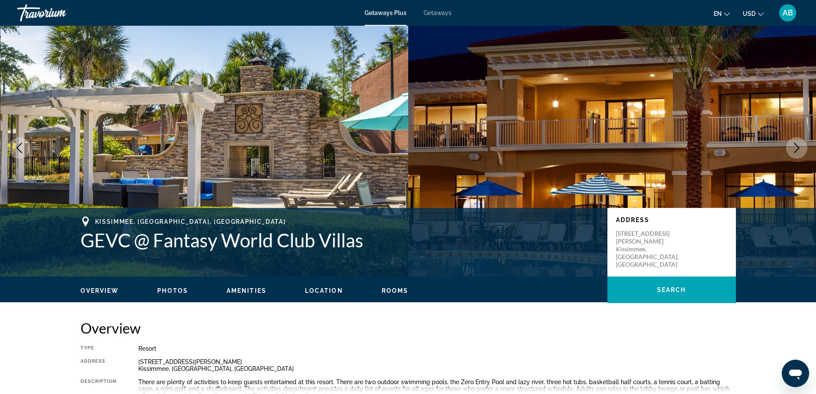
scroll to position [6, 0]
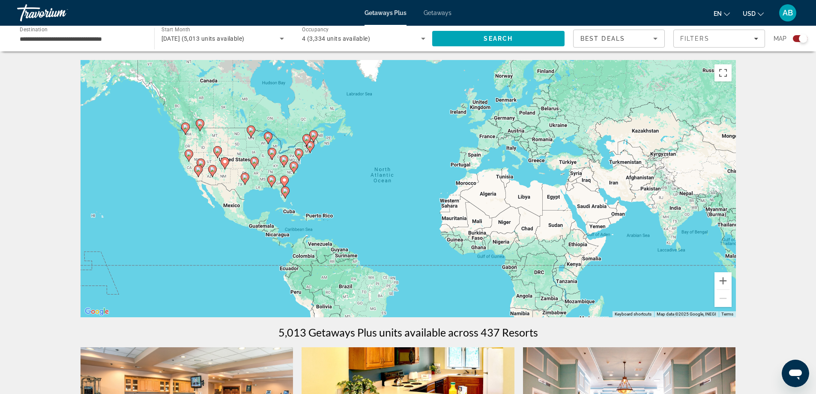
click at [269, 179] on icon "Main content" at bounding box center [271, 181] width 8 height 11
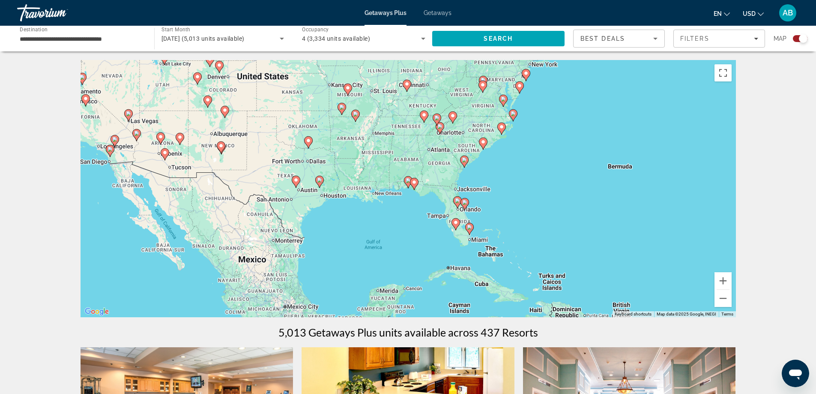
click at [413, 184] on image "Main content" at bounding box center [414, 182] width 5 height 5
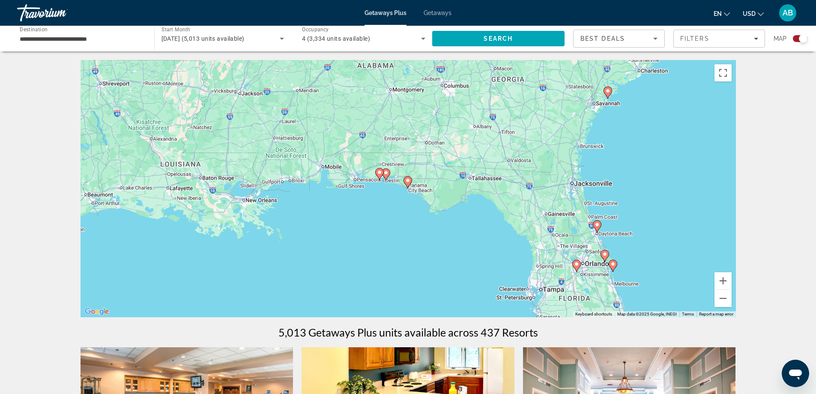
click at [407, 183] on icon "Main content" at bounding box center [408, 182] width 8 height 11
type input "**********"
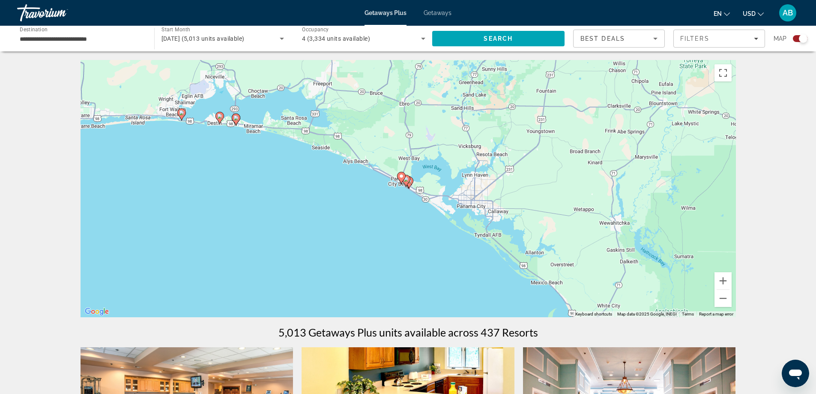
click at [398, 178] on icon "Main content" at bounding box center [401, 177] width 8 height 11
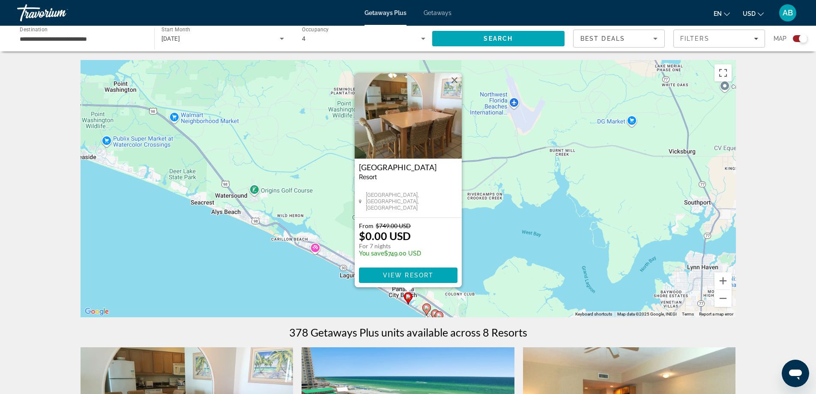
click at [427, 306] on image "Main content" at bounding box center [426, 307] width 5 height 5
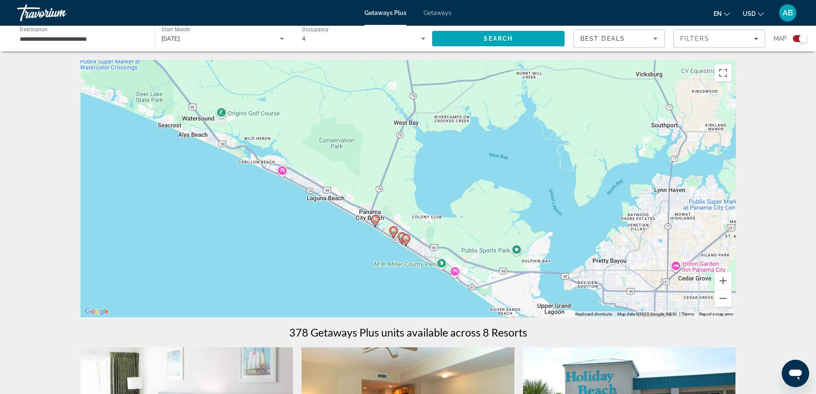
drag, startPoint x: 429, startPoint y: 260, endPoint x: 416, endPoint y: 204, distance: 57.1
click at [416, 204] on div "To activate drag with keyboard, press Alt + Enter. Once in keyboard drag state,…" at bounding box center [408, 188] width 655 height 257
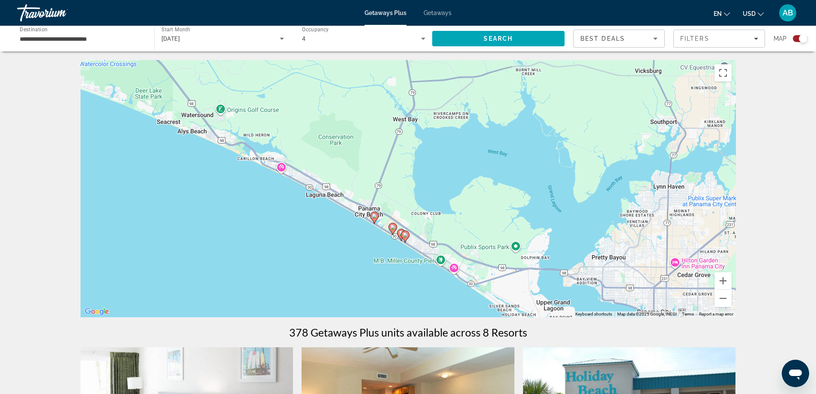
click at [392, 226] on image "Main content" at bounding box center [392, 226] width 5 height 5
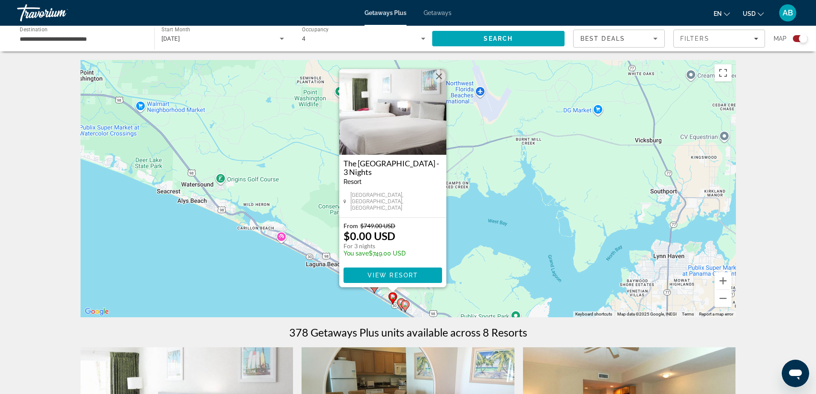
click at [404, 305] on image "Main content" at bounding box center [405, 304] width 5 height 5
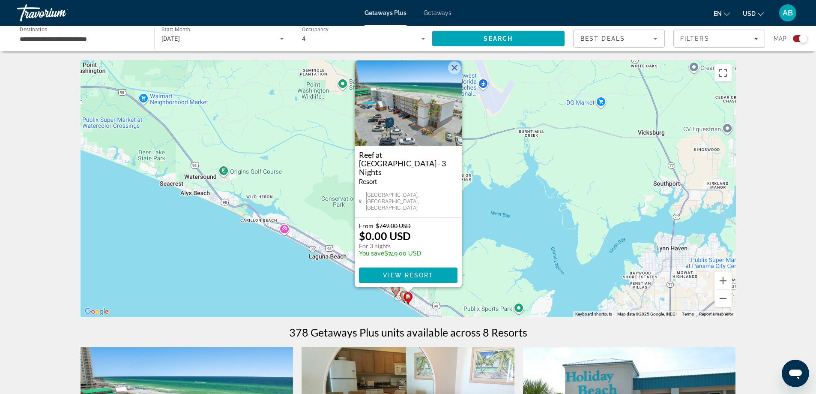
click at [454, 74] on button "Close" at bounding box center [454, 67] width 13 height 13
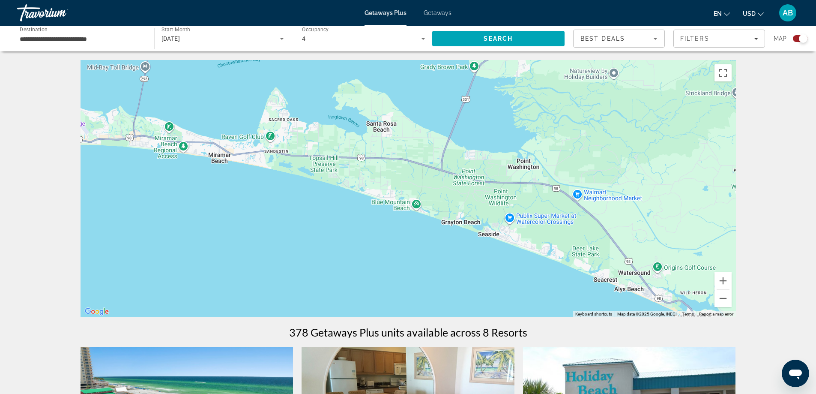
drag, startPoint x: 182, startPoint y: 194, endPoint x: 617, endPoint y: 291, distance: 445.9
click at [617, 291] on div "To activate drag with keyboard, press Alt + Enter. Once in keyboard drag state,…" at bounding box center [408, 188] width 655 height 257
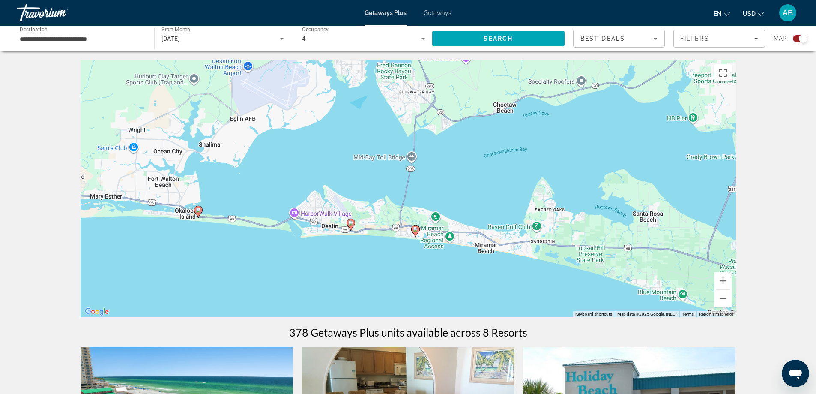
drag, startPoint x: 160, startPoint y: 196, endPoint x: 431, endPoint y: 287, distance: 286.7
click at [431, 287] on div "To activate drag with keyboard, press Alt + Enter. Once in keyboard drag state,…" at bounding box center [408, 188] width 655 height 257
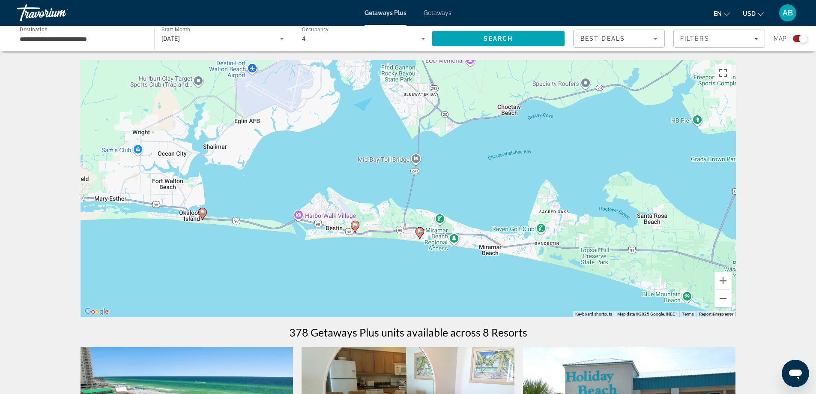
click at [418, 231] on image "Main content" at bounding box center [419, 231] width 5 height 5
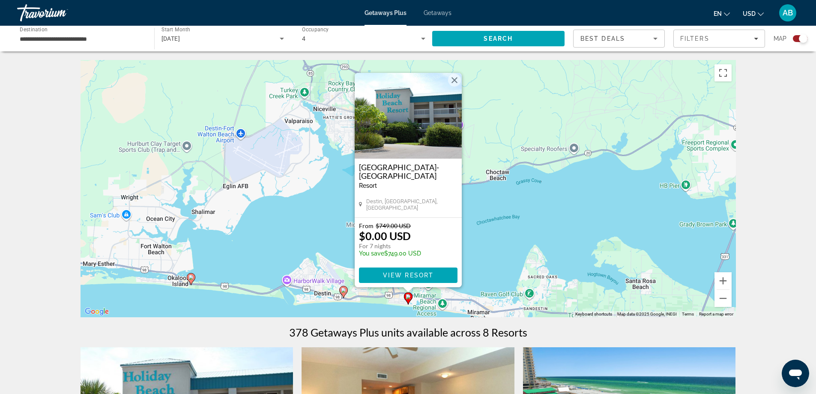
click at [454, 78] on button "Close" at bounding box center [454, 80] width 13 height 13
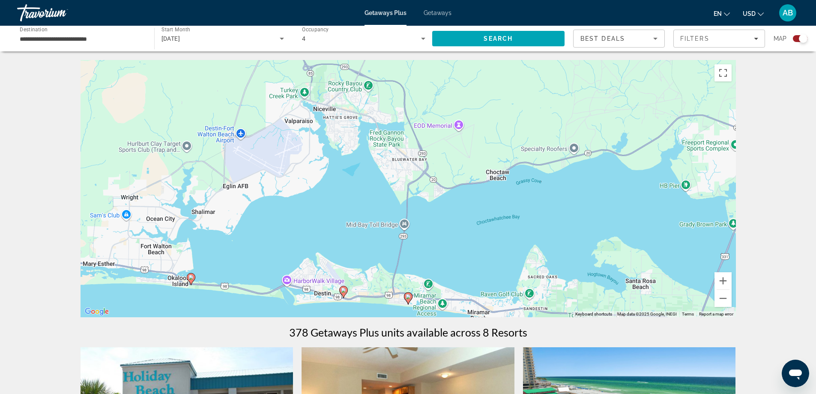
click at [342, 291] on image "Main content" at bounding box center [343, 289] width 5 height 5
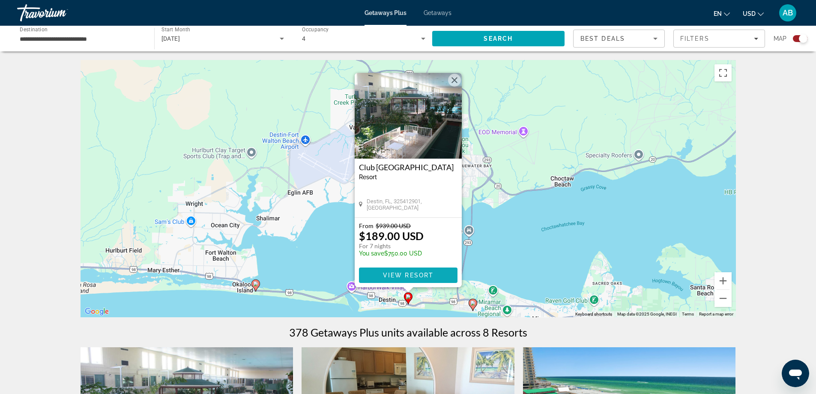
click at [416, 275] on span "View Resort" at bounding box center [408, 275] width 51 height 7
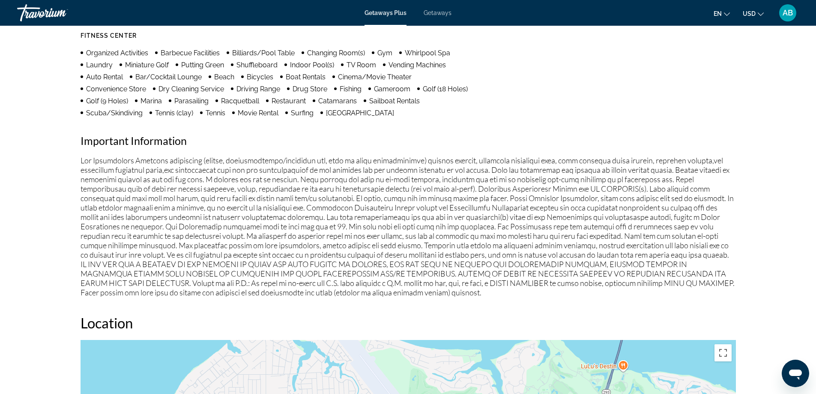
scroll to position [889, 0]
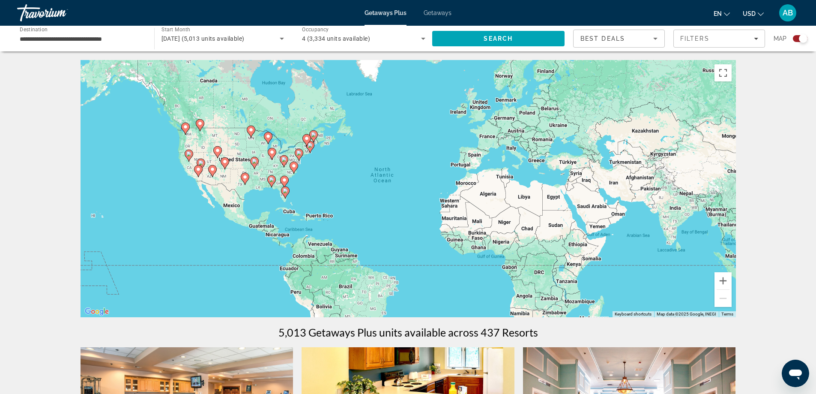
click at [285, 192] on image "Main content" at bounding box center [285, 190] width 5 height 5
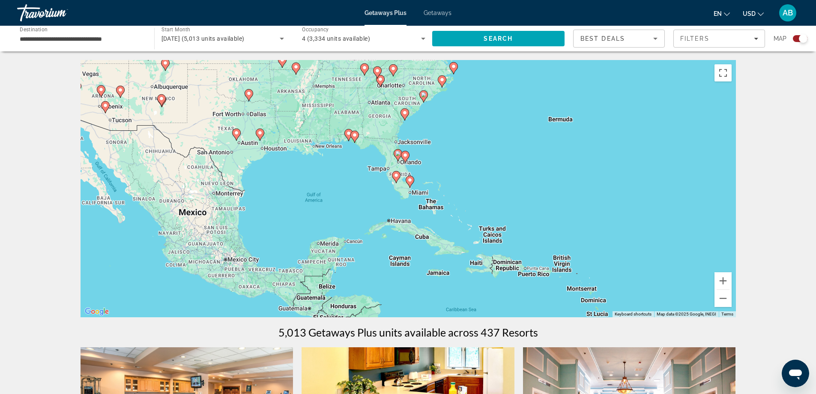
click at [396, 176] on image "Main content" at bounding box center [396, 175] width 5 height 5
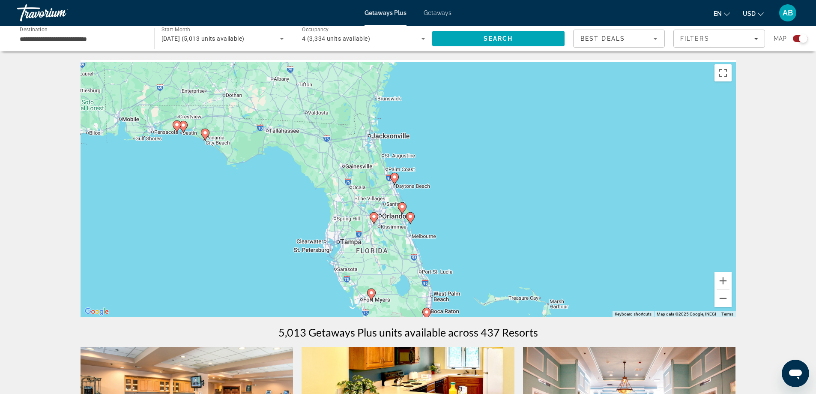
drag, startPoint x: 425, startPoint y: 96, endPoint x: 386, endPoint y: 217, distance: 127.2
click at [386, 217] on div "To navigate, press the arrow keys. To activate drag with keyboard, press Alt + …" at bounding box center [408, 188] width 655 height 257
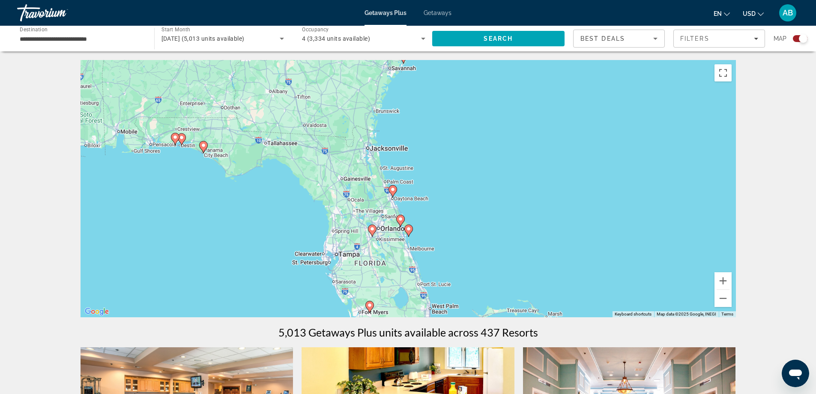
click at [392, 192] on image "Main content" at bounding box center [392, 189] width 5 height 5
type input "**********"
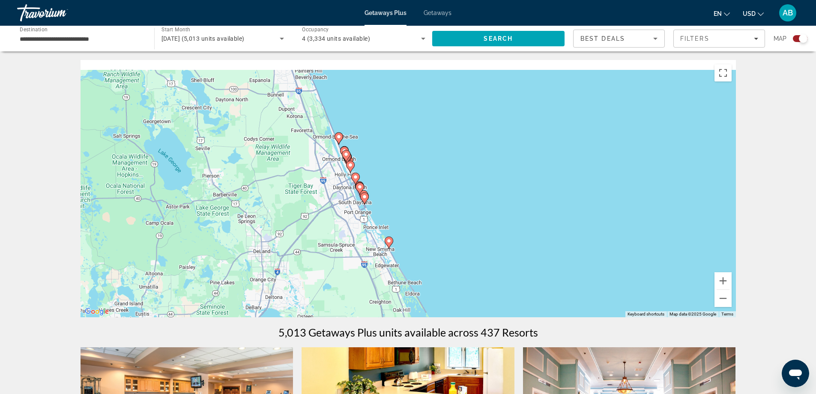
drag, startPoint x: 381, startPoint y: 178, endPoint x: 362, endPoint y: 250, distance: 74.1
click at [361, 248] on div "To activate drag with keyboard, press Alt + Enter. Once in keyboard drag state,…" at bounding box center [408, 188] width 655 height 257
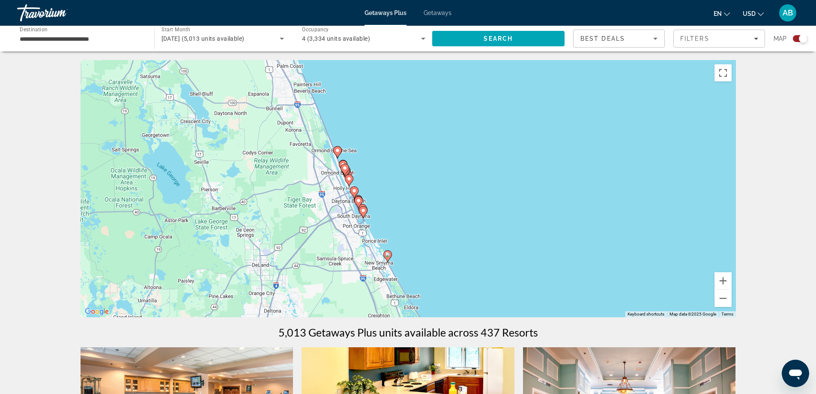
click at [388, 255] on image "Main content" at bounding box center [387, 254] width 5 height 5
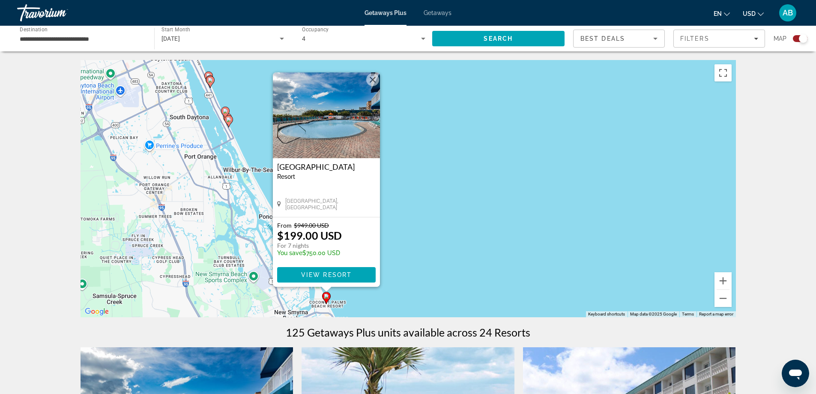
click at [372, 80] on button "Close" at bounding box center [372, 79] width 13 height 13
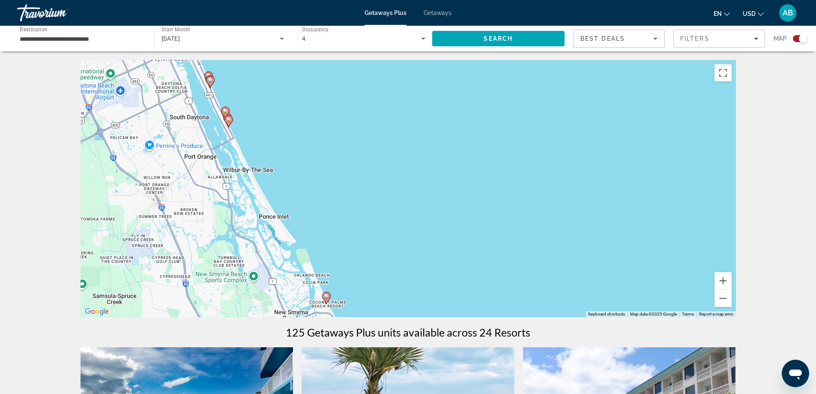
click at [229, 121] on image "Main content" at bounding box center [228, 119] width 5 height 5
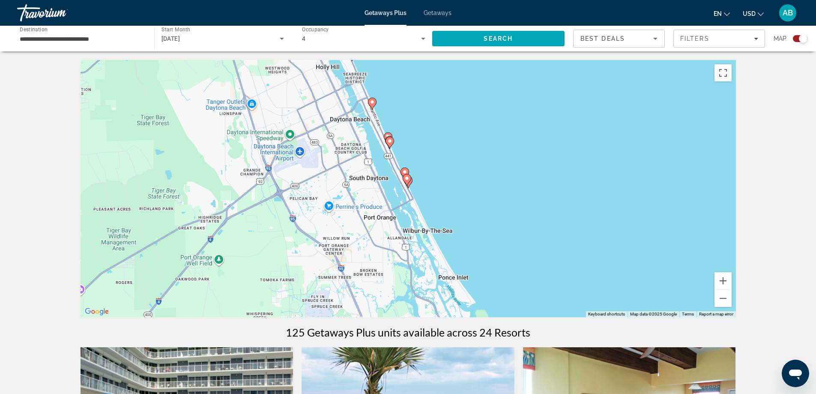
click at [408, 179] on image "Main content" at bounding box center [406, 178] width 5 height 5
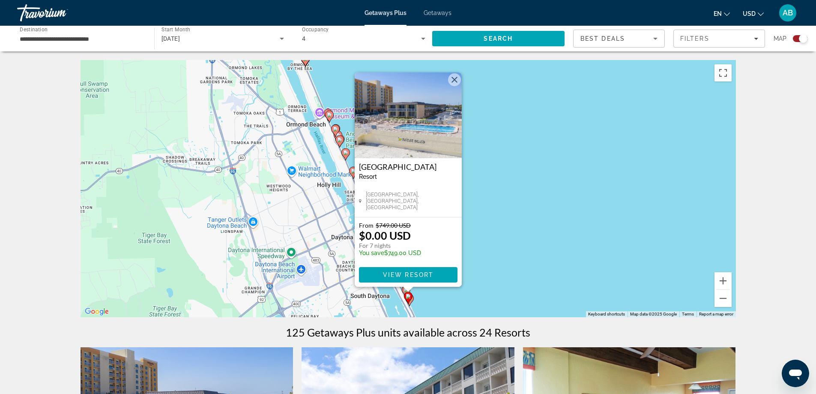
click at [453, 81] on button "Close" at bounding box center [454, 79] width 13 height 13
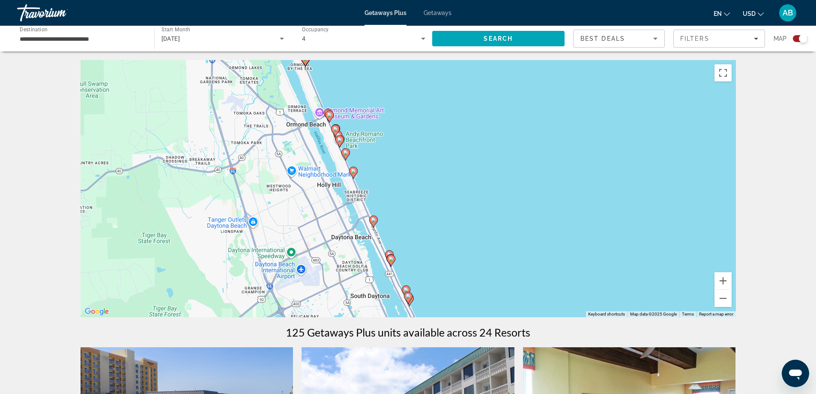
click at [374, 221] on image "Main content" at bounding box center [373, 219] width 5 height 5
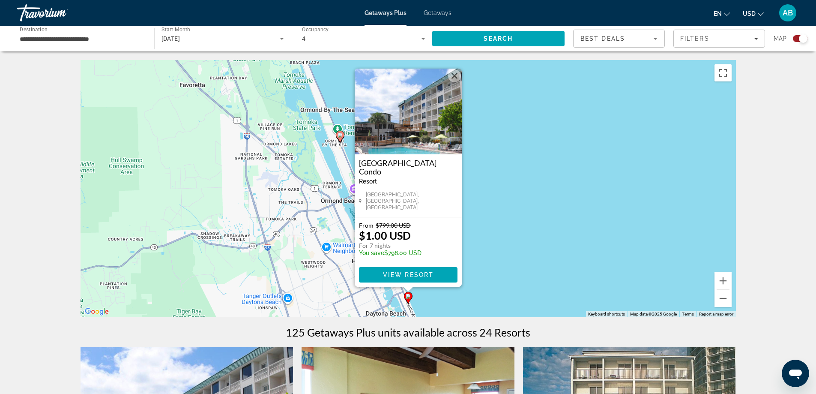
click at [456, 80] on button "Close" at bounding box center [454, 75] width 13 height 13
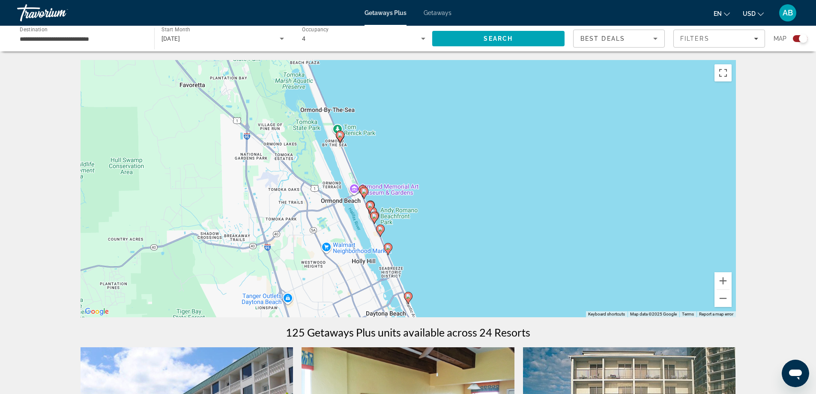
click at [338, 135] on g "Main content" at bounding box center [340, 137] width 9 height 12
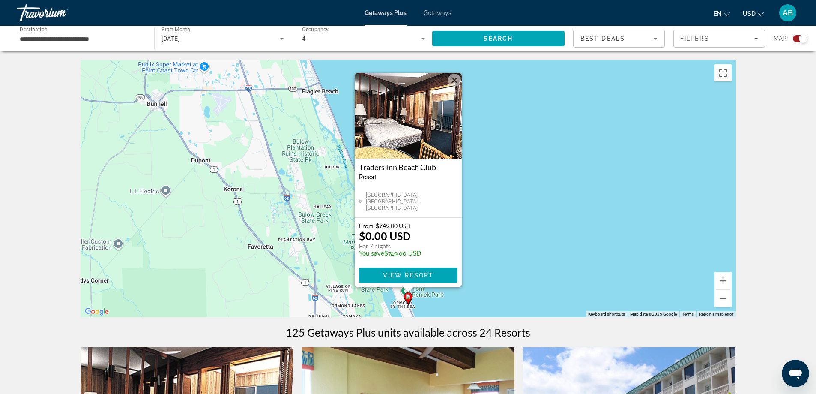
click at [453, 77] on button "Close" at bounding box center [454, 80] width 13 height 13
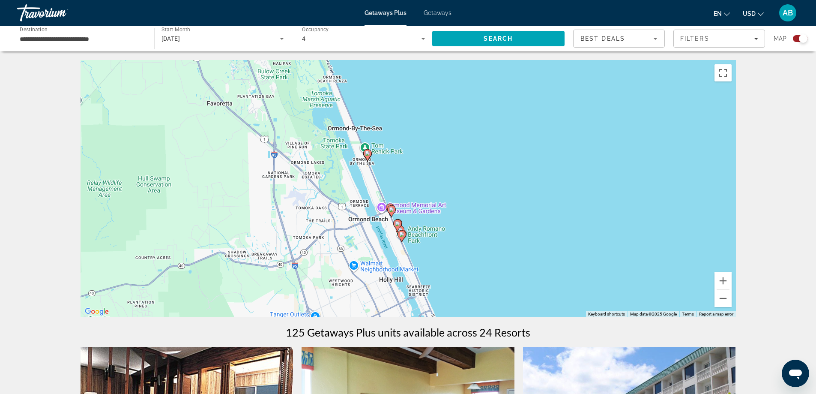
drag, startPoint x: 464, startPoint y: 267, endPoint x: 419, endPoint y: 124, distance: 150.1
click at [419, 124] on div "To activate drag with keyboard, press Alt + Enter. Once in keyboard drag state,…" at bounding box center [408, 188] width 655 height 257
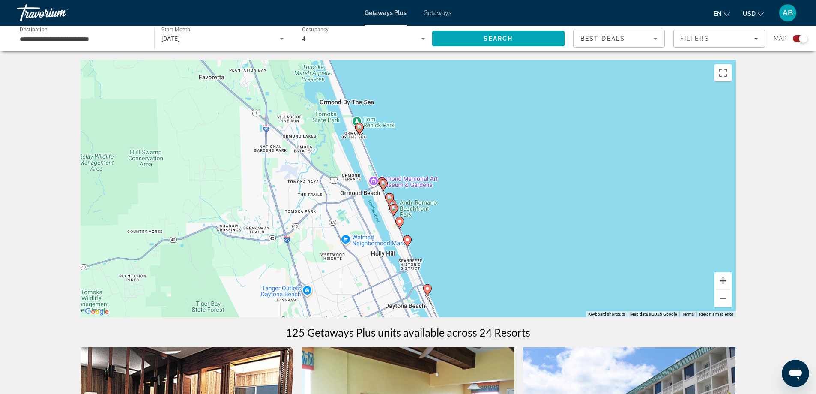
click at [720, 281] on button "Zoom in" at bounding box center [723, 280] width 17 height 17
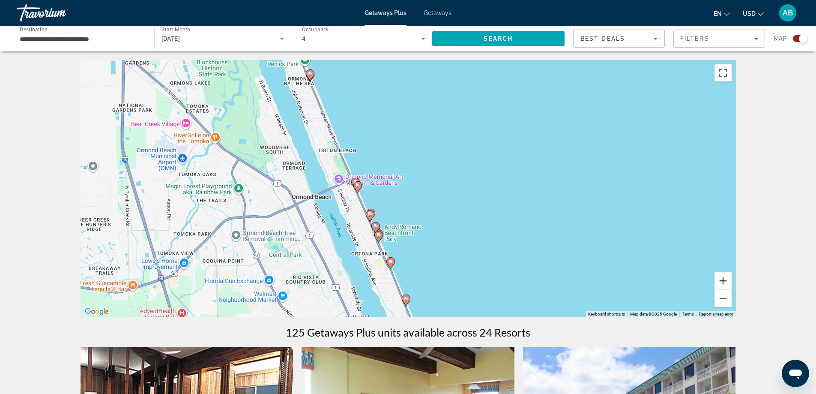
click at [718, 281] on button "Zoom in" at bounding box center [723, 280] width 17 height 17
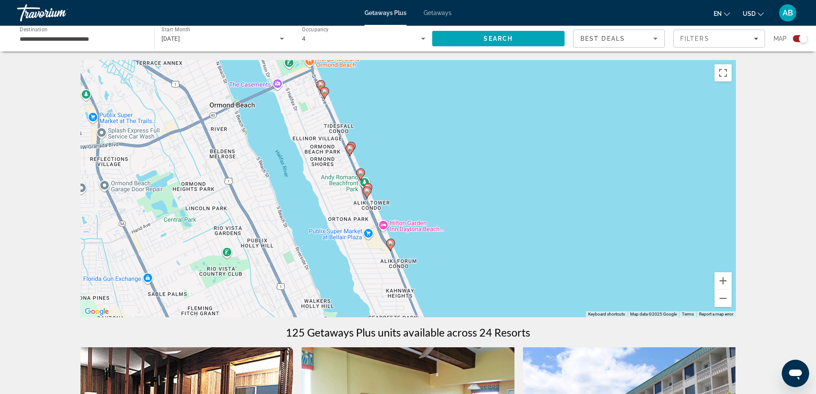
drag, startPoint x: 472, startPoint y: 269, endPoint x: 490, endPoint y: 164, distance: 106.9
click at [490, 164] on div "To activate drag with keyboard, press Alt + Enter. Once in keyboard drag state,…" at bounding box center [408, 188] width 655 height 257
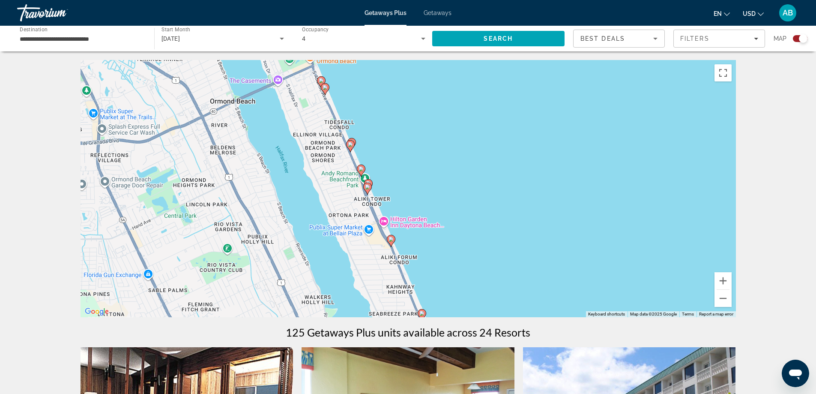
click at [349, 141] on icon "Main content" at bounding box center [350, 146] width 8 height 11
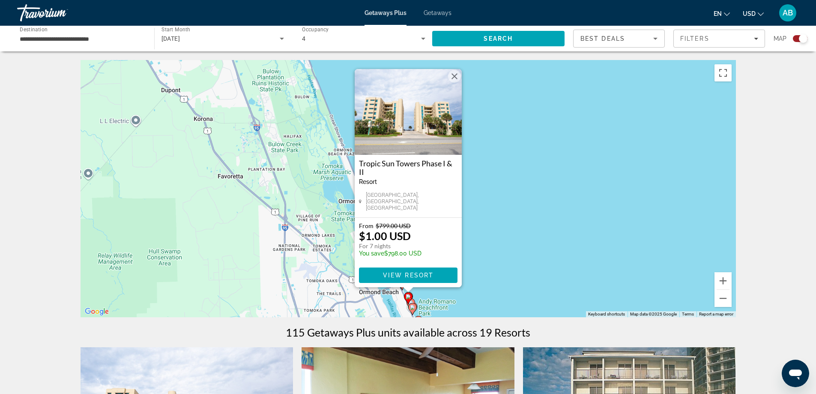
click at [453, 81] on button "Close" at bounding box center [454, 76] width 13 height 13
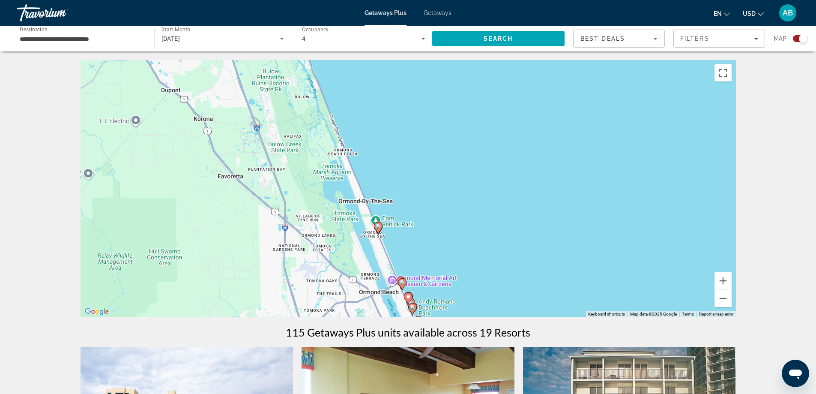
click at [412, 301] on gmp-advanced-marker "Main content" at bounding box center [408, 298] width 9 height 13
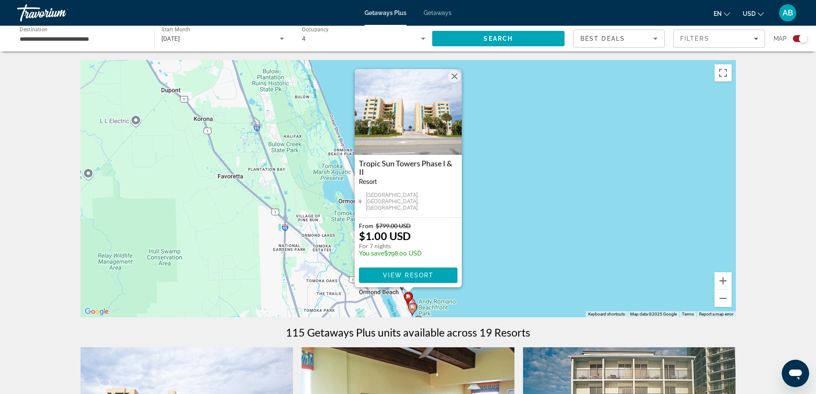
click at [410, 305] on icon "Main content" at bounding box center [412, 308] width 8 height 11
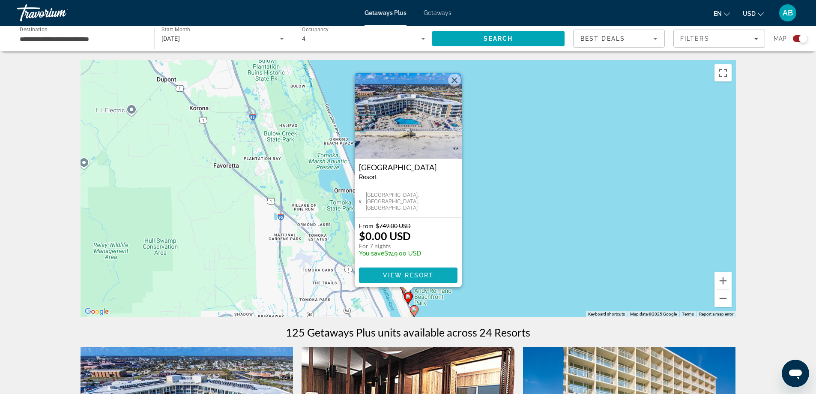
click at [422, 273] on span "View Resort" at bounding box center [408, 275] width 51 height 7
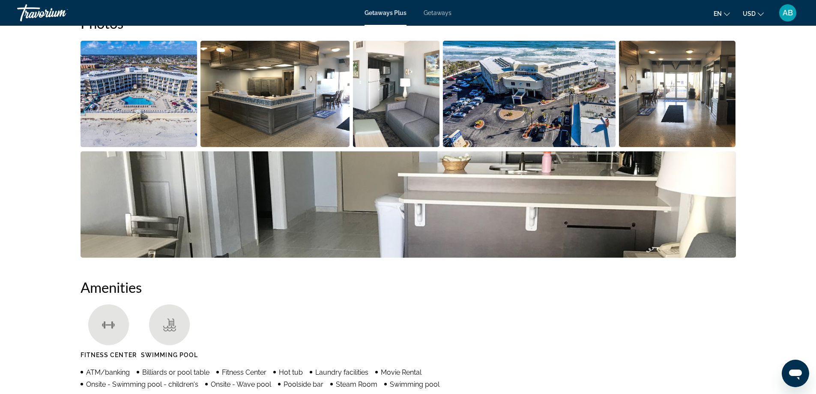
scroll to position [318, 0]
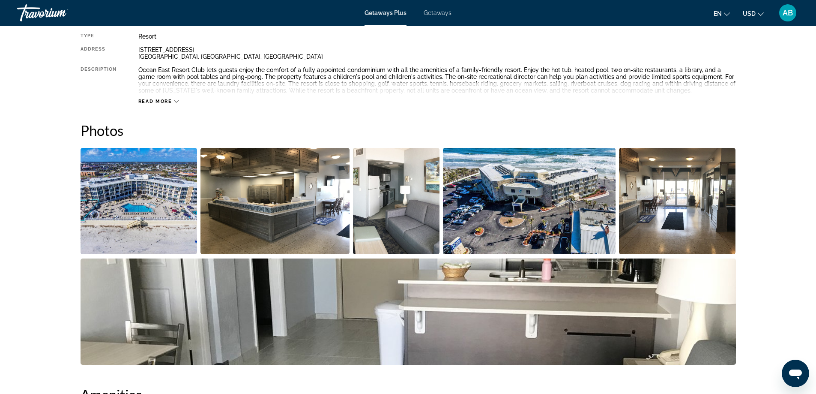
click at [401, 225] on img "Open full-screen image slider" at bounding box center [396, 201] width 87 height 106
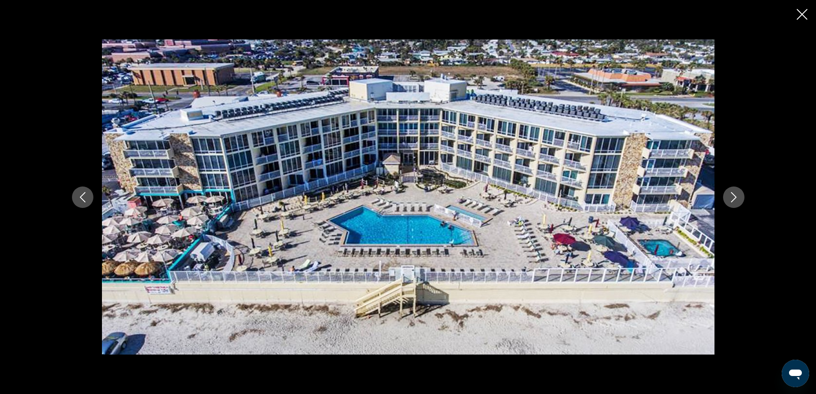
click at [731, 196] on icon "Next image" at bounding box center [734, 197] width 10 height 10
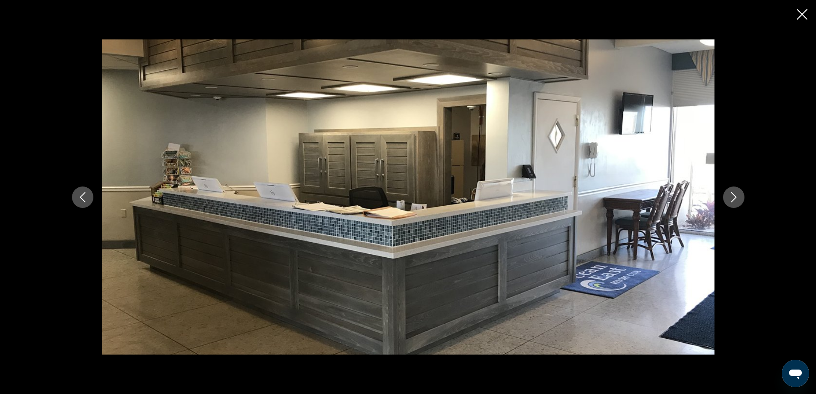
click at [731, 196] on icon "Next image" at bounding box center [734, 197] width 10 height 10
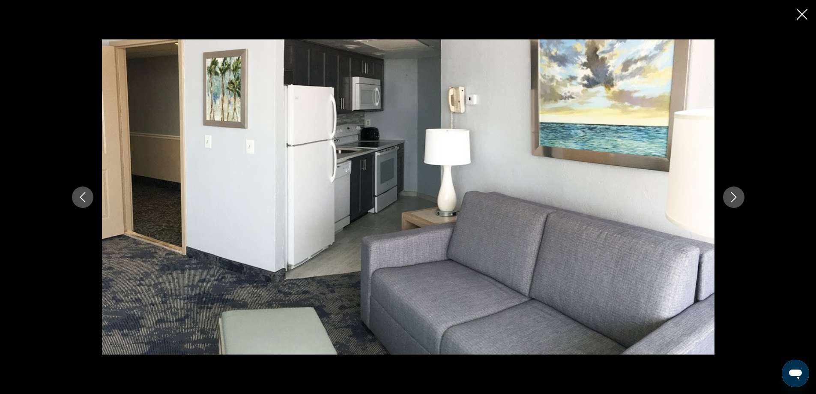
click at [731, 196] on icon "Next image" at bounding box center [734, 197] width 10 height 10
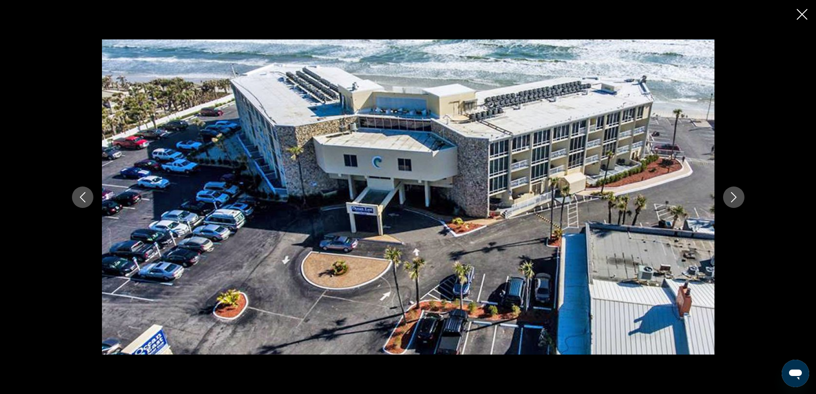
click at [731, 196] on icon "Next image" at bounding box center [734, 197] width 10 height 10
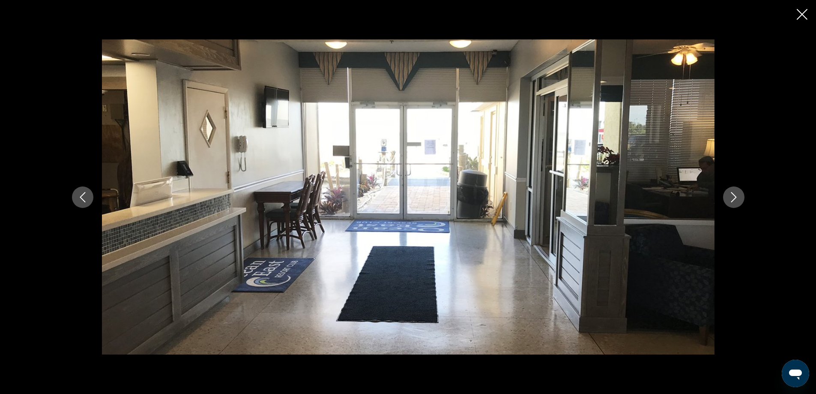
click at [731, 196] on icon "Next image" at bounding box center [734, 197] width 10 height 10
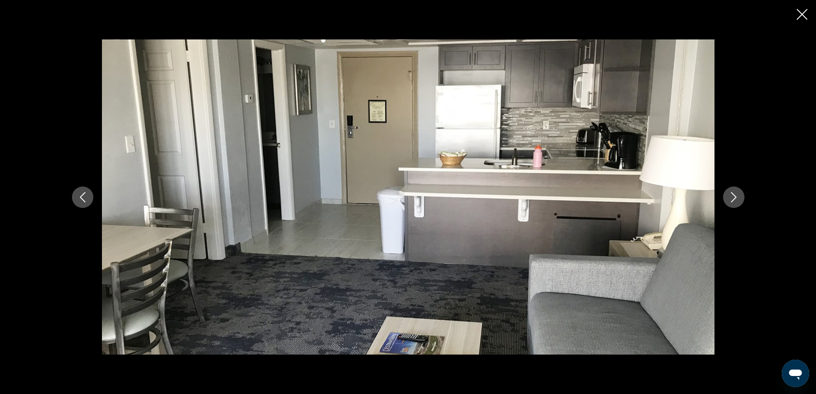
click at [731, 196] on icon "Next image" at bounding box center [734, 197] width 10 height 10
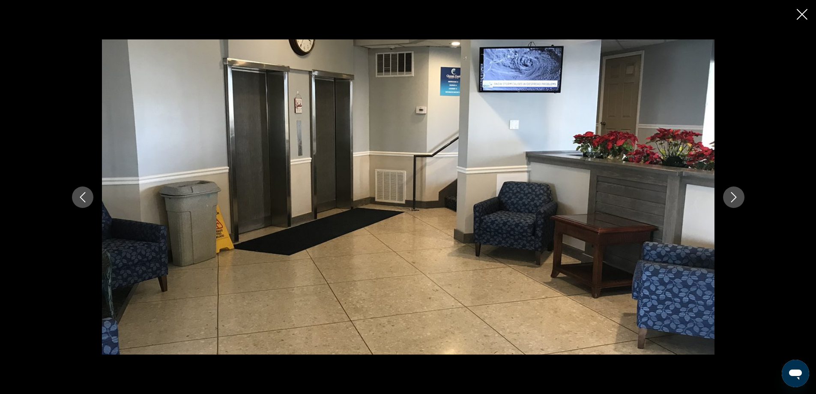
click at [731, 196] on icon "Next image" at bounding box center [734, 197] width 10 height 10
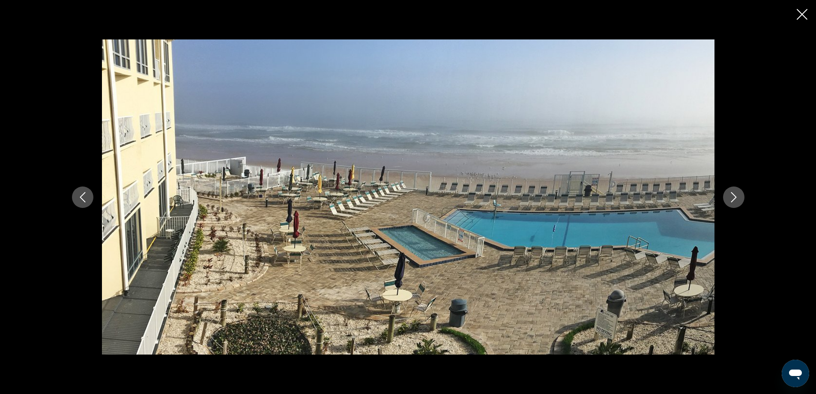
click at [735, 199] on icon "Next image" at bounding box center [734, 197] width 10 height 10
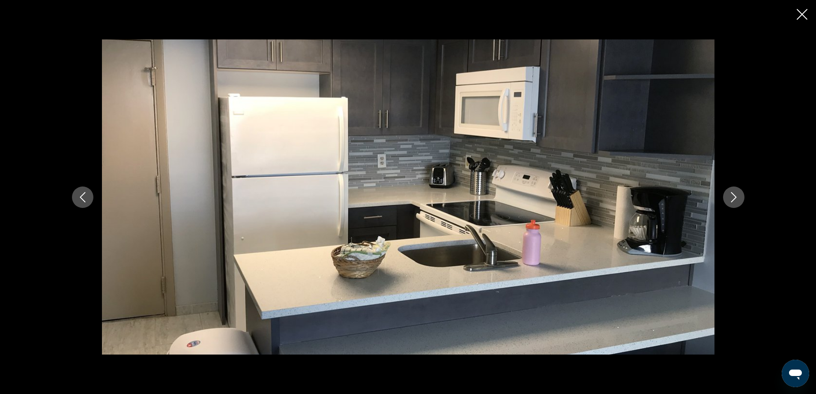
click at [734, 199] on icon "Next image" at bounding box center [734, 197] width 6 height 10
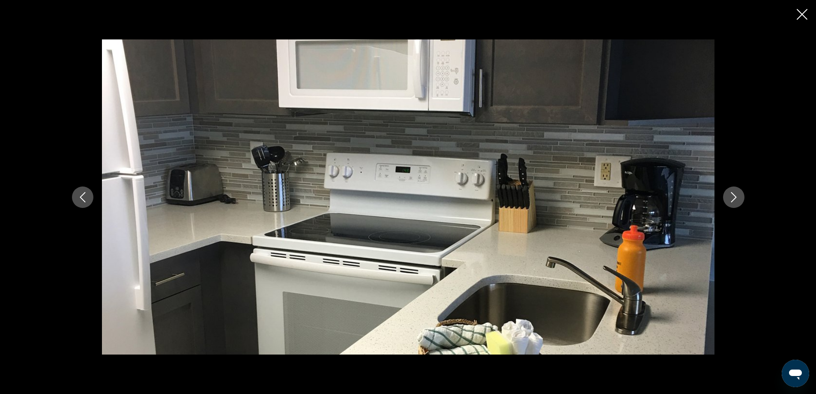
click at [734, 199] on icon "Next image" at bounding box center [734, 197] width 6 height 10
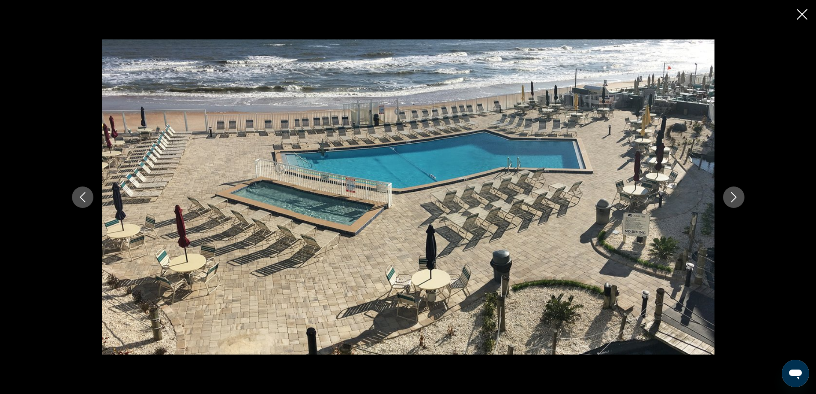
click at [734, 199] on icon "Next image" at bounding box center [734, 197] width 6 height 10
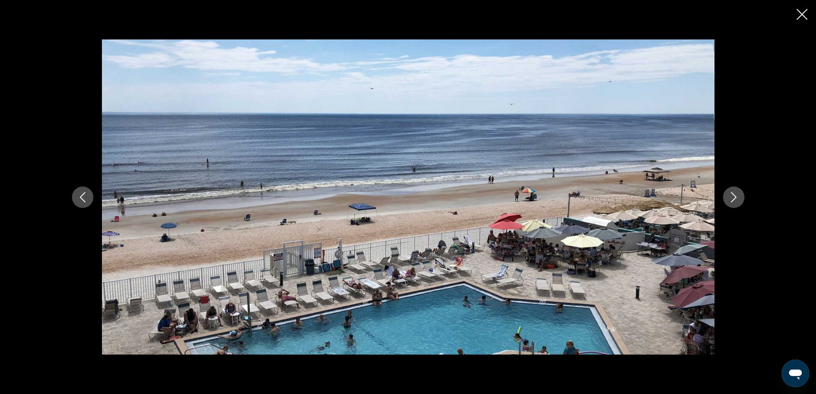
click at [734, 199] on icon "Next image" at bounding box center [734, 197] width 6 height 10
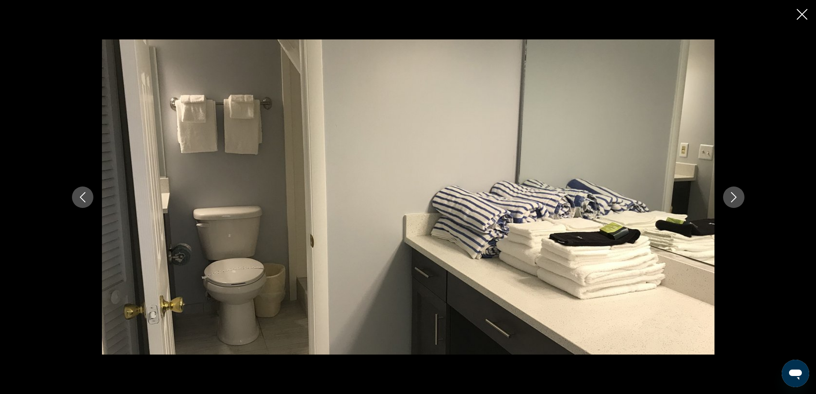
click at [734, 199] on icon "Next image" at bounding box center [734, 197] width 6 height 10
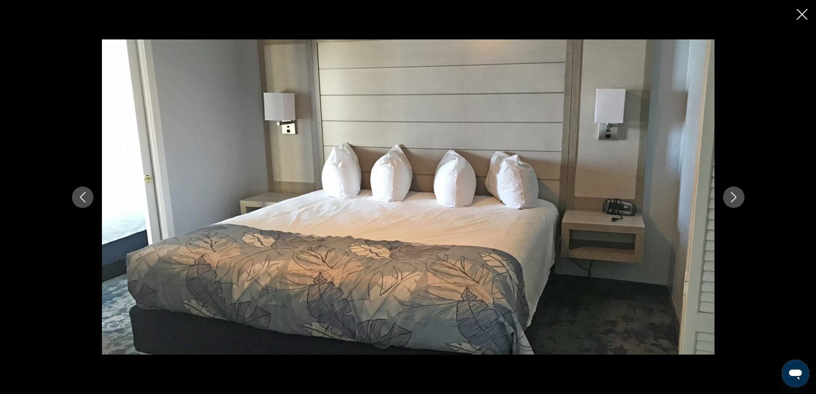
click at [734, 199] on icon "Next image" at bounding box center [734, 197] width 6 height 10
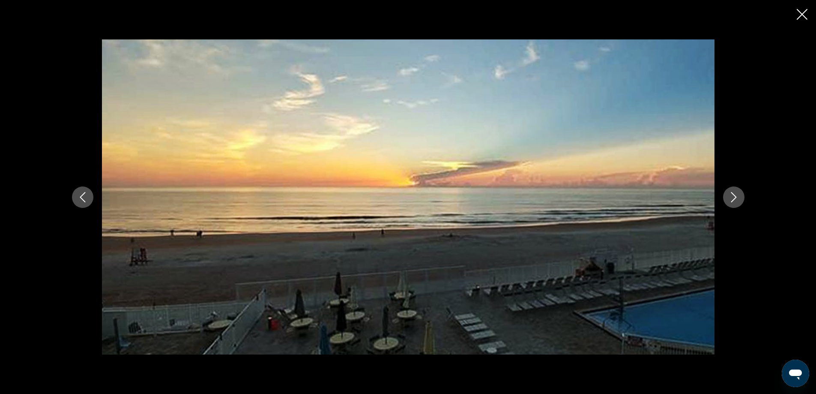
click at [734, 199] on icon "Next image" at bounding box center [734, 197] width 6 height 10
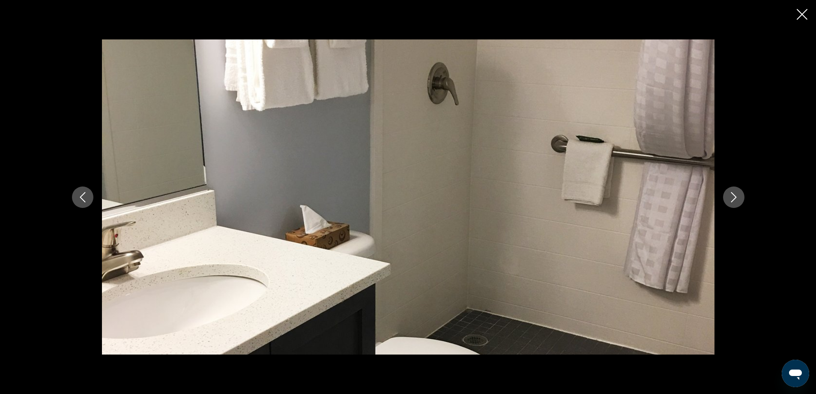
click at [734, 199] on icon "Next image" at bounding box center [734, 197] width 6 height 10
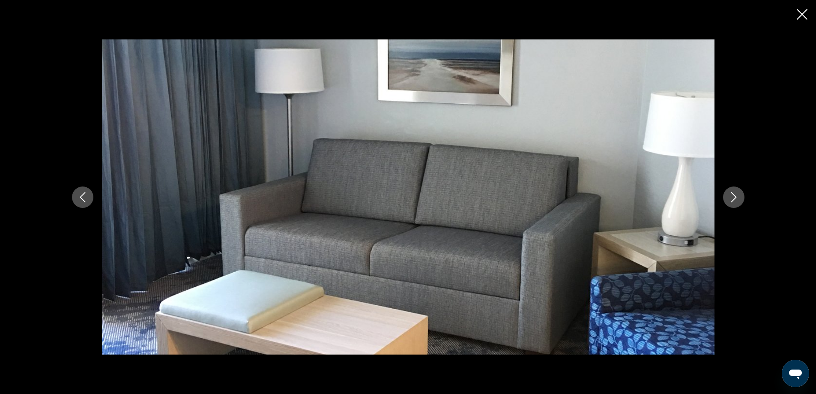
click at [734, 199] on icon "Next image" at bounding box center [734, 197] width 6 height 10
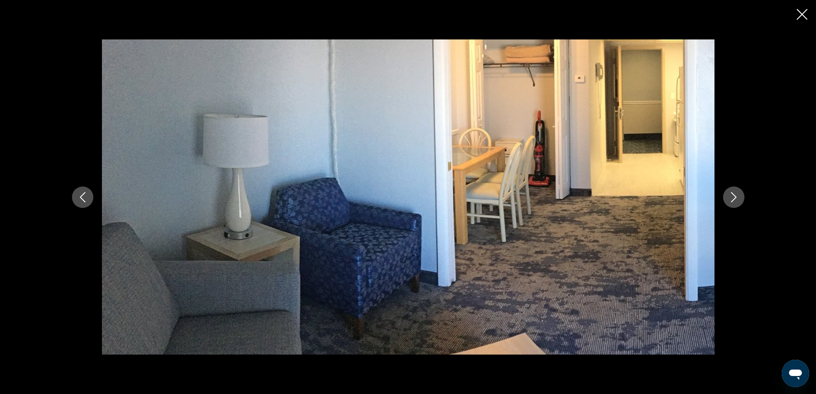
click at [734, 199] on icon "Next image" at bounding box center [734, 197] width 6 height 10
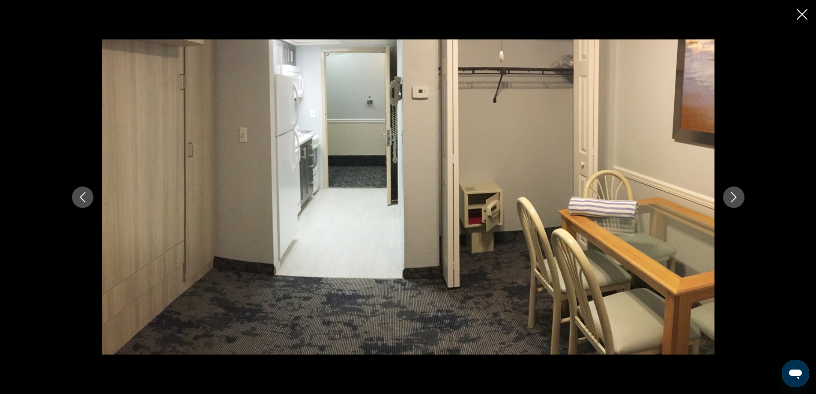
click at [734, 197] on icon "Next image" at bounding box center [734, 197] width 10 height 10
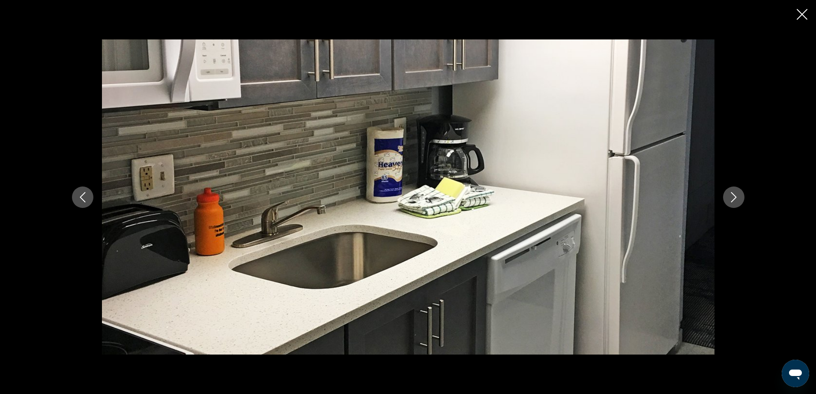
click at [734, 197] on icon "Next image" at bounding box center [734, 197] width 10 height 10
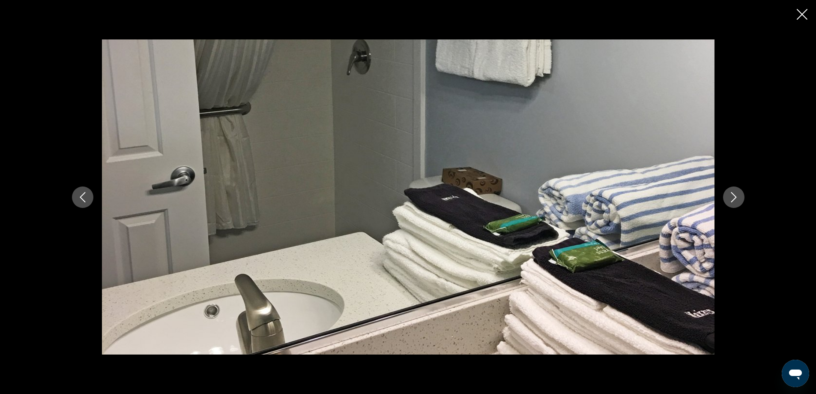
click at [734, 195] on icon "Next image" at bounding box center [734, 197] width 10 height 10
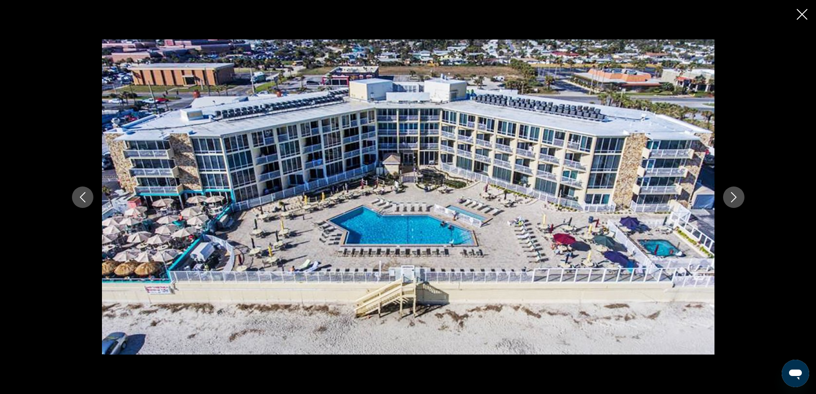
click at [734, 193] on icon "Next image" at bounding box center [734, 197] width 10 height 10
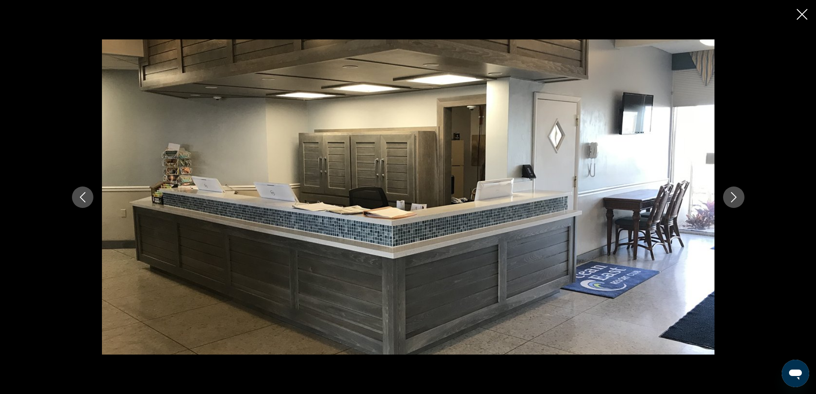
click at [800, 14] on icon "Close slideshow" at bounding box center [802, 14] width 11 height 11
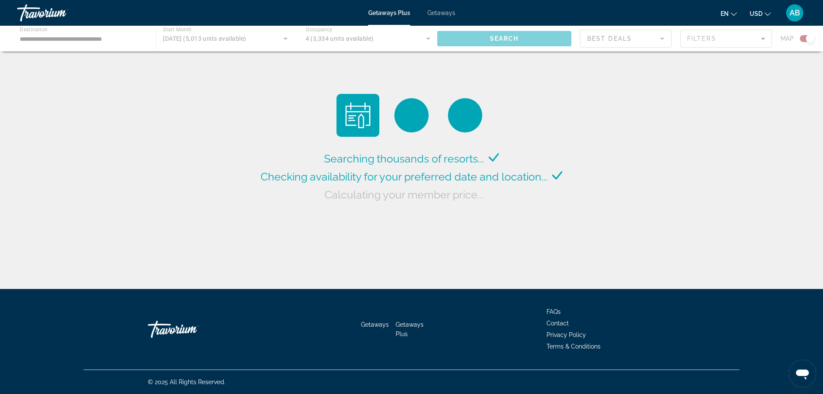
click at [50, 38] on div "Main content" at bounding box center [411, 39] width 823 height 26
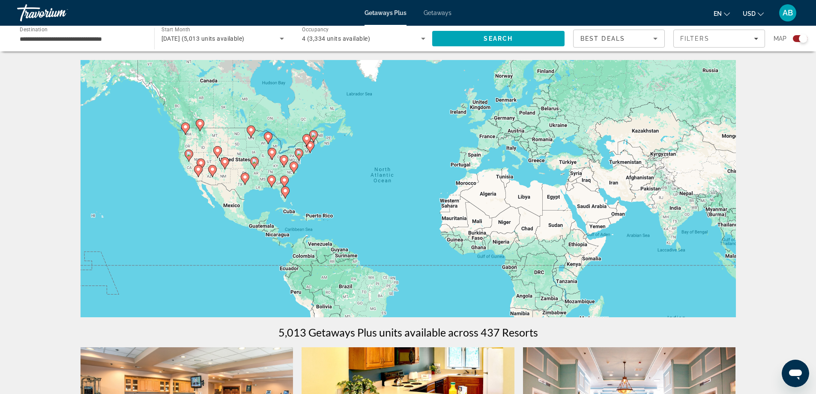
click at [106, 36] on input "**********" at bounding box center [81, 39] width 123 height 10
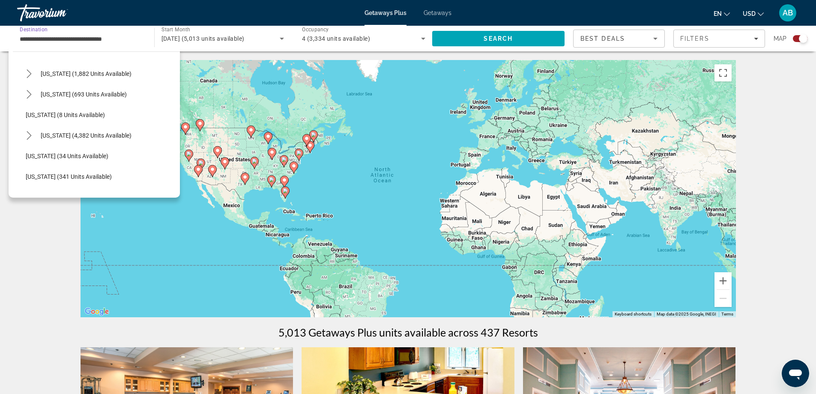
scroll to position [86, 0]
click at [85, 130] on span "Florida (4,382 units available)" at bounding box center [86, 133] width 91 height 7
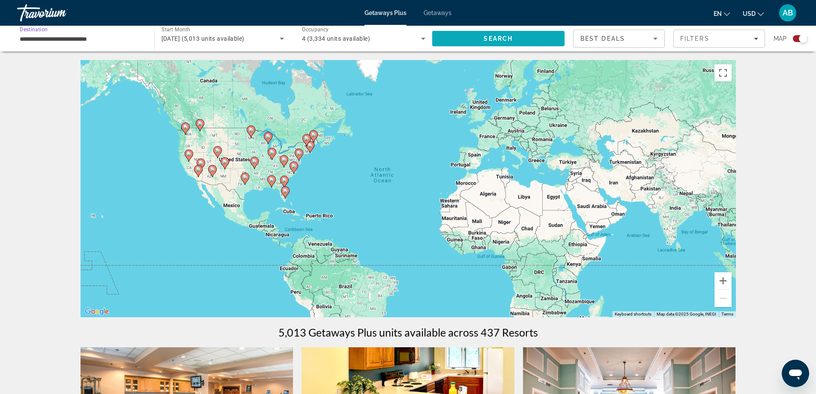
click at [479, 36] on span "Search" at bounding box center [498, 38] width 133 height 21
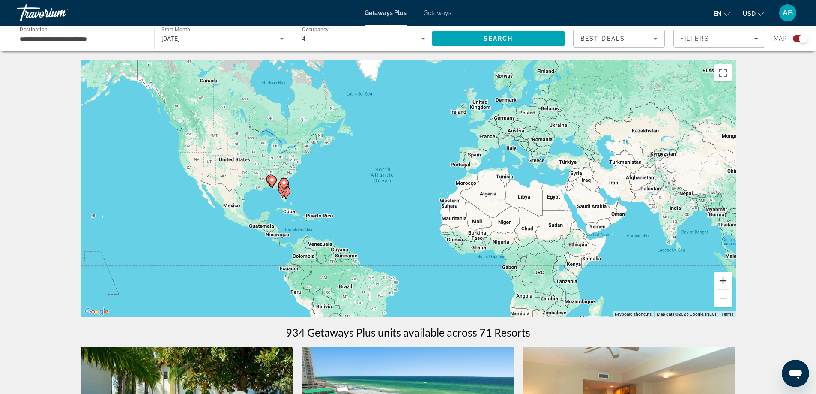
click at [722, 278] on button "Zoom in" at bounding box center [723, 280] width 17 height 17
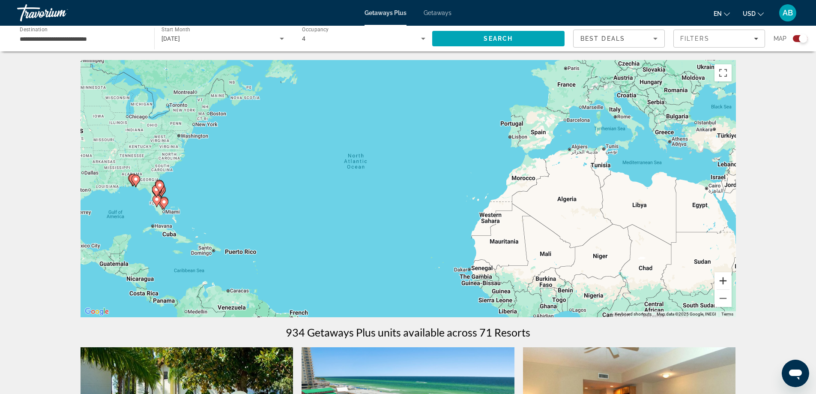
click at [722, 278] on button "Zoom in" at bounding box center [723, 280] width 17 height 17
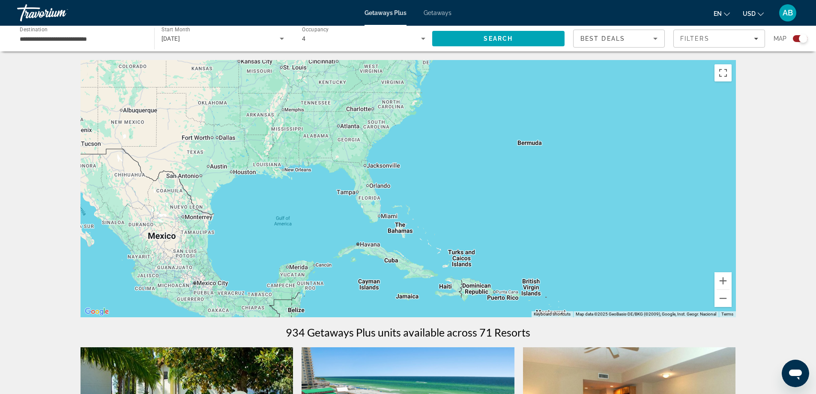
drag, startPoint x: 176, startPoint y: 208, endPoint x: 637, endPoint y: 188, distance: 462.3
click at [637, 188] on div "Main content" at bounding box center [408, 188] width 655 height 257
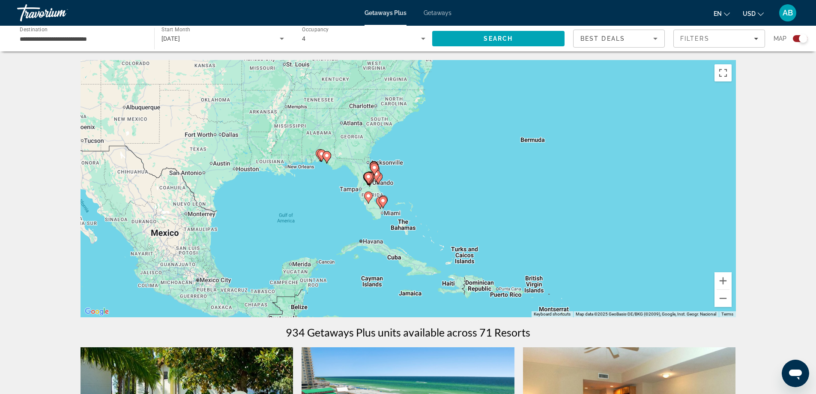
click at [385, 203] on icon "Main content" at bounding box center [383, 202] width 8 height 11
type input "**********"
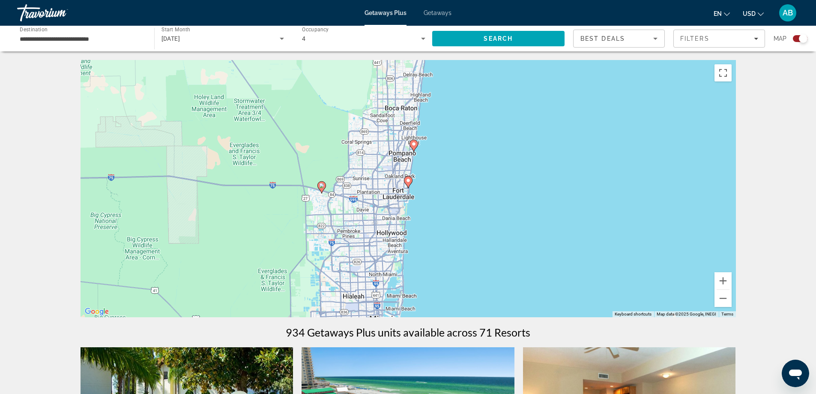
click at [409, 181] on image "Main content" at bounding box center [408, 180] width 5 height 5
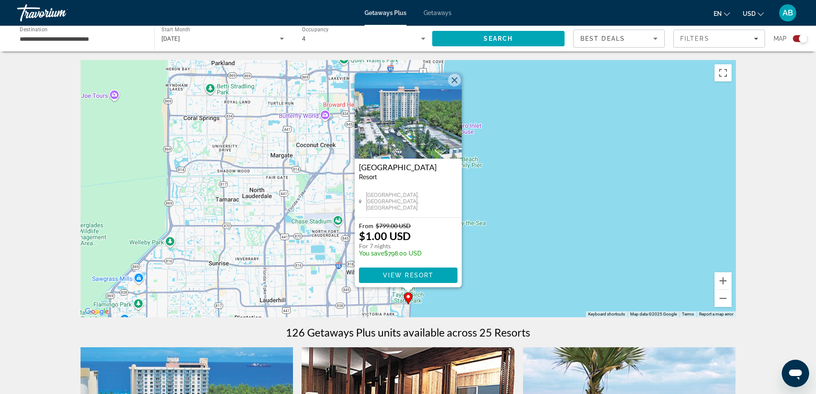
click at [455, 81] on button "Close" at bounding box center [454, 80] width 13 height 13
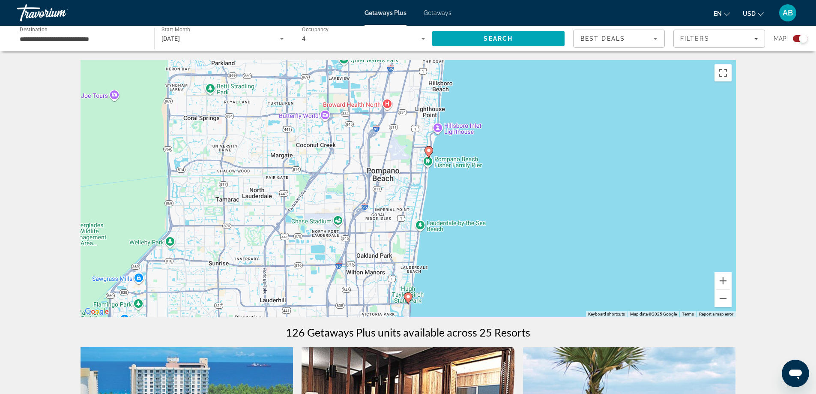
click at [429, 151] on image "Main content" at bounding box center [428, 150] width 5 height 5
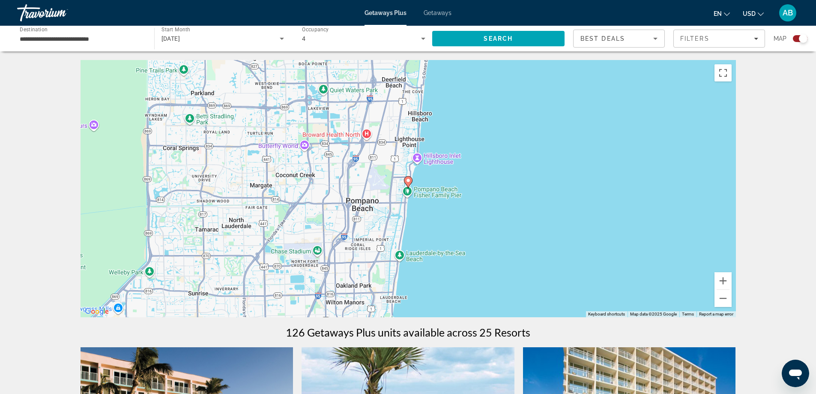
click at [407, 180] on image "Main content" at bounding box center [408, 180] width 5 height 5
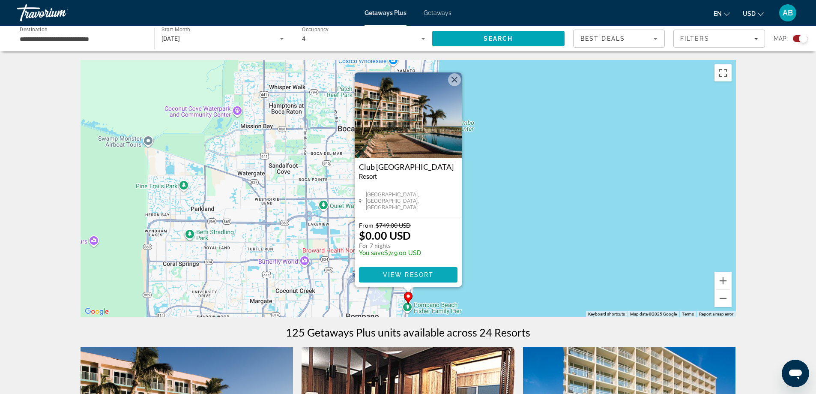
click at [427, 272] on span "View Resort" at bounding box center [408, 274] width 51 height 7
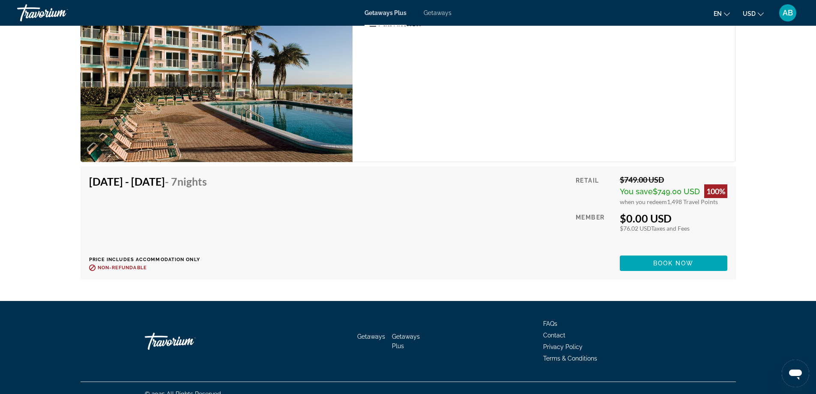
scroll to position [1760, 0]
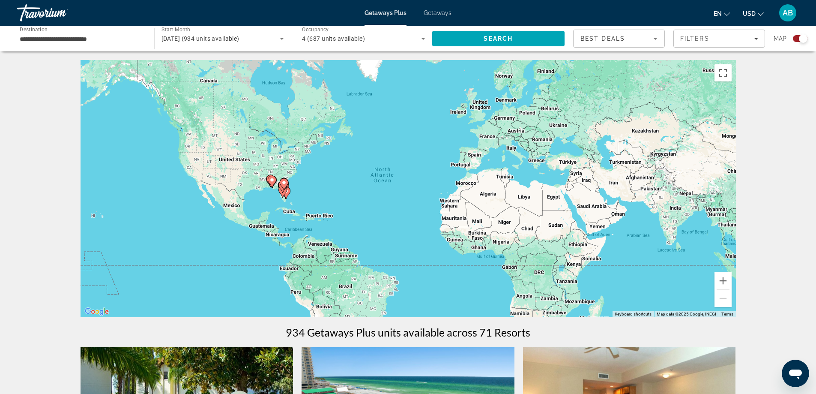
click at [281, 188] on gmp-advanced-marker "Main content" at bounding box center [284, 184] width 9 height 13
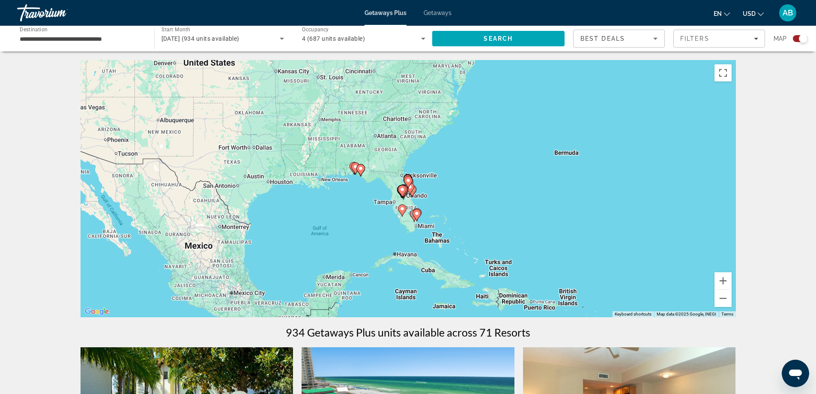
click at [402, 212] on icon "Main content" at bounding box center [402, 210] width 8 height 11
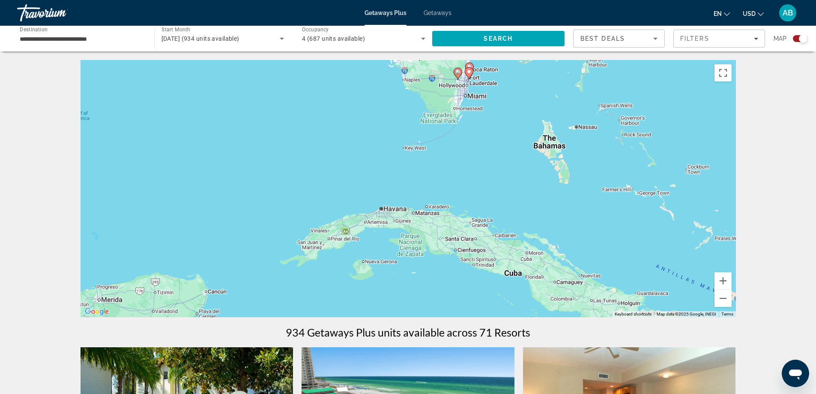
drag, startPoint x: 496, startPoint y: 279, endPoint x: 498, endPoint y: 149, distance: 129.8
click at [498, 149] on div "To activate drag with keyboard, press Alt + Enter. Once in keyboard drag state,…" at bounding box center [408, 188] width 655 height 257
click at [36, 41] on input "**********" at bounding box center [81, 39] width 123 height 10
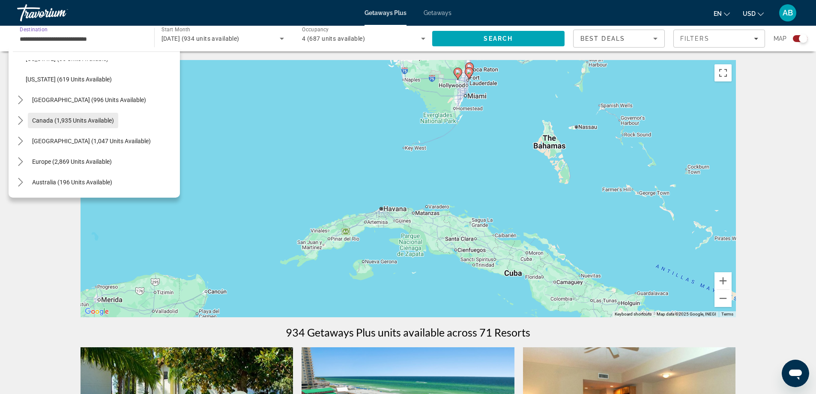
scroll to position [917, 0]
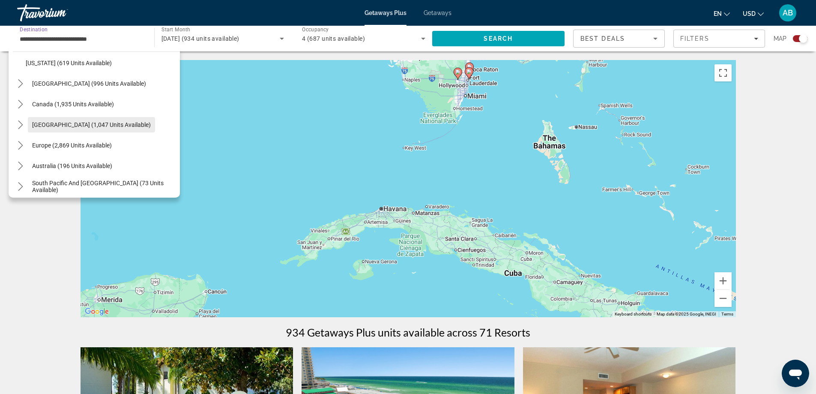
click at [66, 123] on span "[GEOGRAPHIC_DATA] (1,047 units available)" at bounding box center [91, 124] width 119 height 7
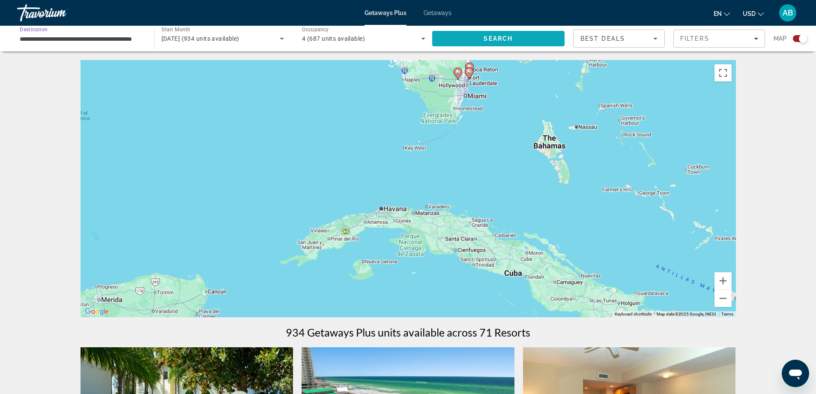
click at [502, 38] on span "Search" at bounding box center [498, 38] width 29 height 7
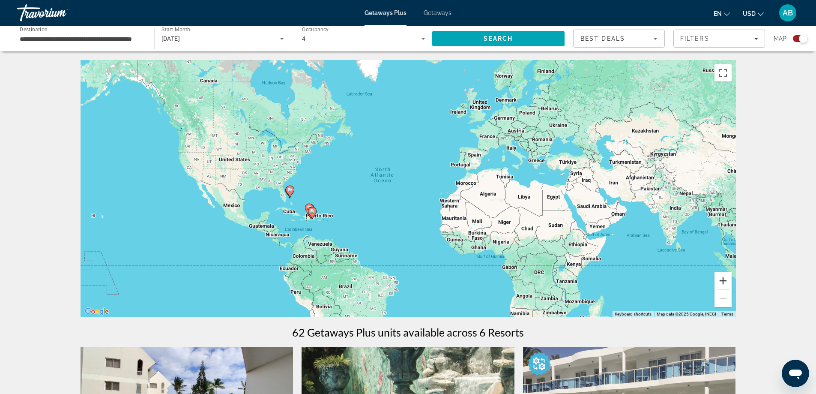
click at [722, 280] on button "Zoom in" at bounding box center [723, 280] width 17 height 17
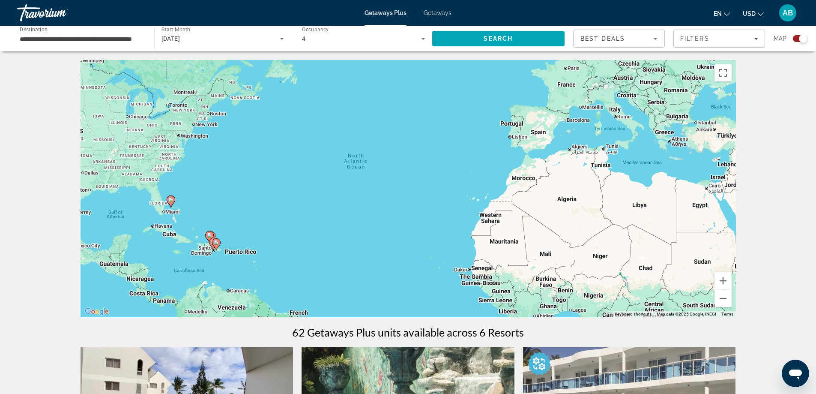
click at [172, 201] on image "Main content" at bounding box center [170, 199] width 5 height 5
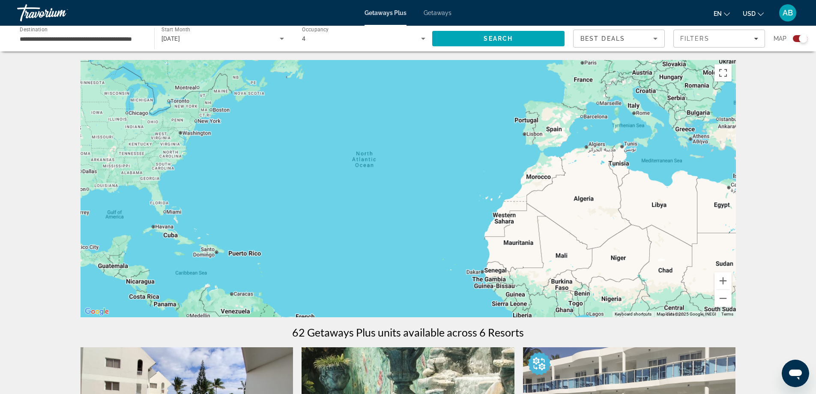
type input "**********"
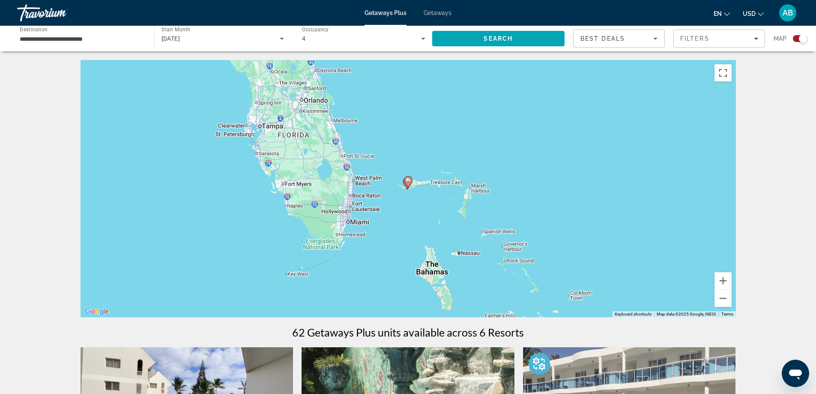
click at [410, 181] on image "Main content" at bounding box center [408, 180] width 5 height 5
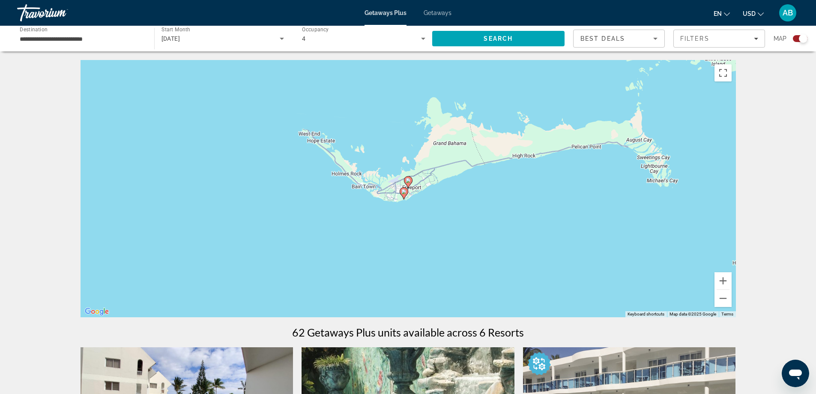
click at [410, 182] on image "Main content" at bounding box center [408, 180] width 5 height 5
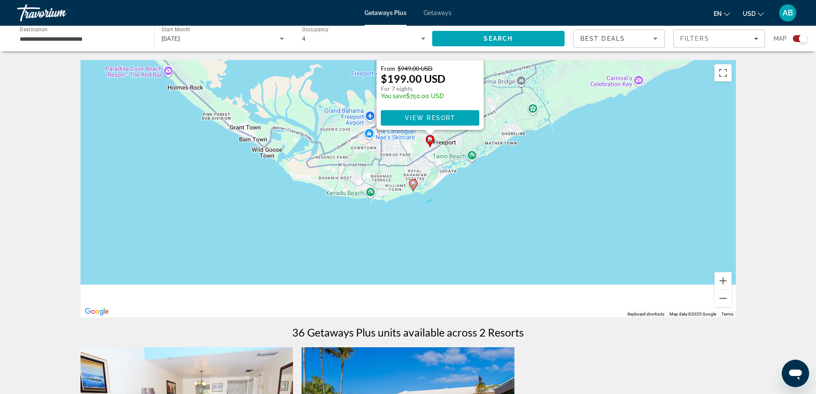
drag, startPoint x: 317, startPoint y: 283, endPoint x: 342, endPoint y: 104, distance: 181.2
click at [342, 104] on div "To activate drag with keyboard, press Alt + Enter. Once in keyboard drag state,…" at bounding box center [408, 188] width 655 height 257
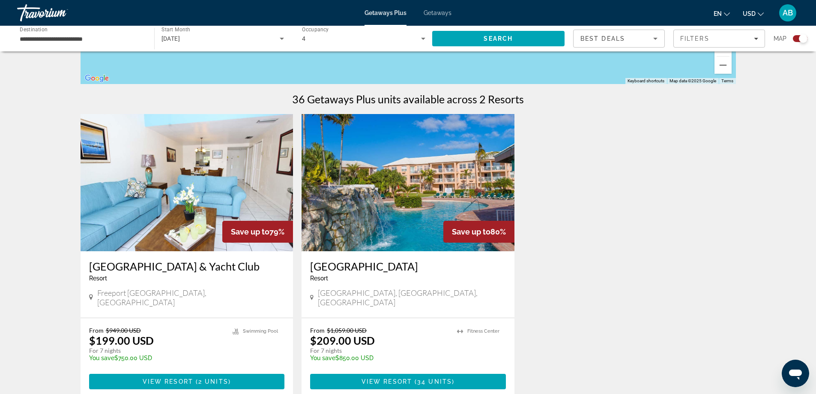
scroll to position [236, 0]
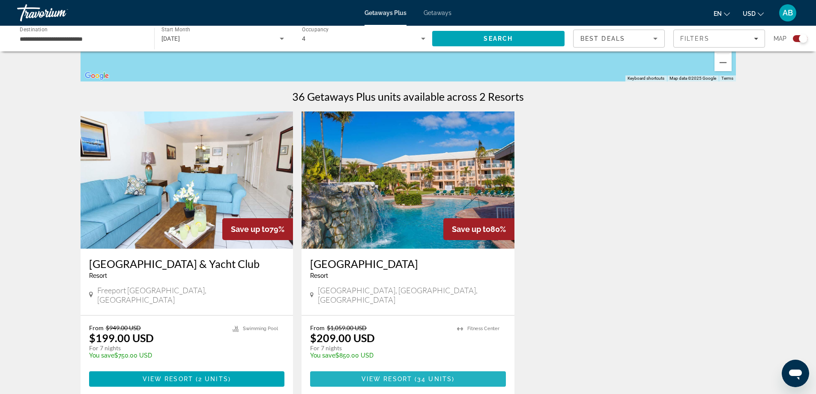
click at [412, 375] on span "( 34 units )" at bounding box center [433, 378] width 42 height 7
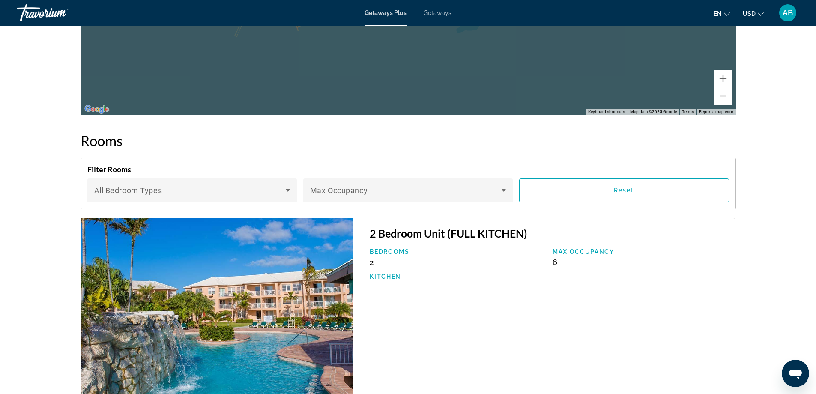
scroll to position [1089, 0]
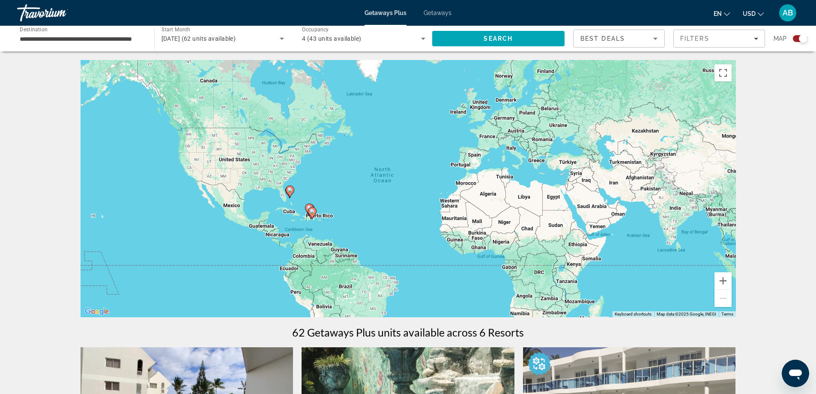
click at [312, 214] on icon "Main content" at bounding box center [312, 212] width 8 height 11
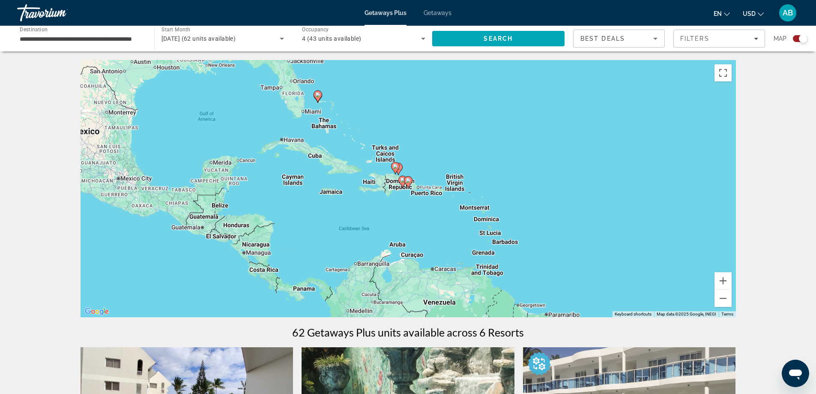
click at [396, 168] on image "Main content" at bounding box center [395, 166] width 5 height 5
type input "**********"
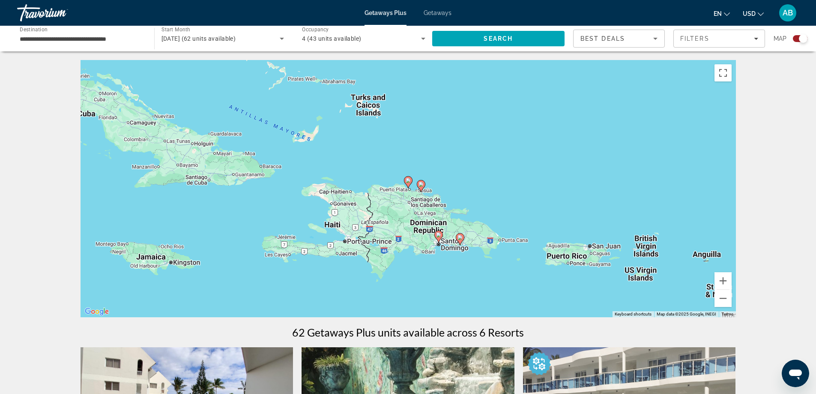
click at [406, 183] on icon "Main content" at bounding box center [408, 182] width 8 height 11
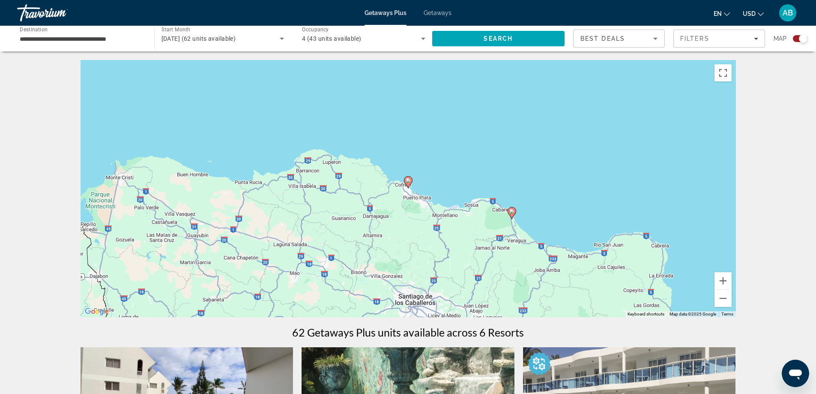
click at [409, 181] on image "Main content" at bounding box center [408, 180] width 5 height 5
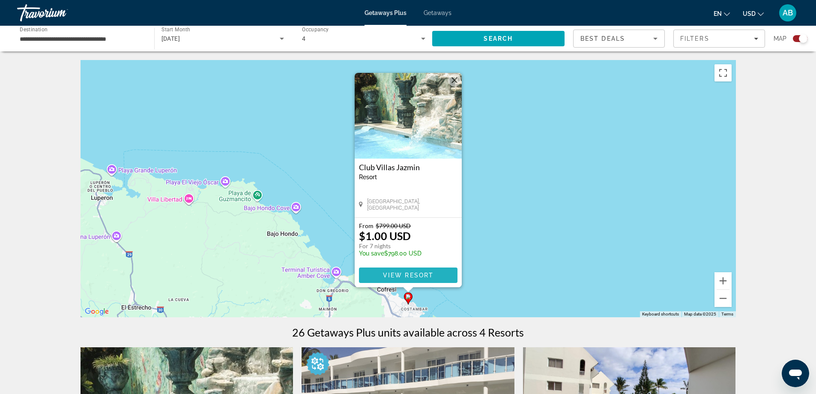
click at [417, 276] on span "View Resort" at bounding box center [408, 275] width 51 height 7
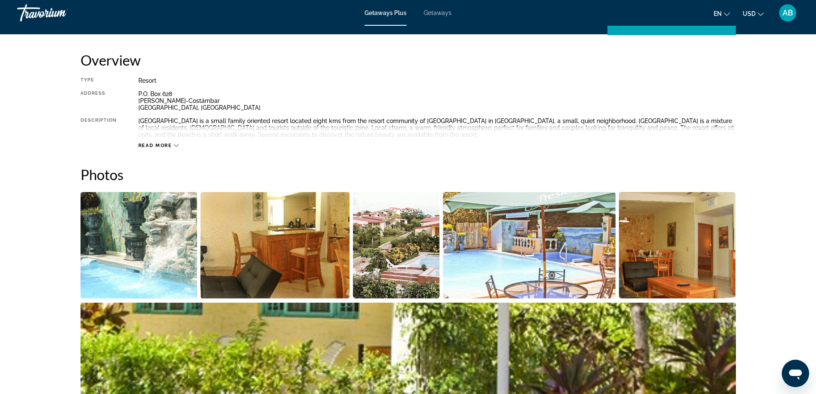
scroll to position [272, 0]
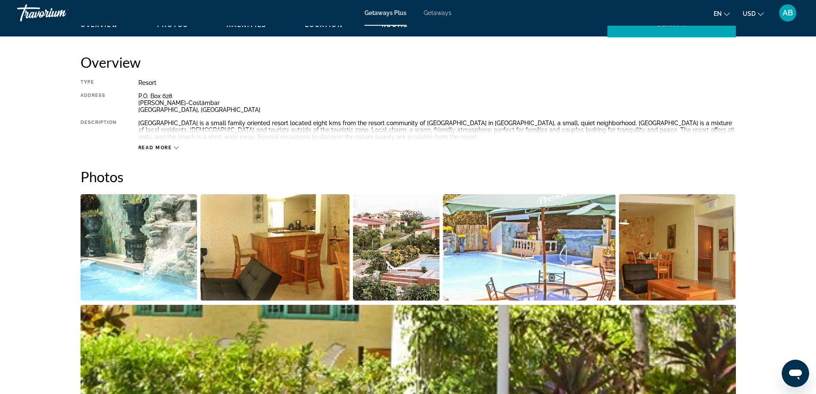
click at [395, 265] on img "Open full-screen image slider" at bounding box center [396, 247] width 87 height 106
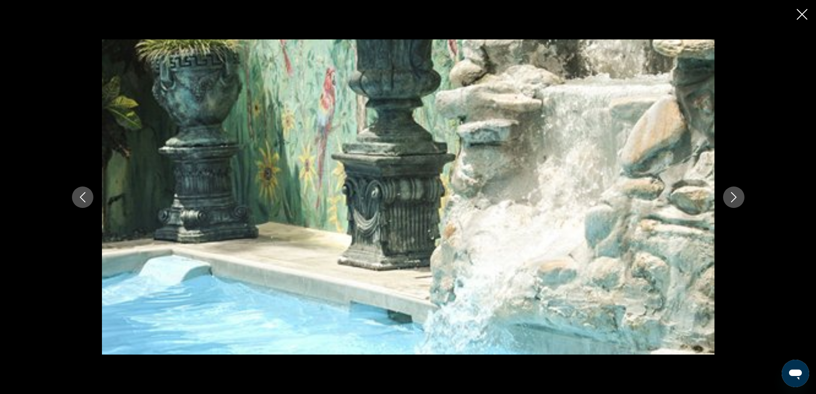
click at [730, 199] on icon "Next image" at bounding box center [734, 197] width 10 height 10
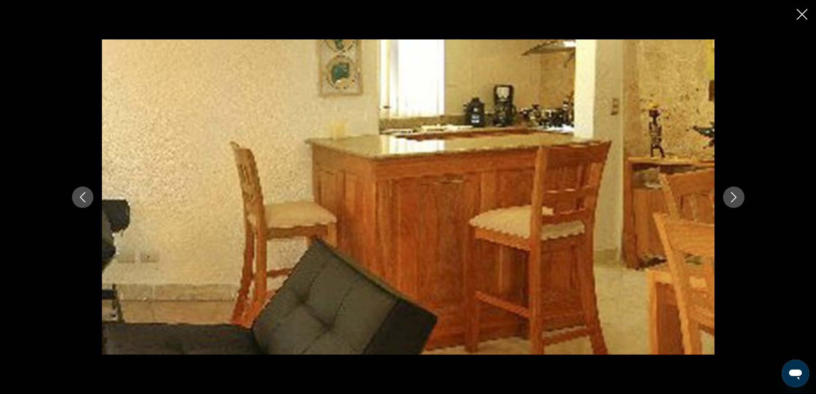
click at [730, 199] on icon "Next image" at bounding box center [734, 197] width 10 height 10
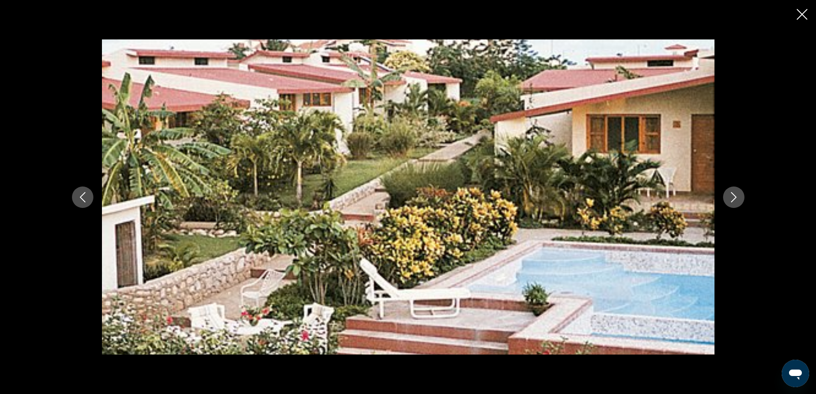
click at [730, 199] on icon "Next image" at bounding box center [734, 197] width 10 height 10
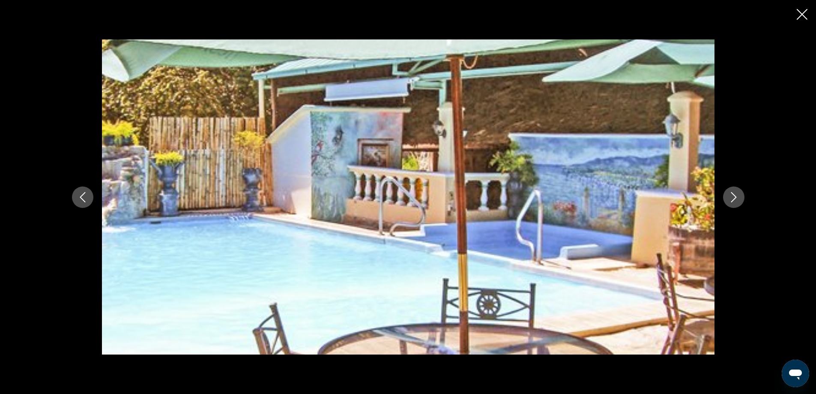
click at [730, 199] on icon "Next image" at bounding box center [734, 197] width 10 height 10
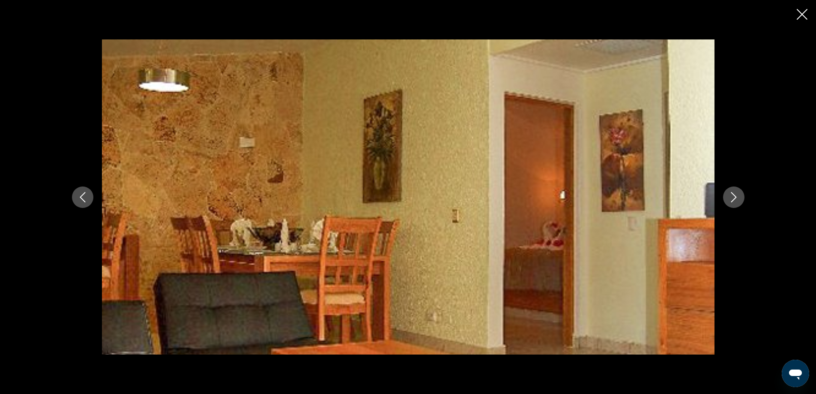
click at [730, 199] on icon "Next image" at bounding box center [734, 197] width 10 height 10
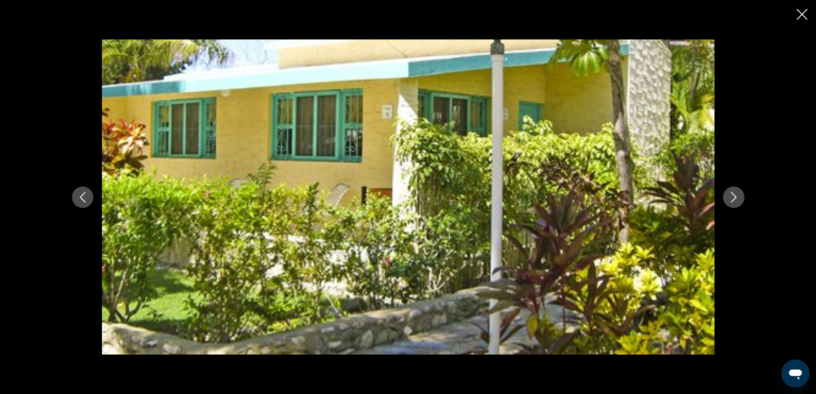
click at [730, 199] on icon "Next image" at bounding box center [734, 197] width 10 height 10
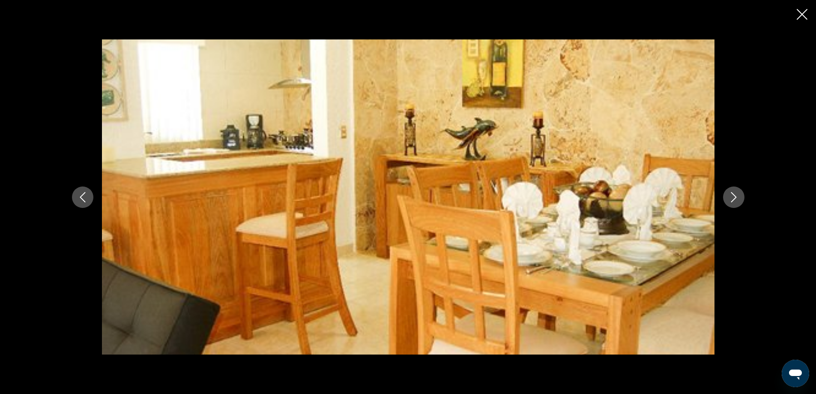
click at [730, 199] on icon "Next image" at bounding box center [734, 197] width 10 height 10
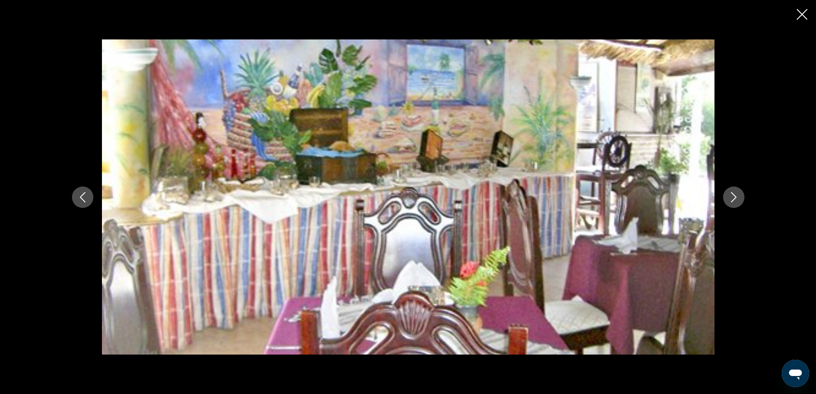
click at [730, 199] on icon "Next image" at bounding box center [734, 197] width 10 height 10
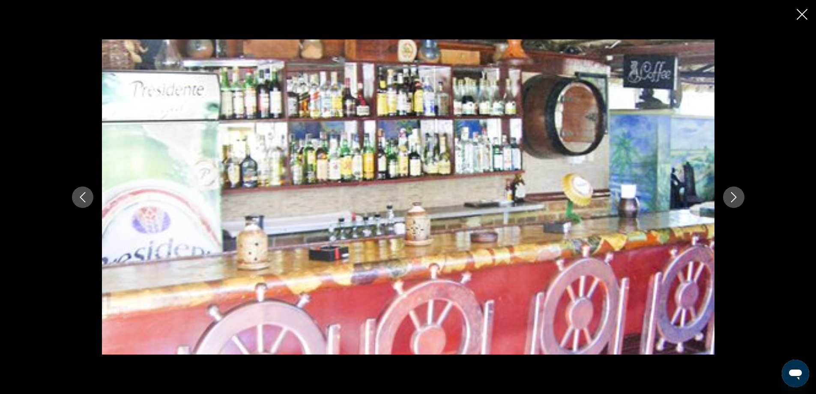
click at [730, 199] on icon "Next image" at bounding box center [734, 197] width 10 height 10
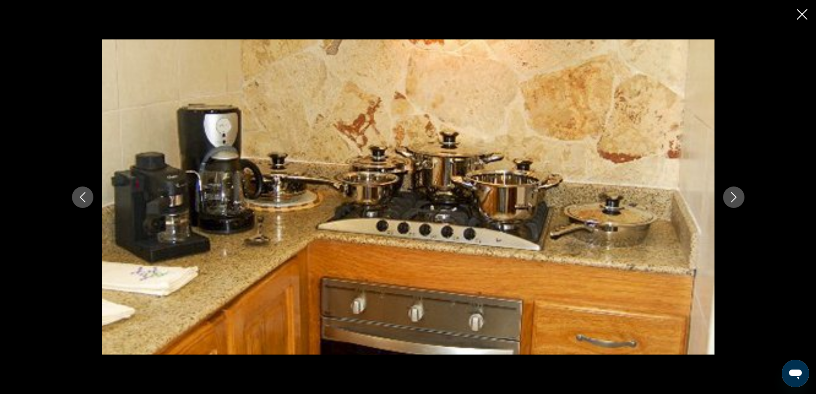
click at [730, 199] on icon "Next image" at bounding box center [734, 197] width 10 height 10
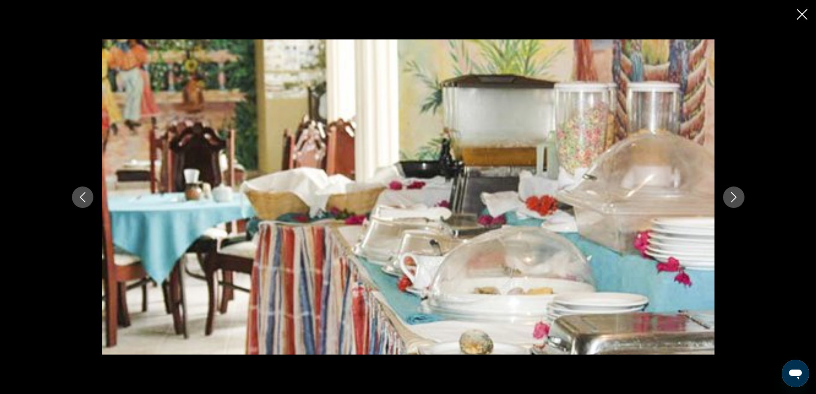
click at [730, 199] on icon "Next image" at bounding box center [734, 197] width 10 height 10
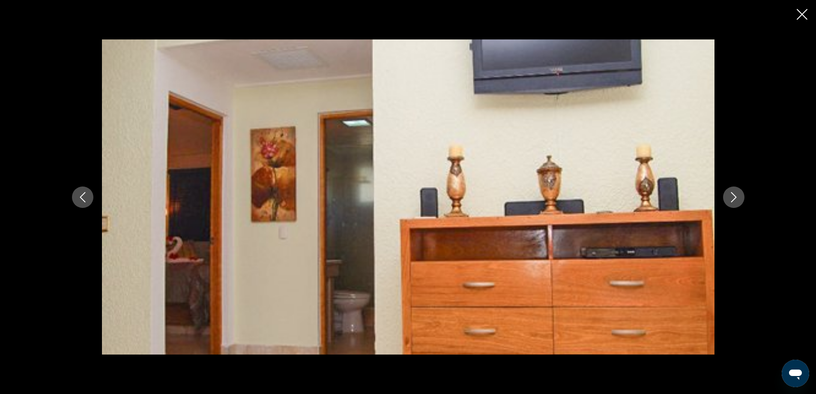
click at [730, 199] on icon "Next image" at bounding box center [734, 197] width 10 height 10
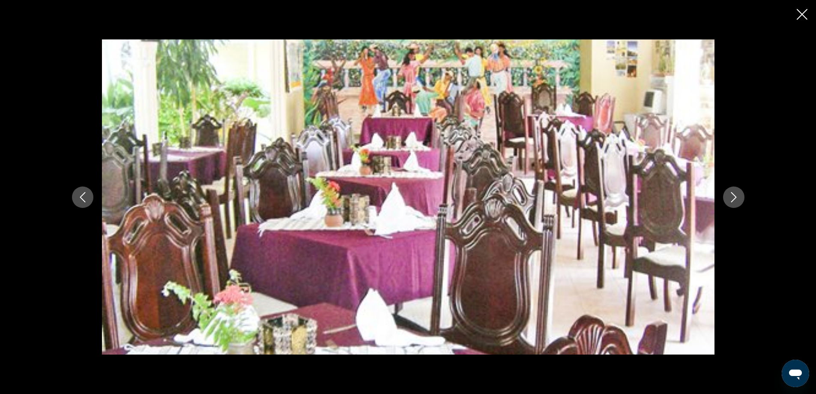
click at [730, 199] on icon "Next image" at bounding box center [734, 197] width 10 height 10
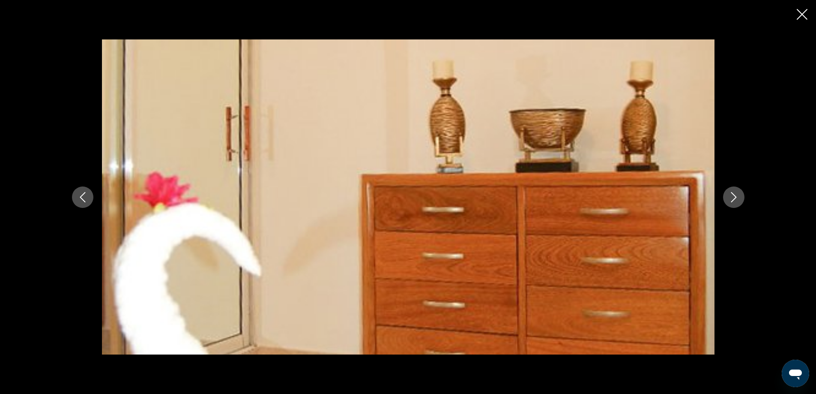
click at [803, 15] on icon "Close slideshow" at bounding box center [802, 14] width 11 height 11
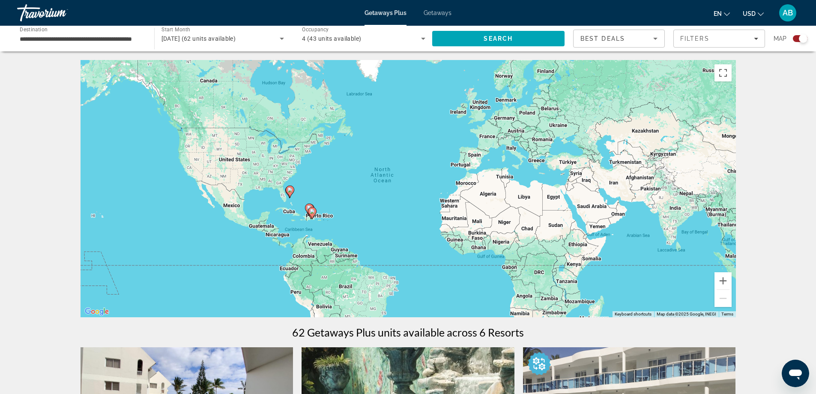
click at [312, 213] on image "Main content" at bounding box center [312, 211] width 5 height 5
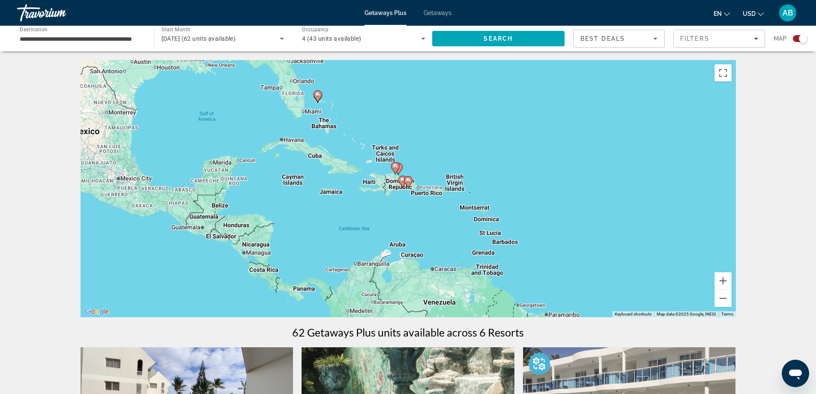
click at [397, 164] on image "Main content" at bounding box center [395, 166] width 5 height 5
type input "**********"
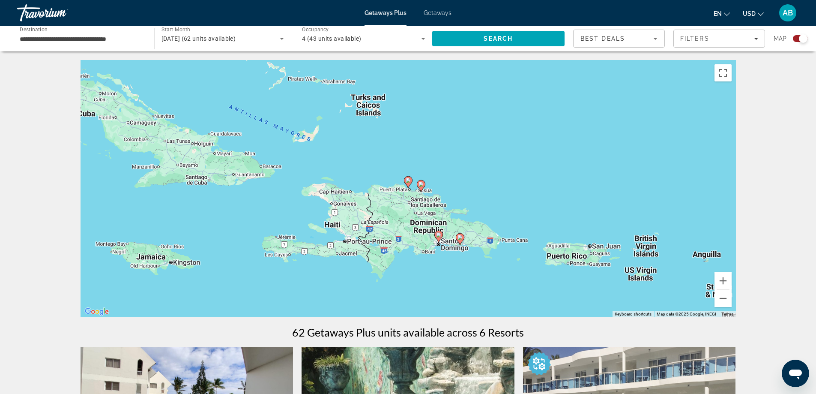
click at [422, 188] on icon "Main content" at bounding box center [421, 185] width 8 height 11
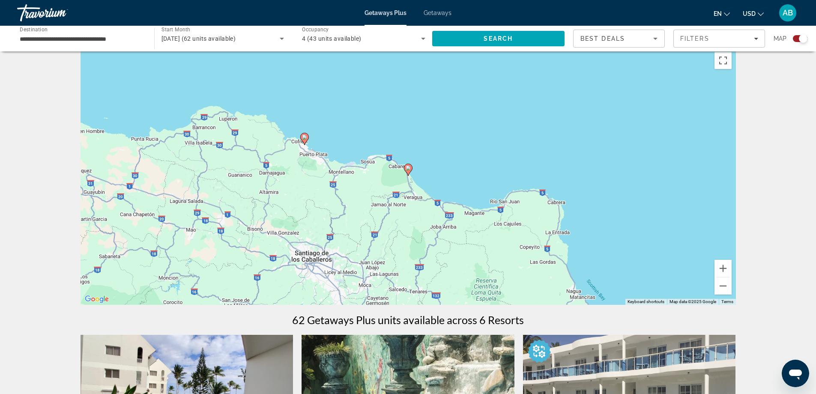
scroll to position [11, 0]
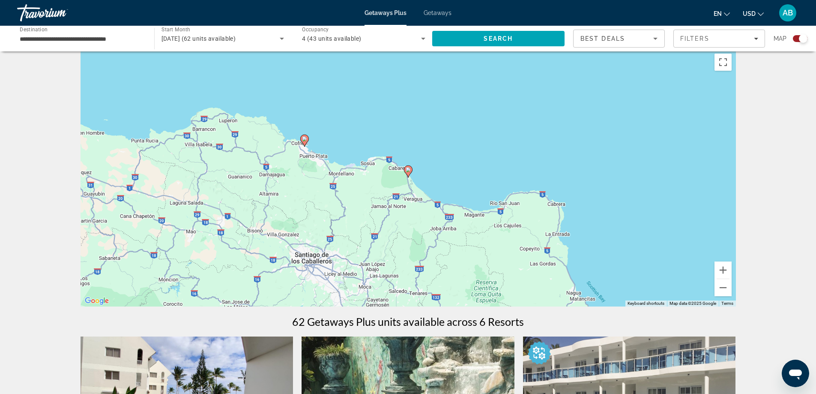
click at [407, 172] on icon "Main content" at bounding box center [408, 171] width 8 height 11
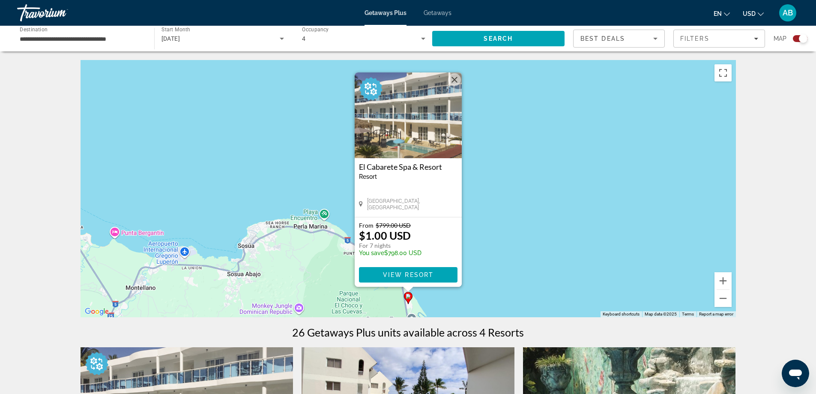
click at [453, 77] on button "Close" at bounding box center [454, 79] width 13 height 13
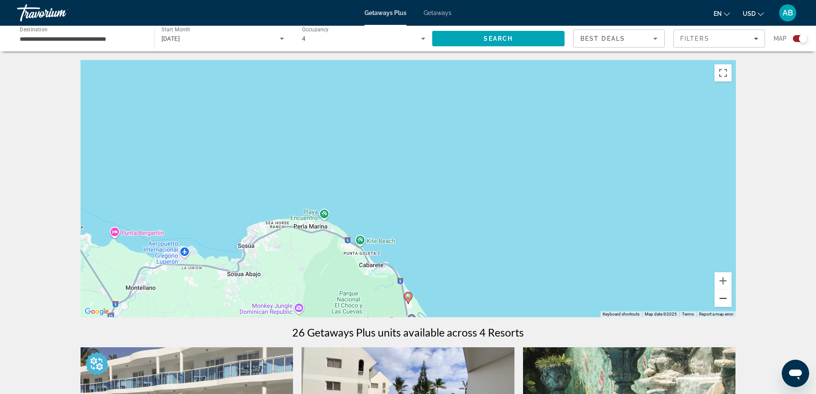
click at [724, 300] on button "Zoom out" at bounding box center [723, 298] width 17 height 17
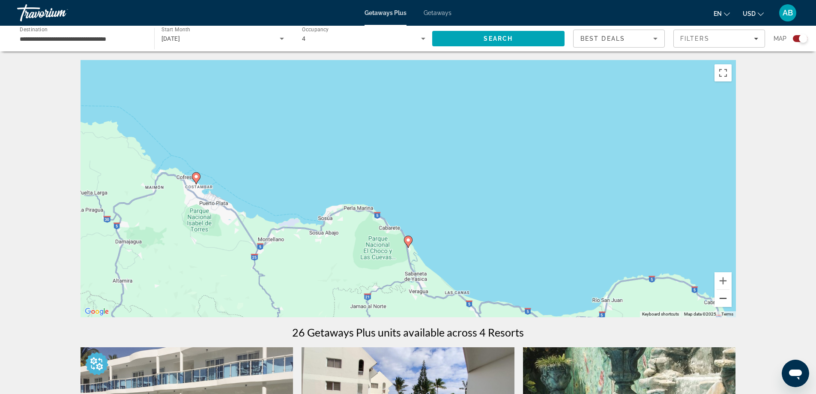
click at [724, 300] on button "Zoom out" at bounding box center [723, 298] width 17 height 17
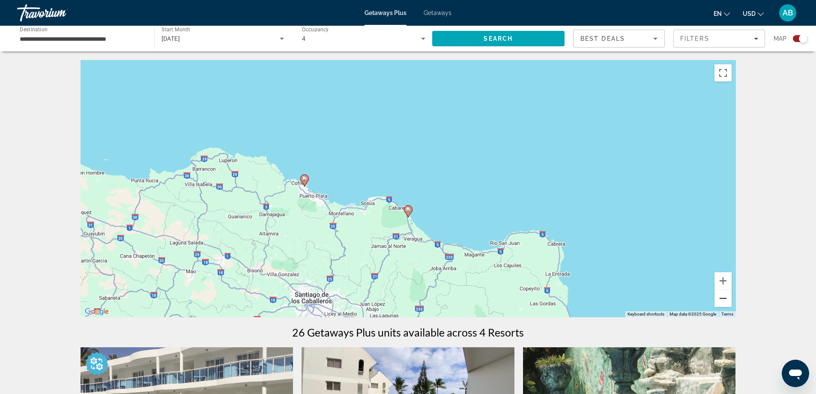
click at [724, 300] on button "Zoom out" at bounding box center [723, 298] width 17 height 17
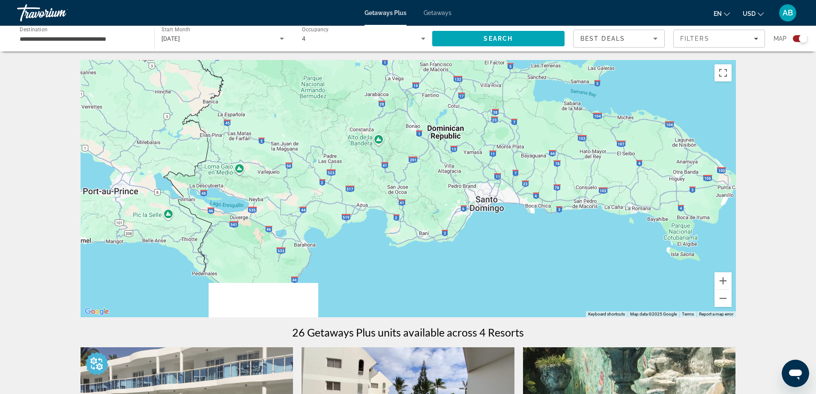
drag, startPoint x: 527, startPoint y: 245, endPoint x: 534, endPoint y: 66, distance: 179.7
click at [534, 66] on div "To activate drag with keyboard, press Alt + Enter. Once in keyboard drag state,…" at bounding box center [408, 188] width 655 height 257
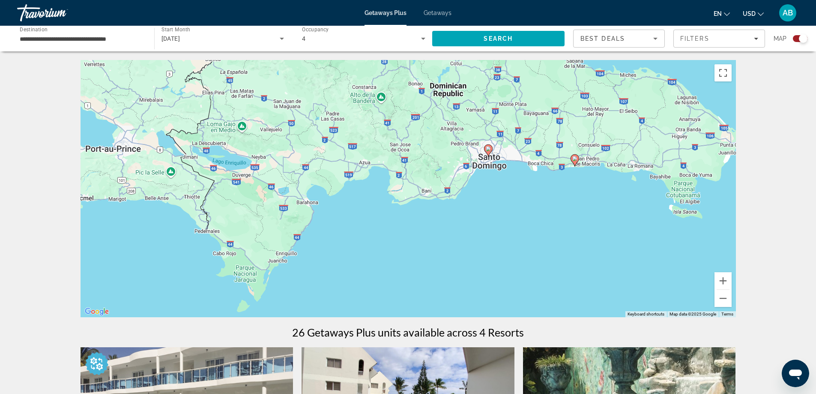
click at [491, 149] on image "Main content" at bounding box center [488, 148] width 5 height 5
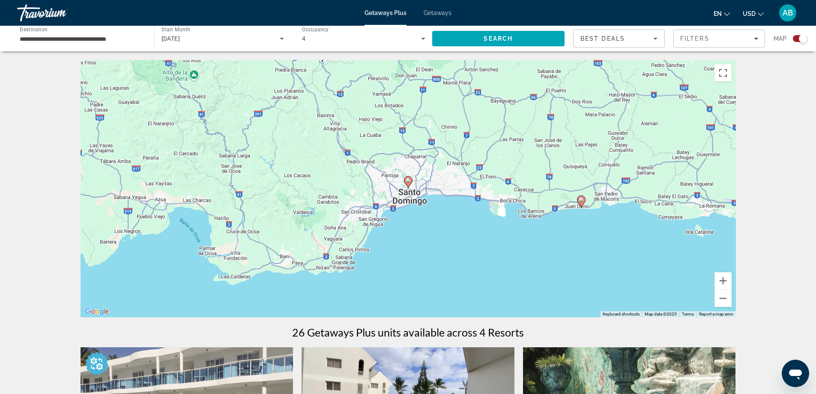
click at [407, 180] on image "Main content" at bounding box center [408, 180] width 5 height 5
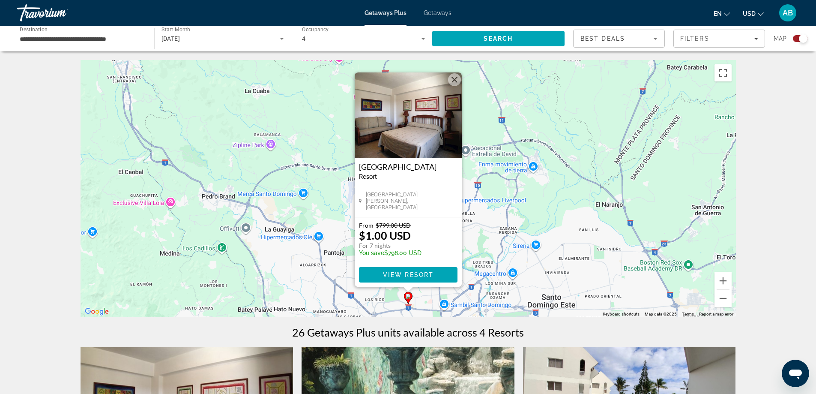
click at [454, 80] on button "Close" at bounding box center [454, 79] width 13 height 13
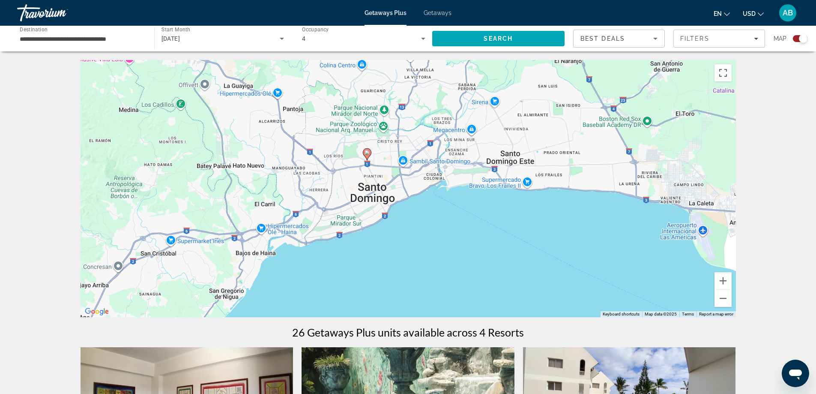
drag, startPoint x: 585, startPoint y: 284, endPoint x: 541, endPoint y: 137, distance: 153.3
click at [541, 137] on div "To activate drag with keyboard, press Alt + Enter. Once in keyboard drag state,…" at bounding box center [408, 188] width 655 height 257
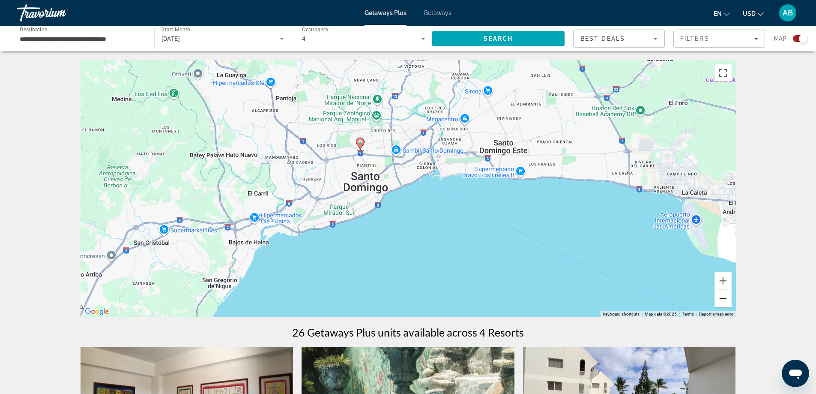
click at [723, 300] on button "Zoom out" at bounding box center [723, 298] width 17 height 17
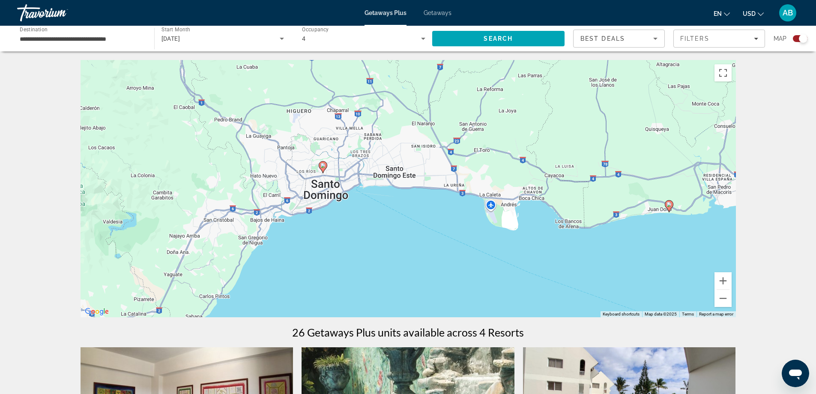
drag, startPoint x: 709, startPoint y: 205, endPoint x: 558, endPoint y: 212, distance: 151.8
click at [558, 212] on div "To activate drag with keyboard, press Alt + Enter. Once in keyboard drag state,…" at bounding box center [408, 188] width 655 height 257
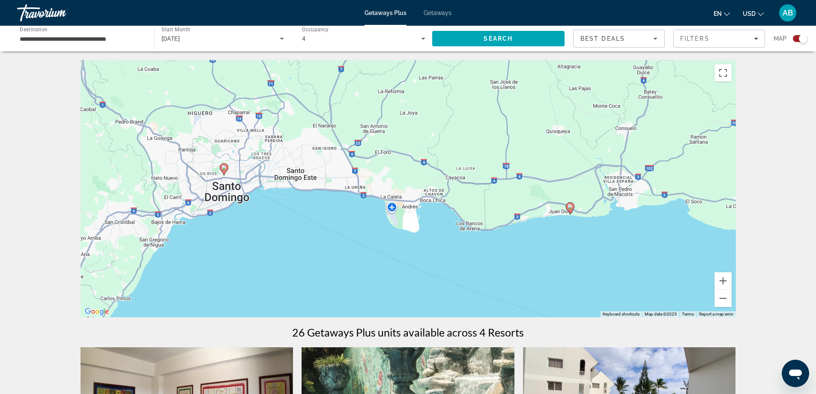
click at [569, 206] on image "Main content" at bounding box center [570, 206] width 5 height 5
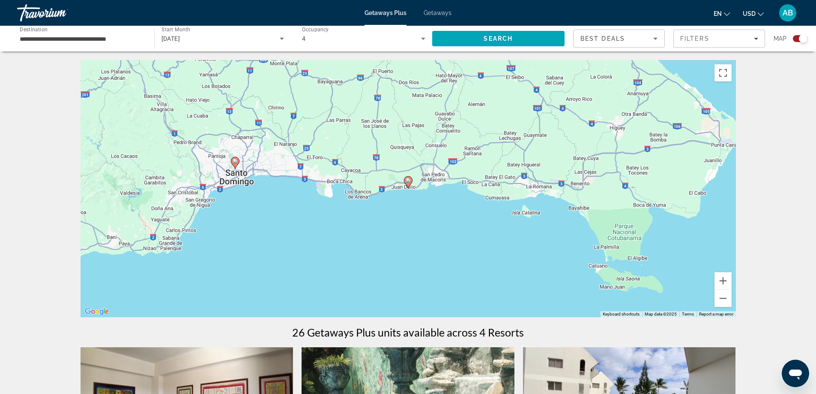
click at [409, 184] on icon "Main content" at bounding box center [408, 182] width 8 height 11
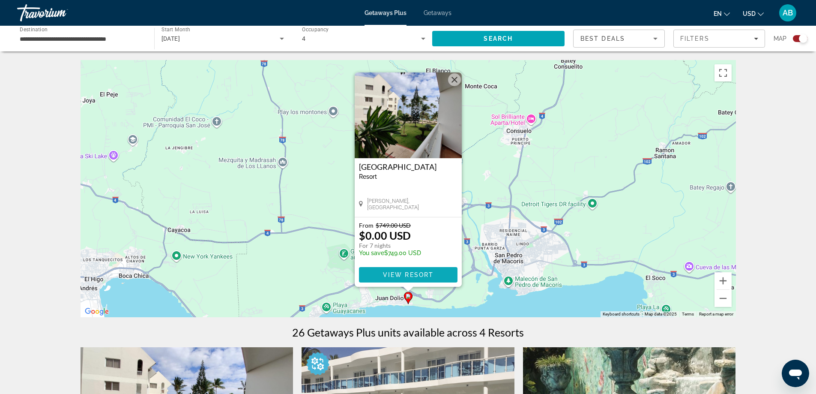
click at [419, 274] on span "View Resort" at bounding box center [408, 274] width 51 height 7
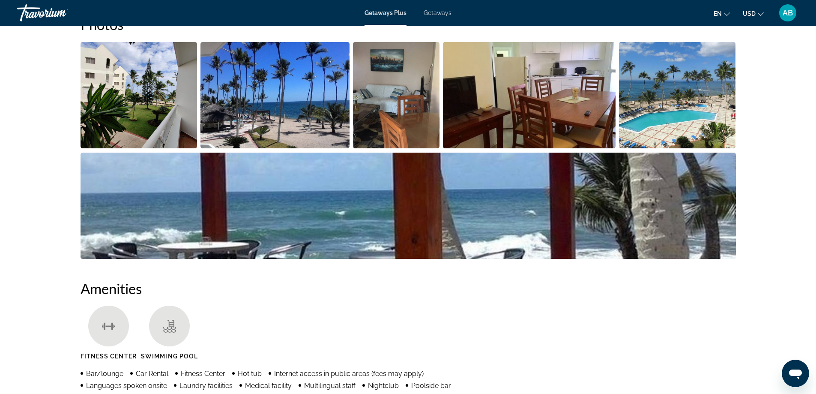
scroll to position [407, 0]
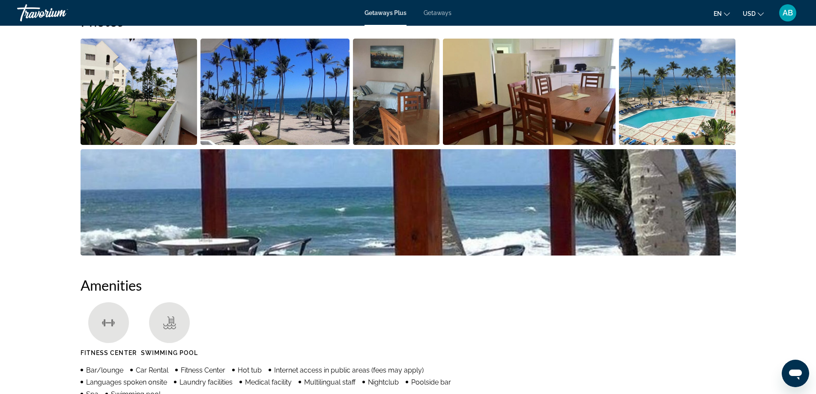
click at [308, 108] on img "Open full-screen image slider" at bounding box center [274, 92] width 149 height 106
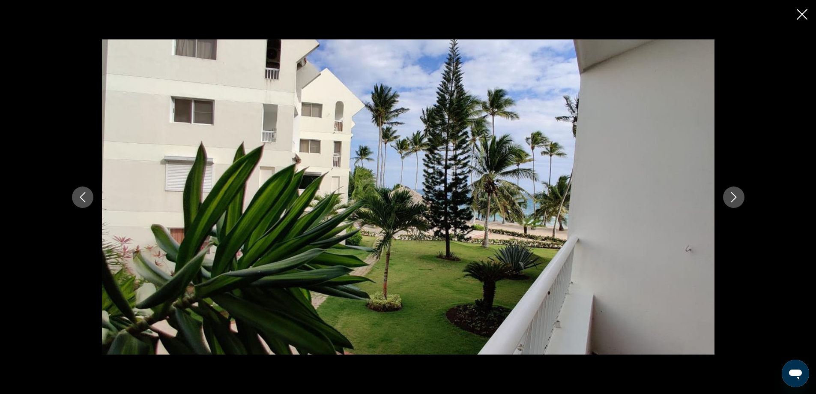
click at [736, 195] on icon "Next image" at bounding box center [734, 197] width 10 height 10
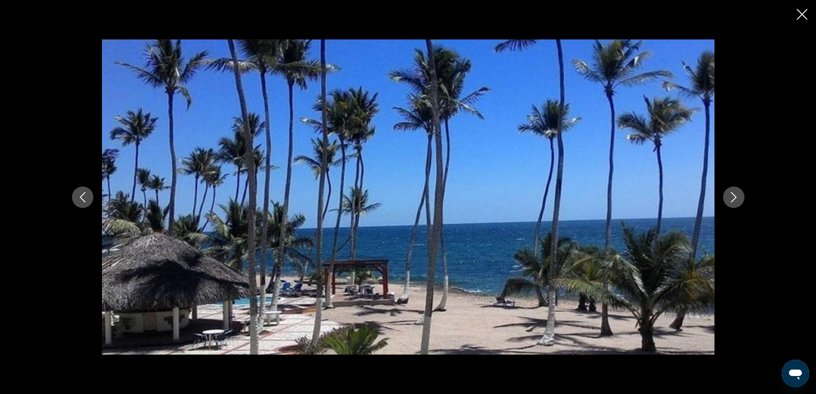
click at [736, 195] on icon "Next image" at bounding box center [734, 197] width 10 height 10
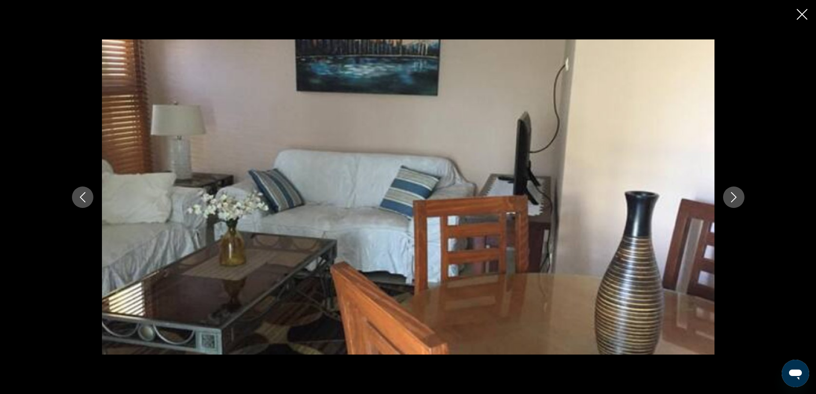
click at [736, 195] on icon "Next image" at bounding box center [734, 197] width 10 height 10
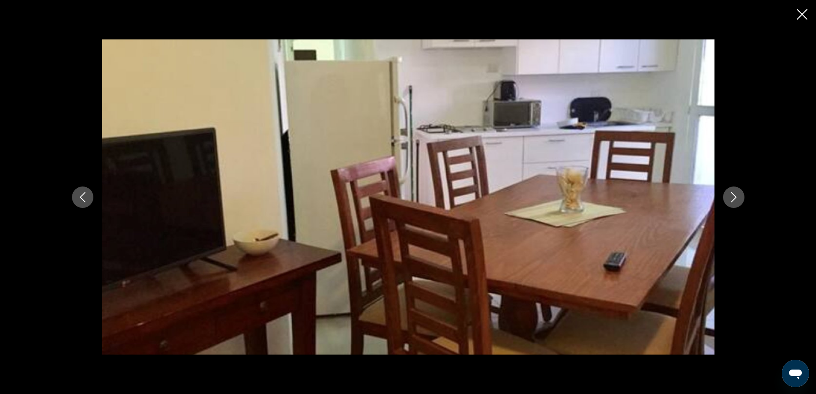
click at [736, 195] on icon "Next image" at bounding box center [734, 197] width 10 height 10
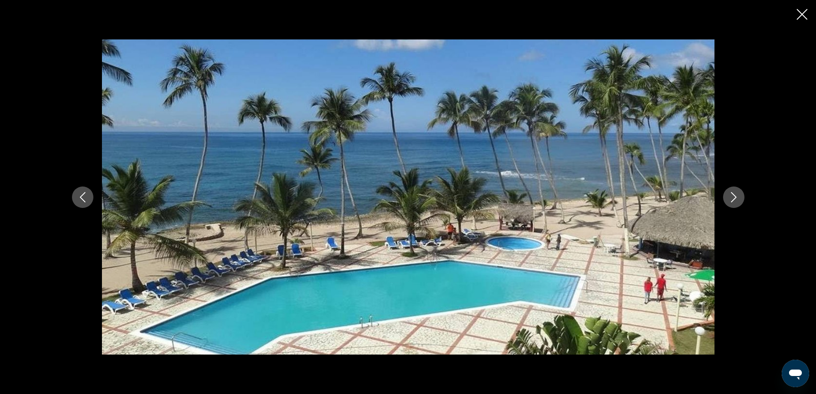
click at [736, 195] on icon "Next image" at bounding box center [734, 197] width 10 height 10
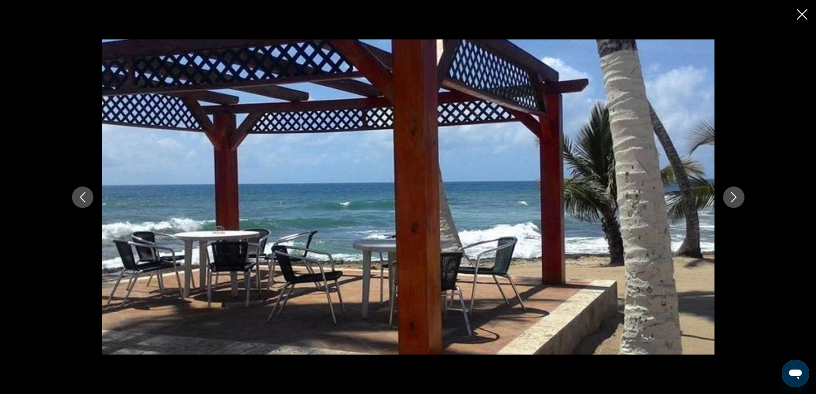
click at [736, 195] on icon "Next image" at bounding box center [734, 197] width 10 height 10
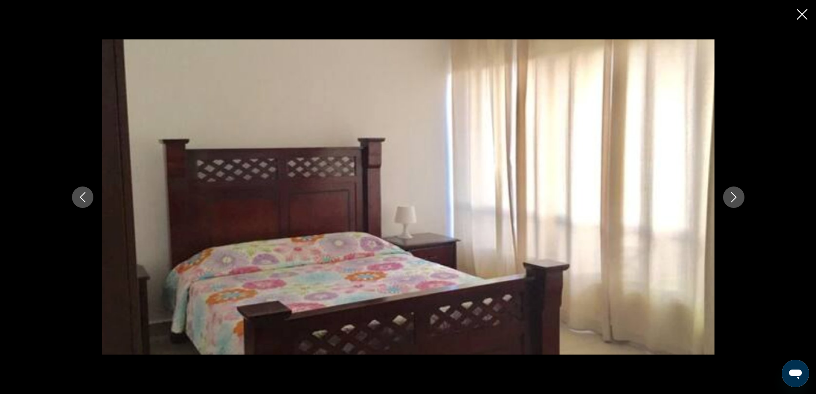
click at [736, 195] on icon "Next image" at bounding box center [734, 197] width 10 height 10
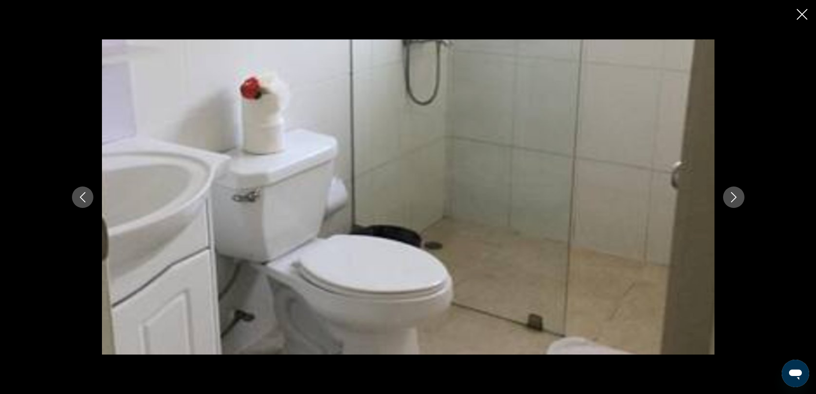
click at [736, 195] on icon "Next image" at bounding box center [734, 197] width 10 height 10
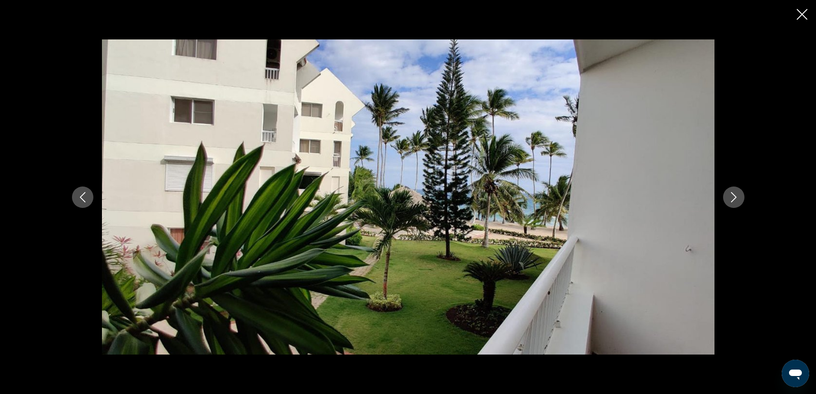
click at [736, 195] on icon "Next image" at bounding box center [734, 197] width 10 height 10
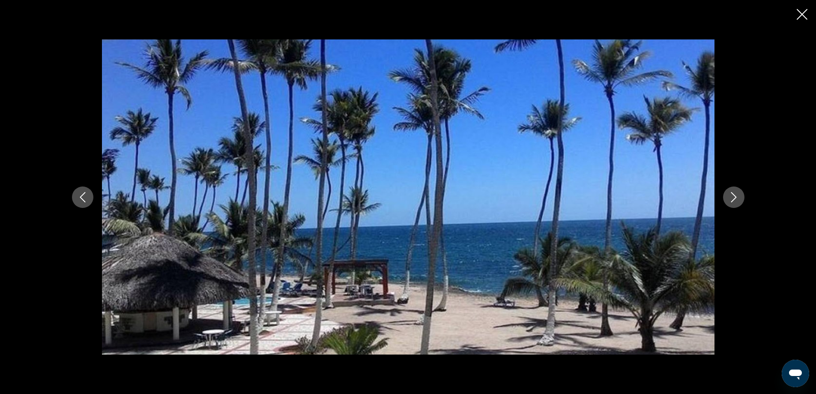
click at [736, 195] on icon "Next image" at bounding box center [734, 197] width 10 height 10
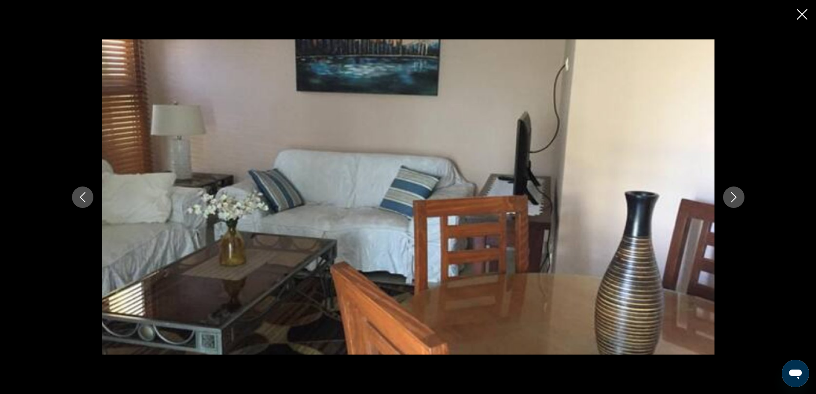
click at [736, 195] on icon "Next image" at bounding box center [734, 197] width 10 height 10
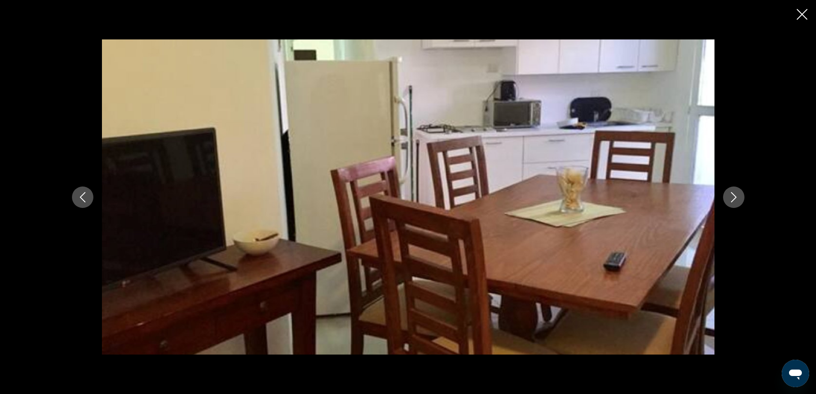
click at [736, 195] on icon "Next image" at bounding box center [734, 197] width 10 height 10
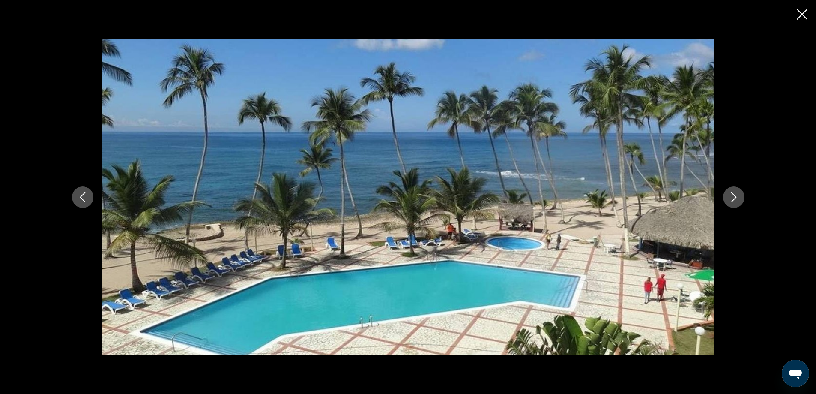
click at [802, 16] on icon "Close slideshow" at bounding box center [802, 14] width 11 height 11
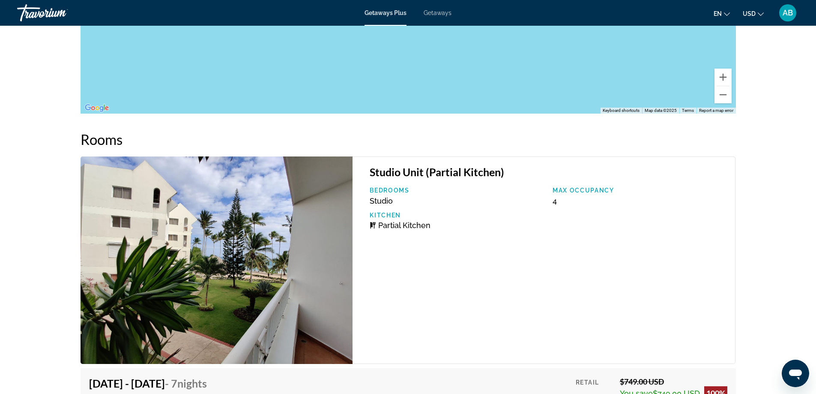
scroll to position [1197, 0]
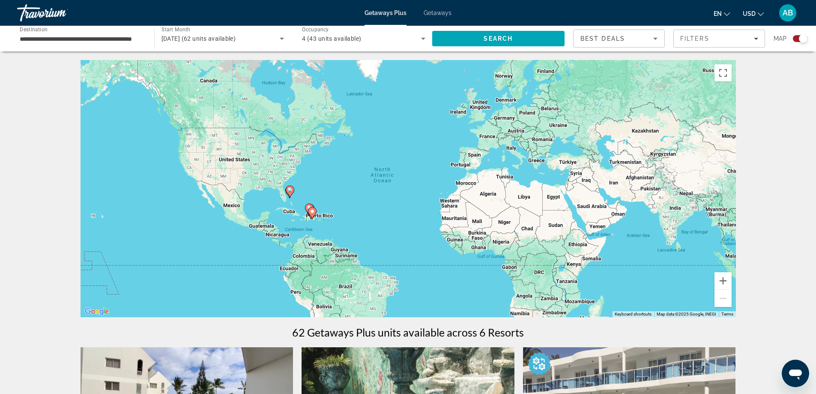
click at [81, 40] on input "**********" at bounding box center [81, 39] width 123 height 10
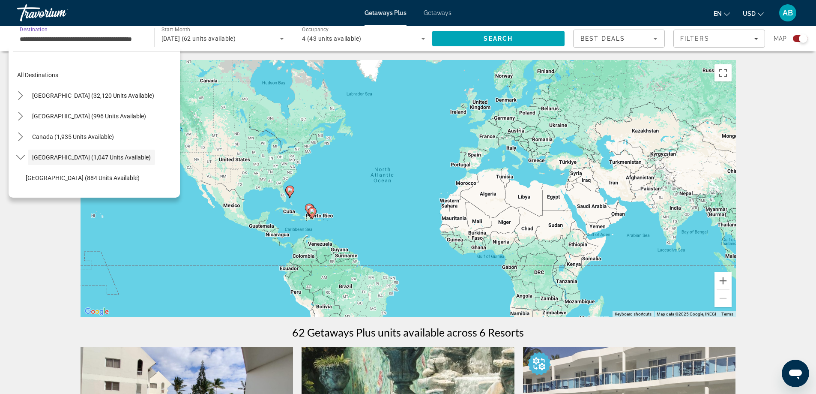
scroll to position [30, 0]
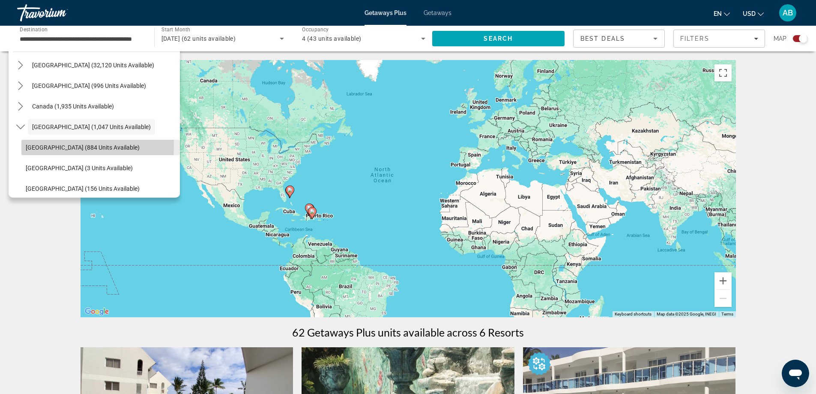
click at [47, 146] on span "Bahamas (884 units available)" at bounding box center [83, 147] width 114 height 7
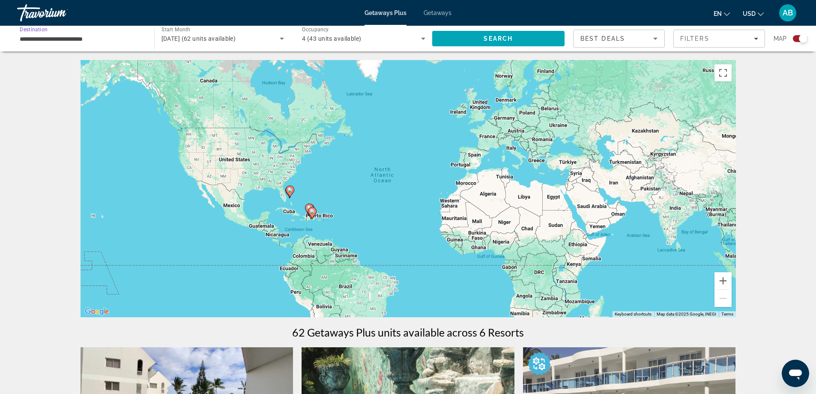
click at [293, 192] on icon "Main content" at bounding box center [290, 191] width 8 height 11
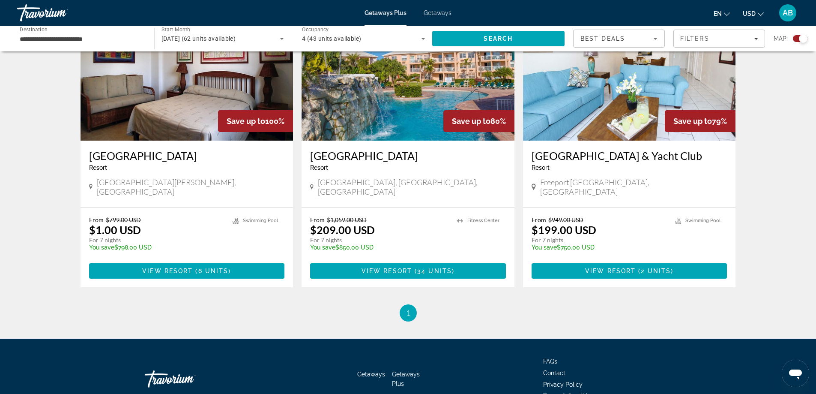
scroll to position [643, 0]
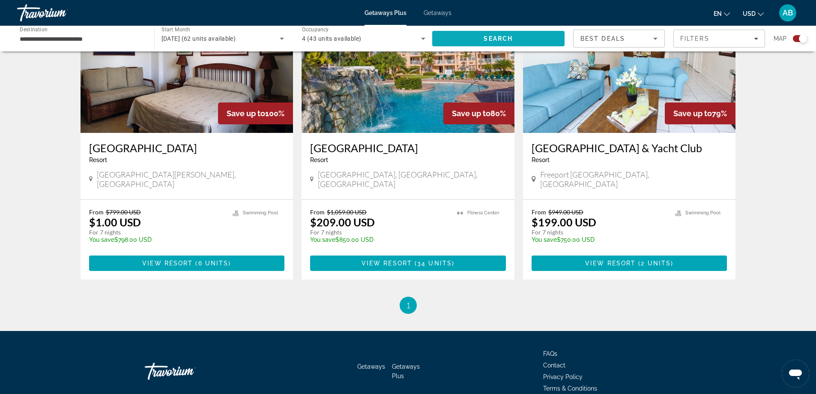
click at [461, 37] on span "Search" at bounding box center [498, 38] width 133 height 21
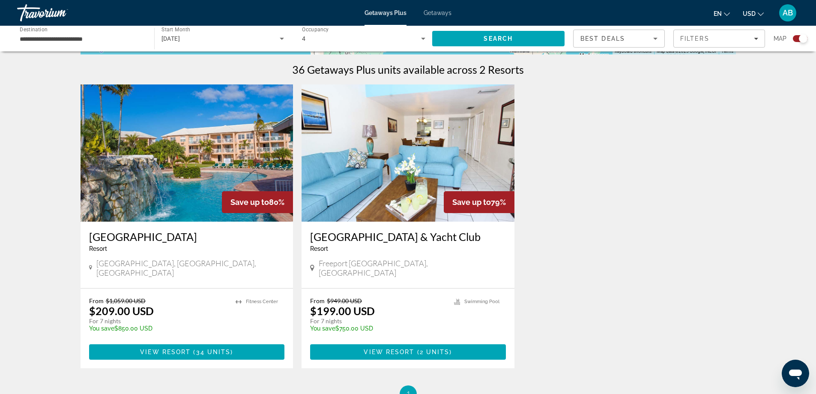
scroll to position [343, 0]
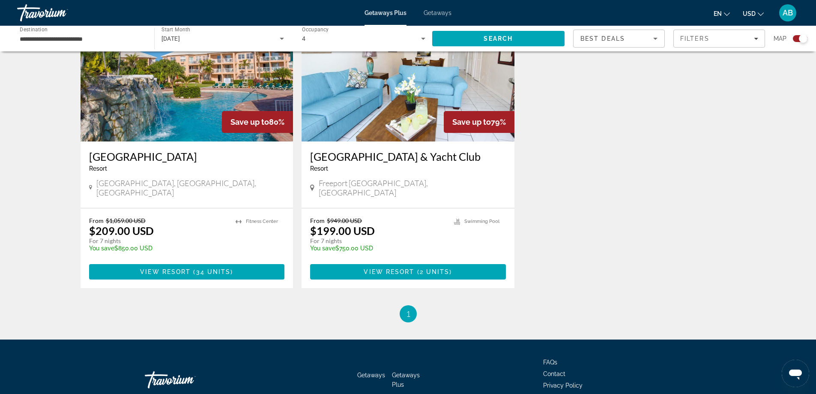
click at [74, 32] on div "**********" at bounding box center [81, 39] width 123 height 24
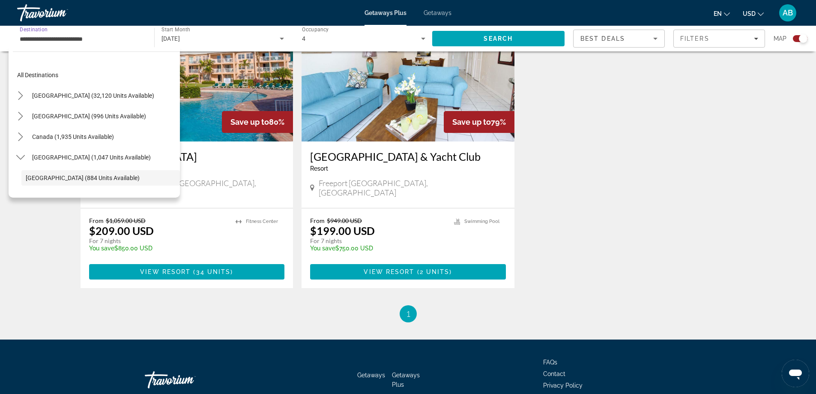
scroll to position [51, 0]
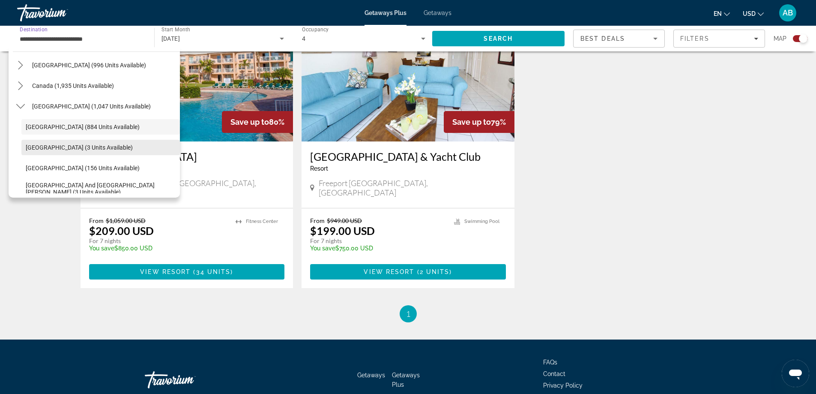
click at [58, 145] on span "Cayman Islands (3 units available)" at bounding box center [79, 147] width 107 height 7
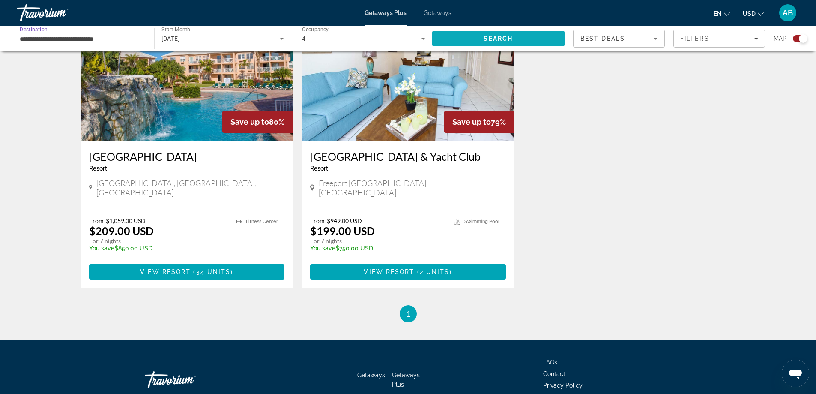
click at [481, 37] on span "Search" at bounding box center [498, 38] width 133 height 21
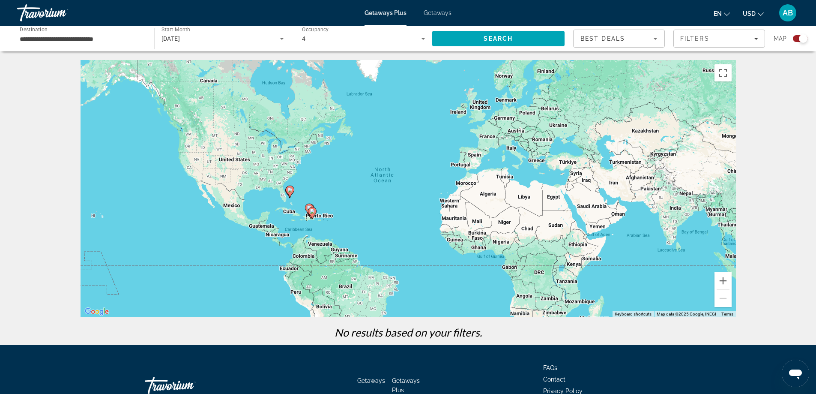
click at [60, 39] on input "**********" at bounding box center [81, 39] width 123 height 10
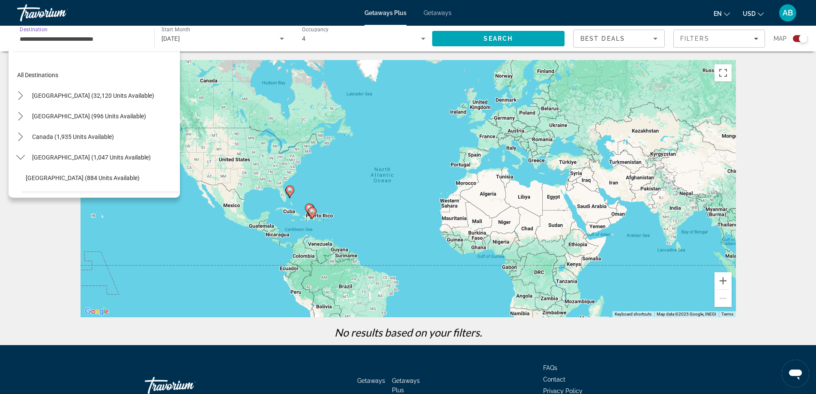
scroll to position [72, 0]
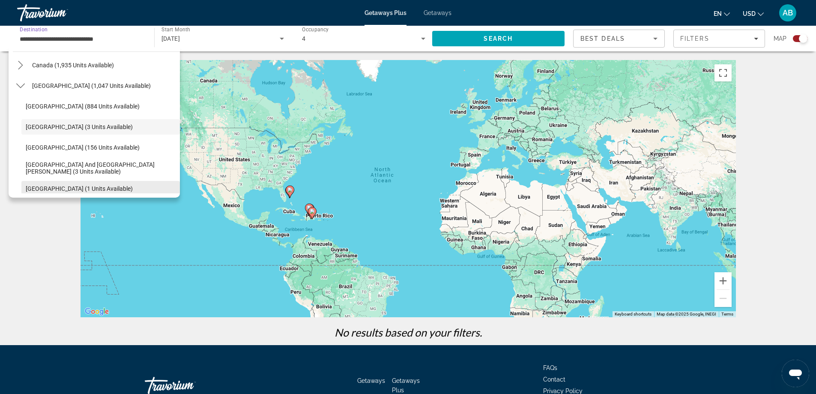
click at [101, 186] on span "Virgin Islands (1 units available)" at bounding box center [79, 188] width 107 height 7
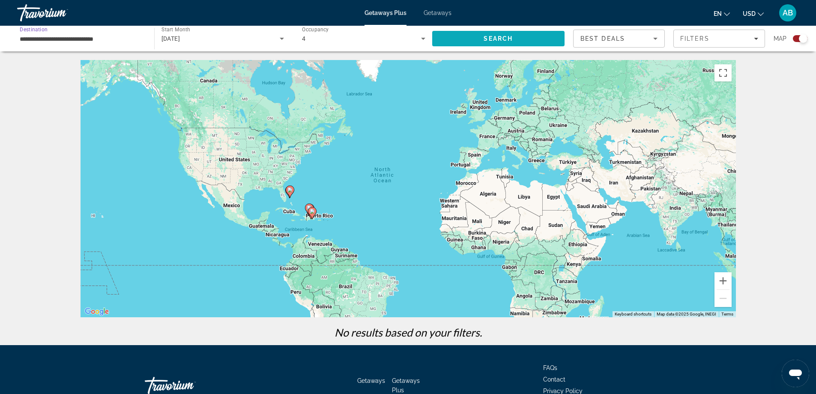
click at [480, 40] on span "Search" at bounding box center [498, 38] width 133 height 21
click at [598, 38] on span "Best Deals" at bounding box center [603, 38] width 45 height 7
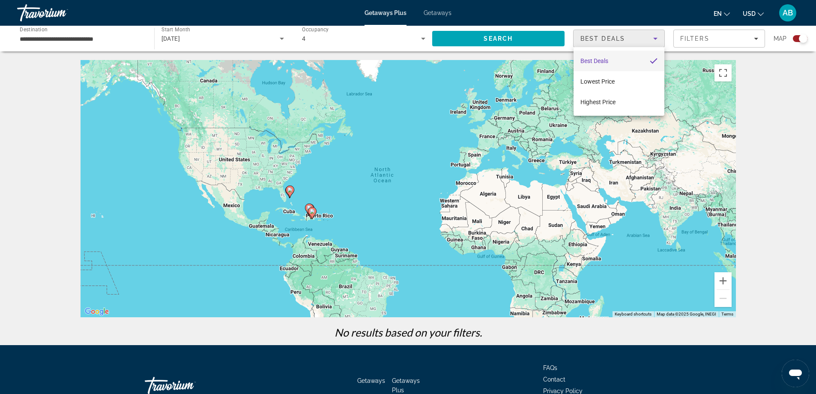
click at [59, 37] on div at bounding box center [408, 197] width 816 height 394
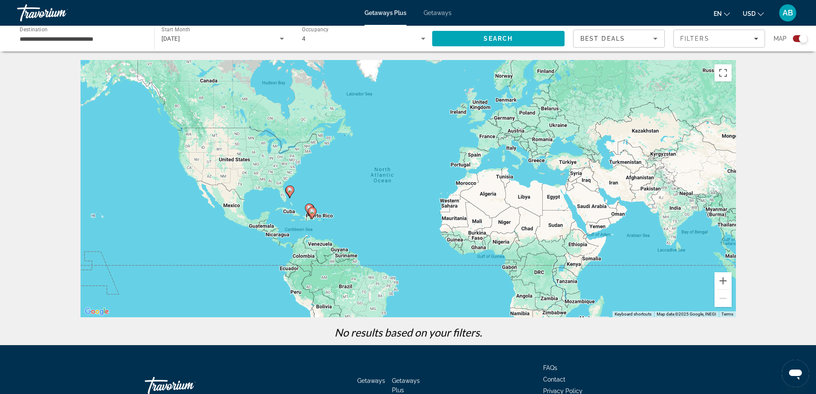
click at [85, 43] on input "**********" at bounding box center [81, 39] width 123 height 10
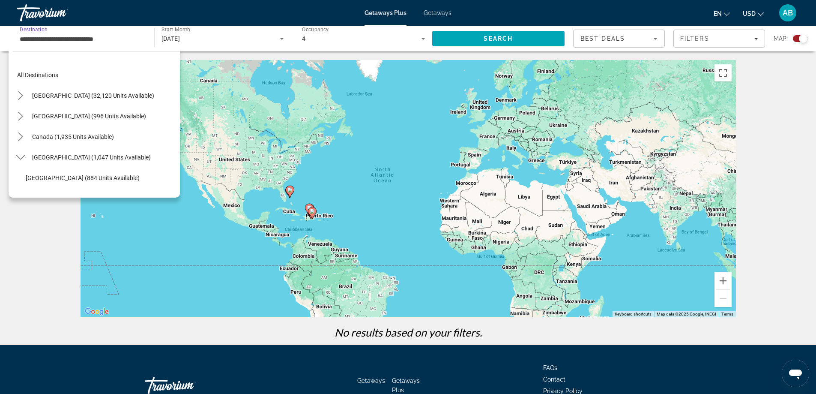
scroll to position [133, 0]
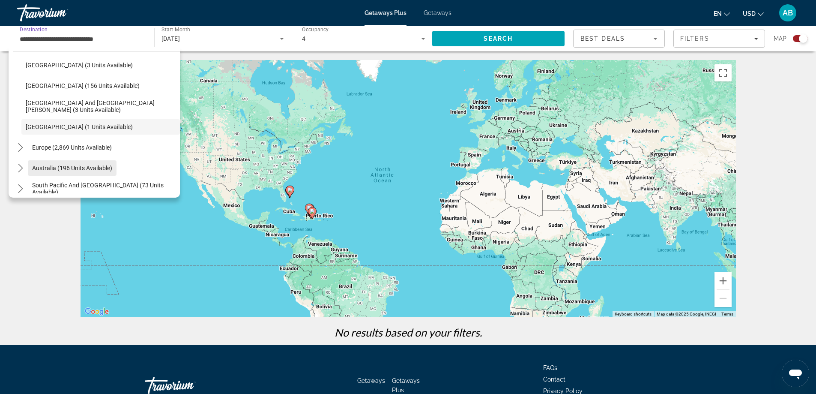
click at [93, 169] on span "Australia (196 units available)" at bounding box center [72, 168] width 80 height 7
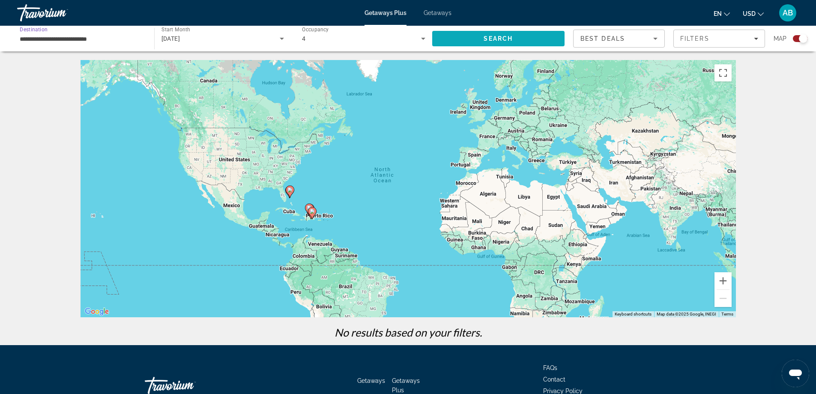
click at [478, 46] on span "Search" at bounding box center [498, 38] width 133 height 21
click at [45, 40] on input "**********" at bounding box center [81, 39] width 123 height 10
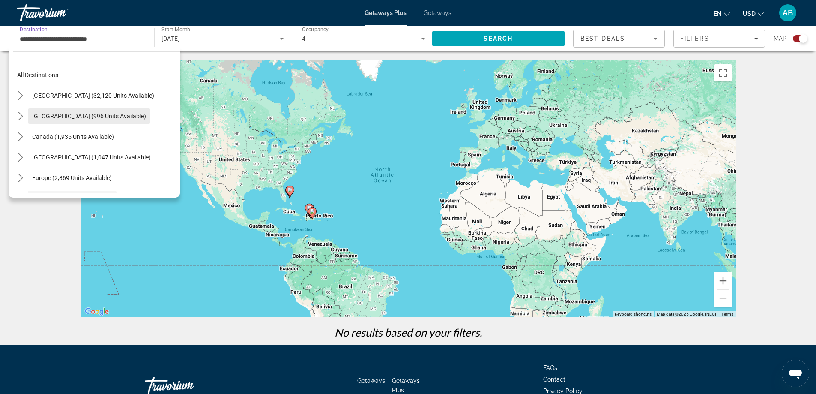
click at [45, 116] on span "[GEOGRAPHIC_DATA] (996 units available)" at bounding box center [89, 116] width 114 height 7
type input "**********"
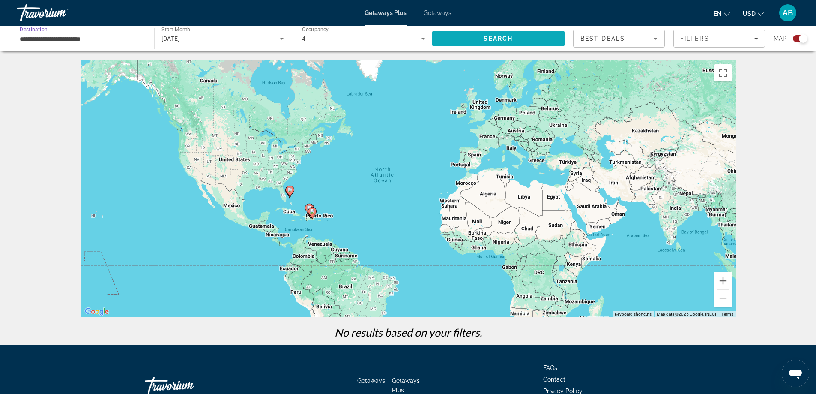
click at [482, 40] on span "Search" at bounding box center [498, 38] width 133 height 21
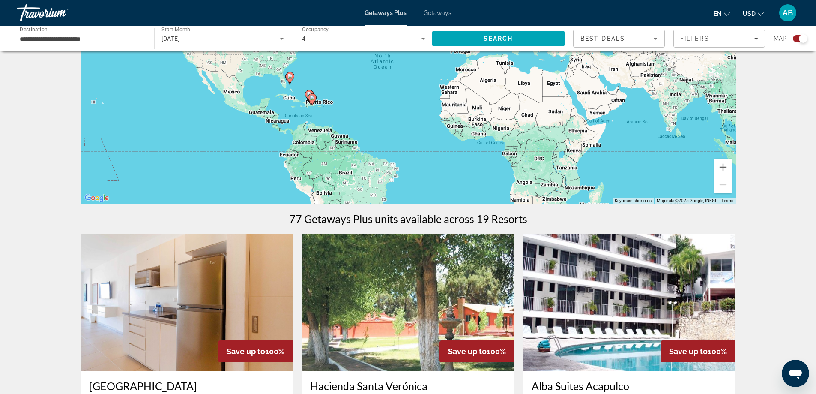
scroll to position [161, 0]
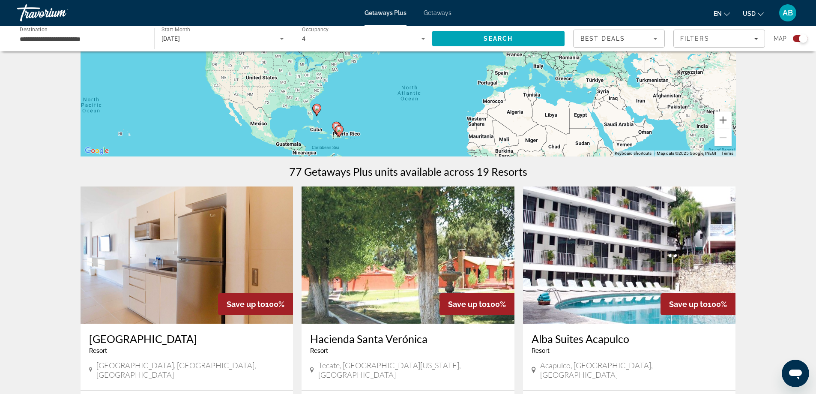
drag, startPoint x: 230, startPoint y: 87, endPoint x: 271, endPoint y: 164, distance: 87.4
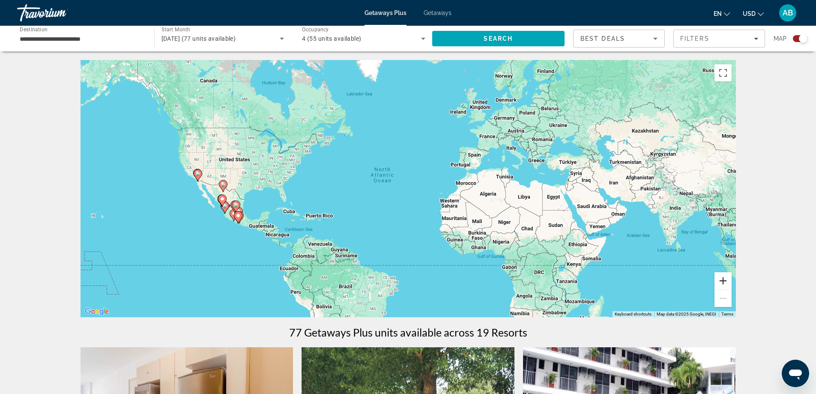
click at [718, 284] on button "Zoom in" at bounding box center [723, 280] width 17 height 17
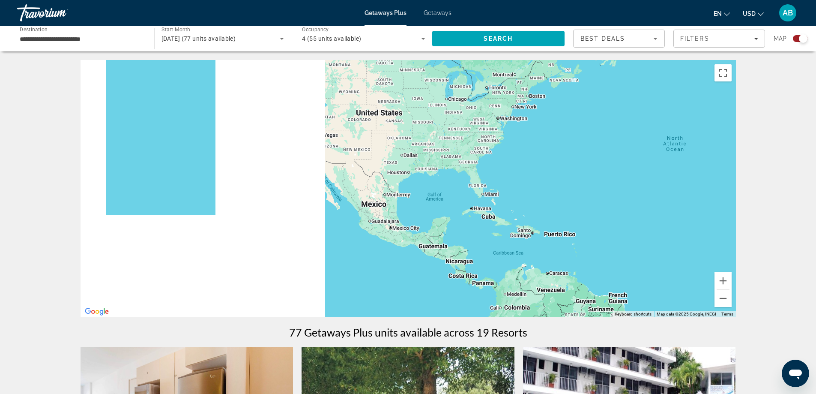
drag, startPoint x: 207, startPoint y: 266, endPoint x: 527, endPoint y: 248, distance: 320.6
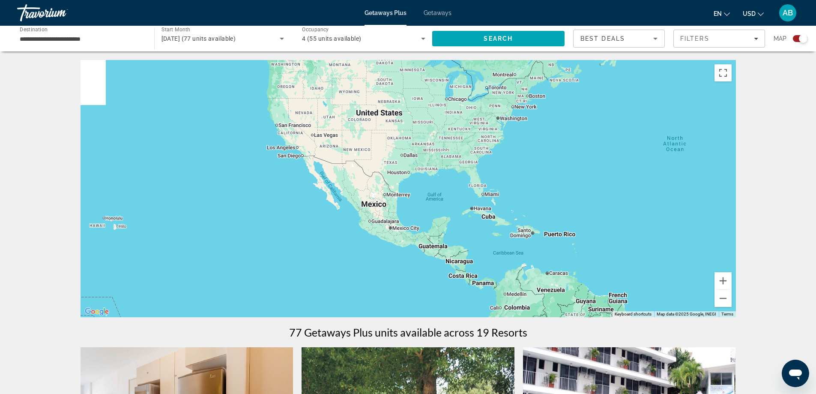
click at [527, 248] on div "Main content" at bounding box center [408, 188] width 655 height 257
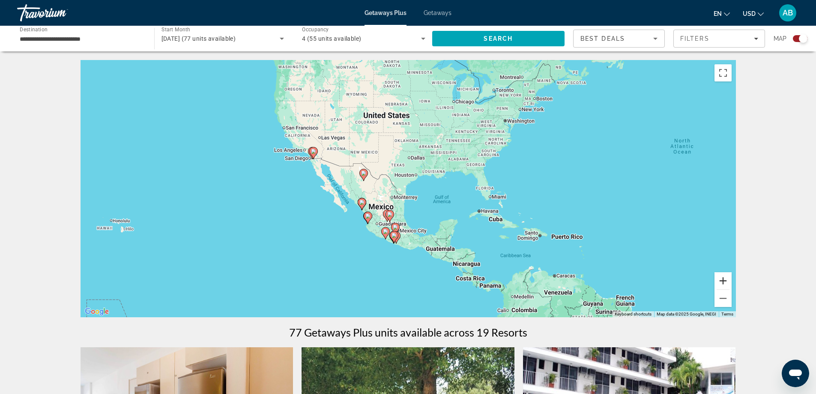
click at [718, 281] on button "Zoom in" at bounding box center [723, 280] width 17 height 17
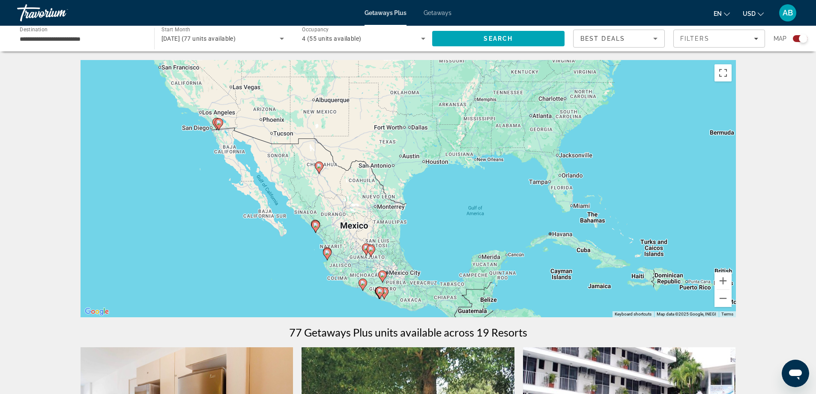
click at [378, 291] on image "Main content" at bounding box center [379, 290] width 5 height 5
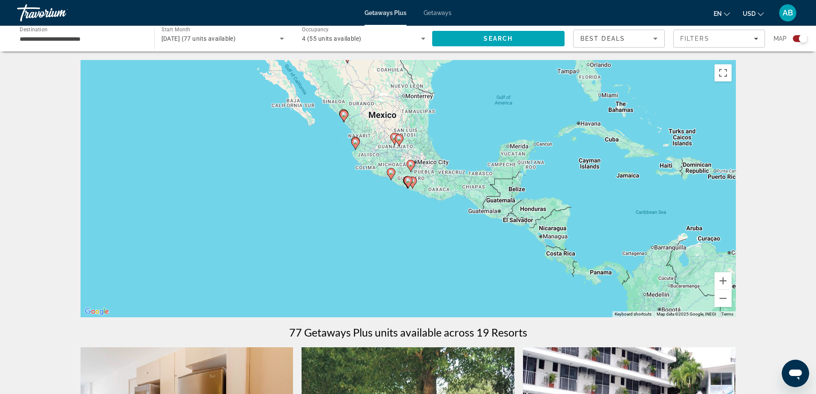
click at [407, 182] on image "Main content" at bounding box center [408, 180] width 5 height 5
type input "**********"
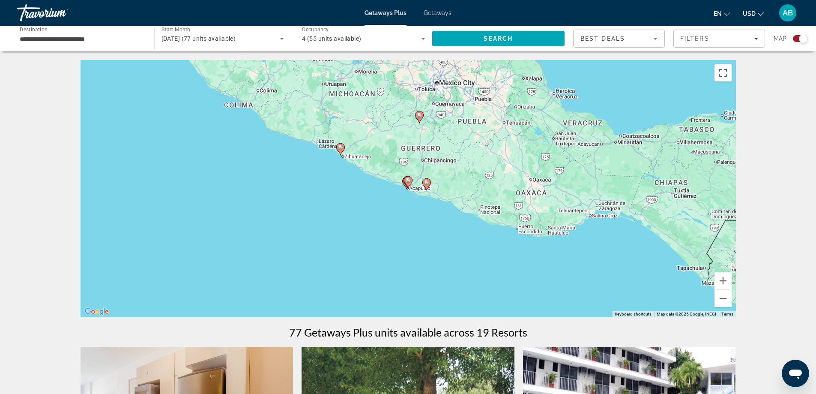
click at [408, 180] on image "Main content" at bounding box center [408, 180] width 5 height 5
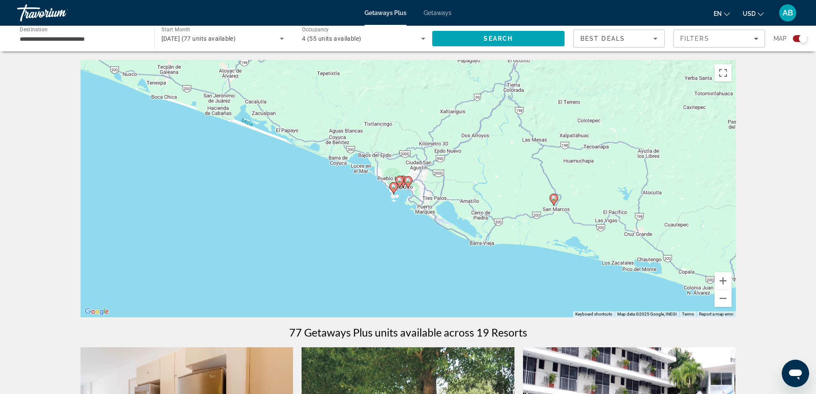
click at [392, 188] on image "Main content" at bounding box center [393, 186] width 5 height 5
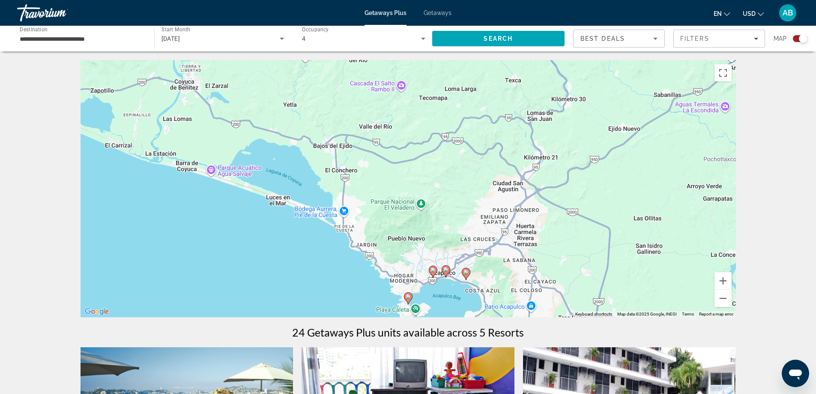
click at [409, 295] on image "Main content" at bounding box center [408, 296] width 5 height 5
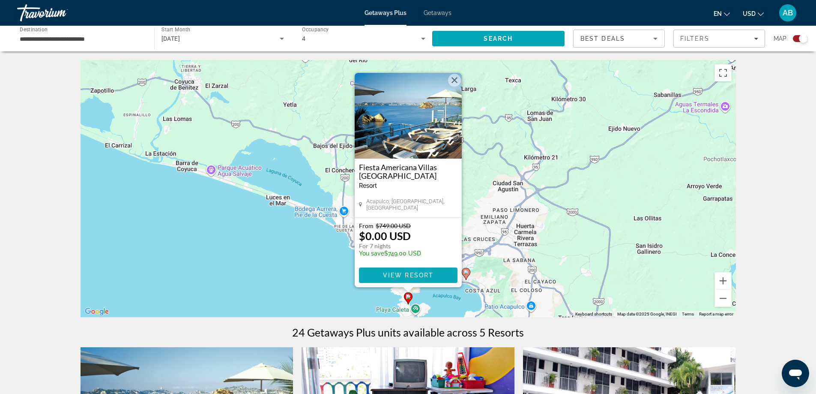
click at [409, 274] on span "View Resort" at bounding box center [408, 275] width 51 height 7
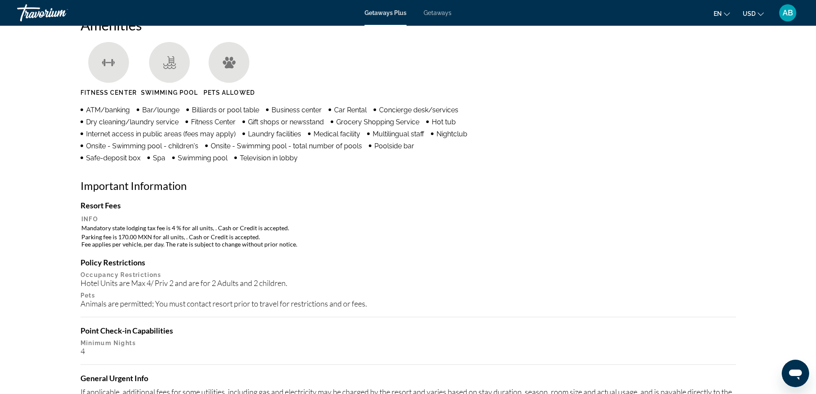
scroll to position [679, 0]
